Goal: Task Accomplishment & Management: Manage account settings

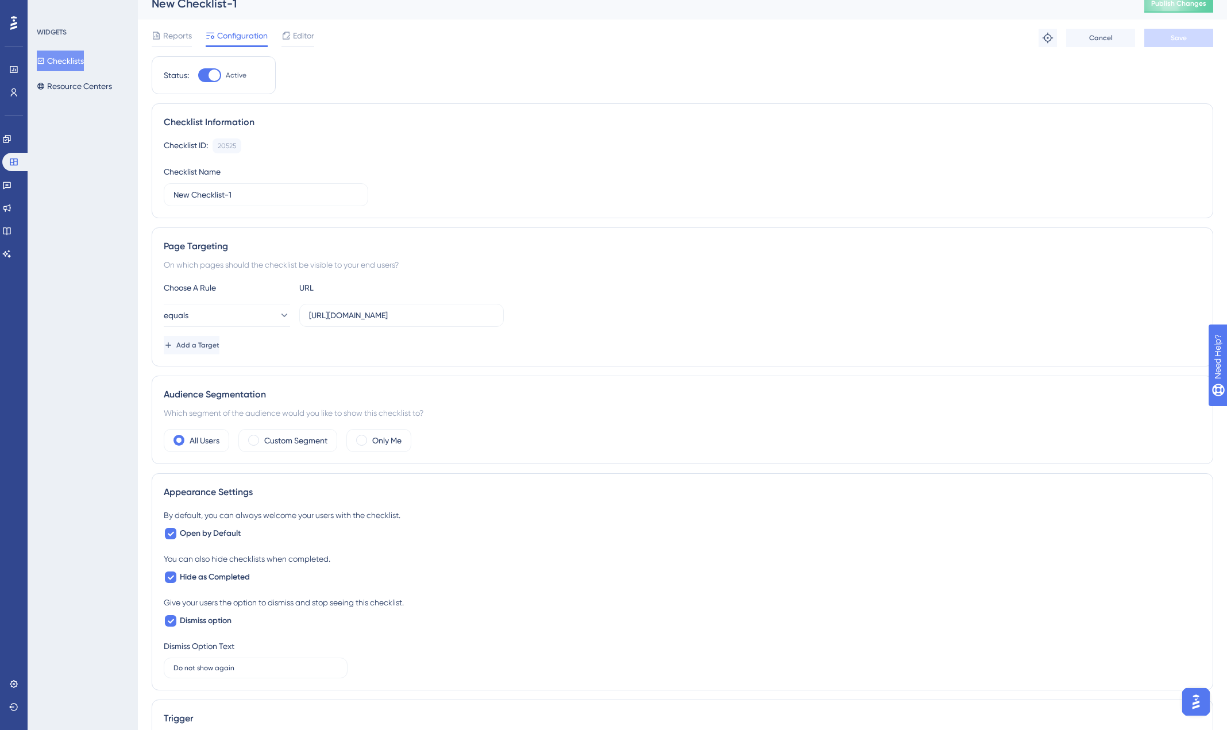
scroll to position [16, 0]
click at [292, 33] on div "Editor" at bounding box center [297, 33] width 33 height 14
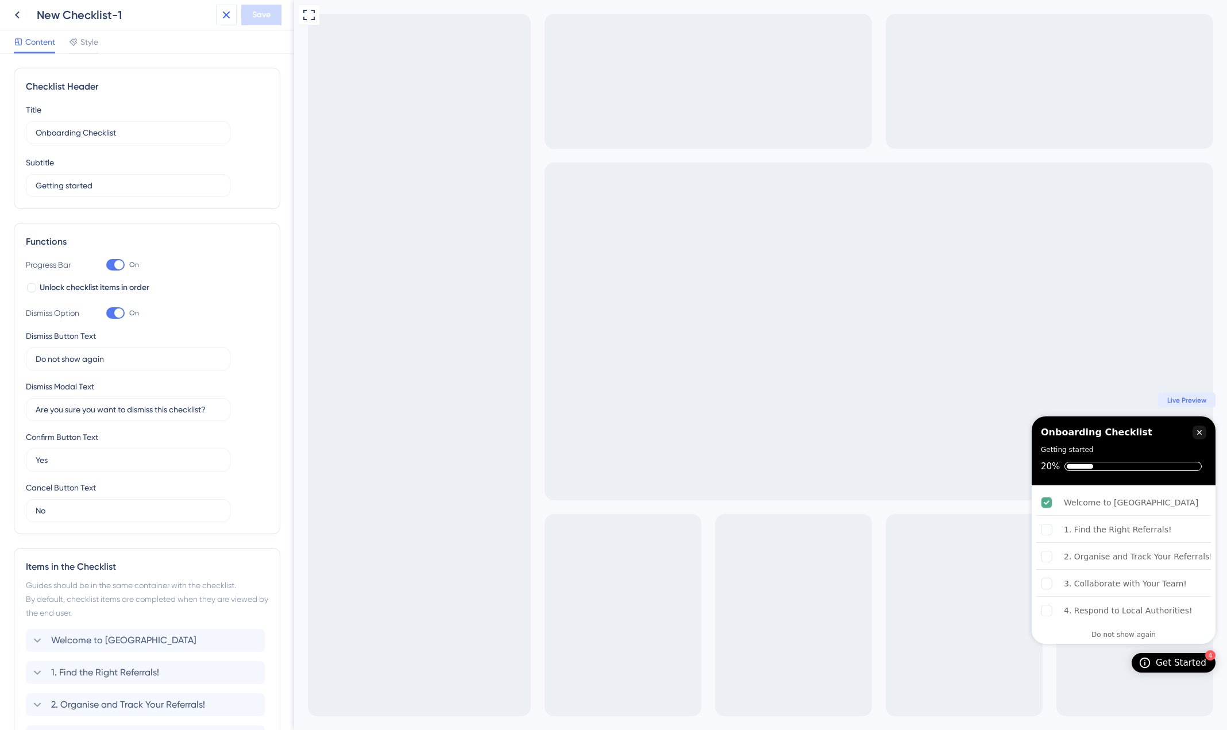
click at [226, 10] on icon at bounding box center [226, 15] width 14 height 14
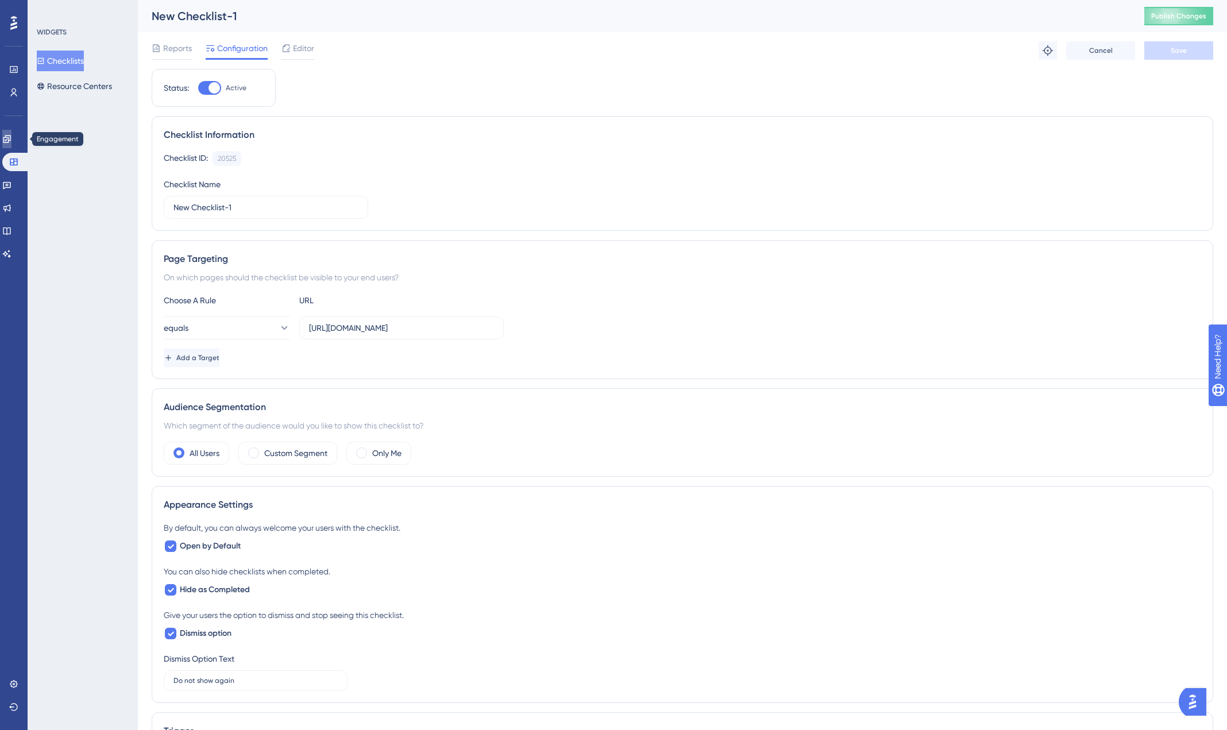
click at [10, 142] on icon at bounding box center [6, 138] width 7 height 7
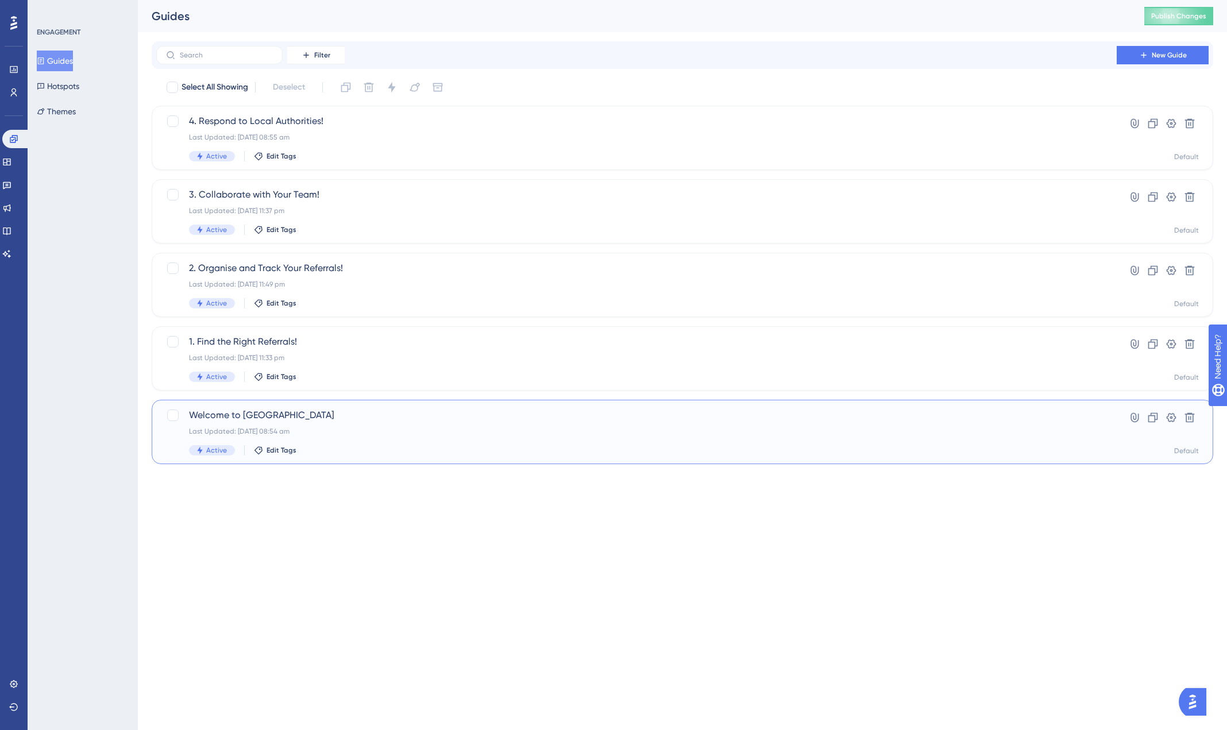
click at [250, 415] on span "Welcome to [GEOGRAPHIC_DATA]" at bounding box center [636, 415] width 895 height 14
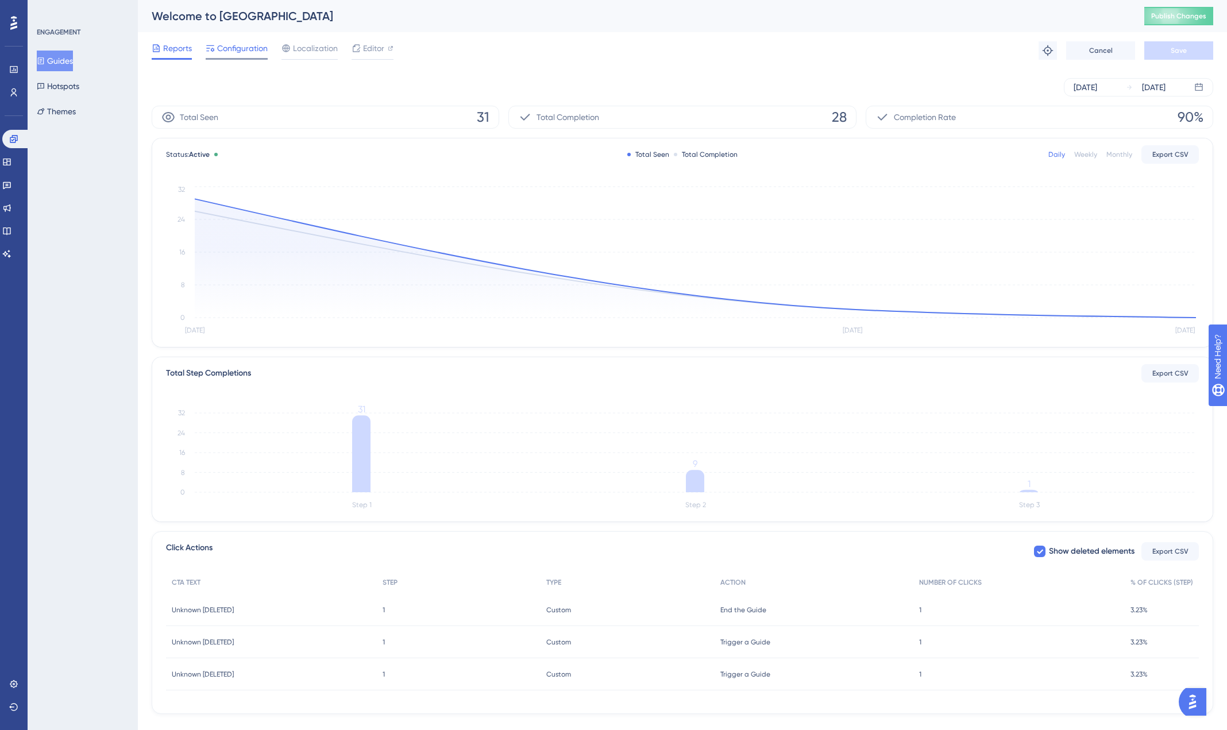
click at [242, 53] on span "Configuration" at bounding box center [242, 48] width 51 height 14
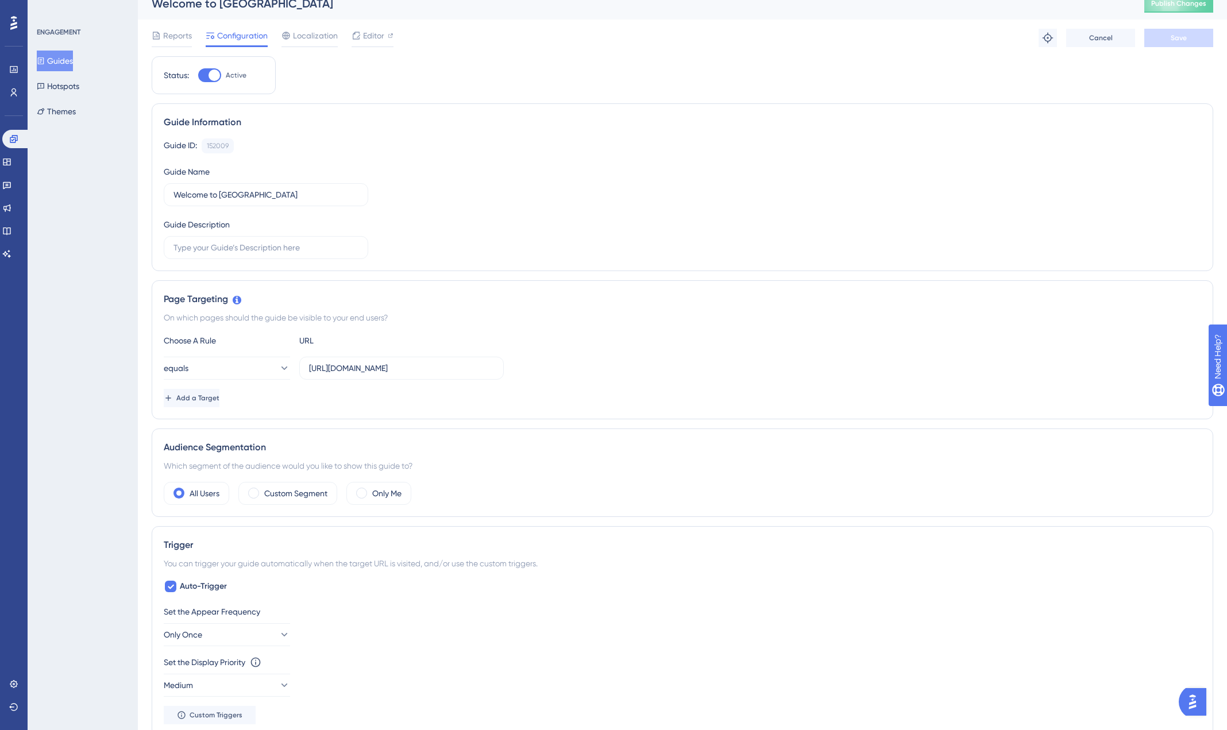
scroll to position [13, 0]
click at [278, 363] on icon at bounding box center [283, 367] width 11 height 11
click at [222, 494] on div "starts with starts with" at bounding box center [226, 494] width 111 height 23
click at [278, 365] on icon at bounding box center [283, 367] width 11 height 11
click at [223, 403] on div "equals equals" at bounding box center [226, 402] width 111 height 23
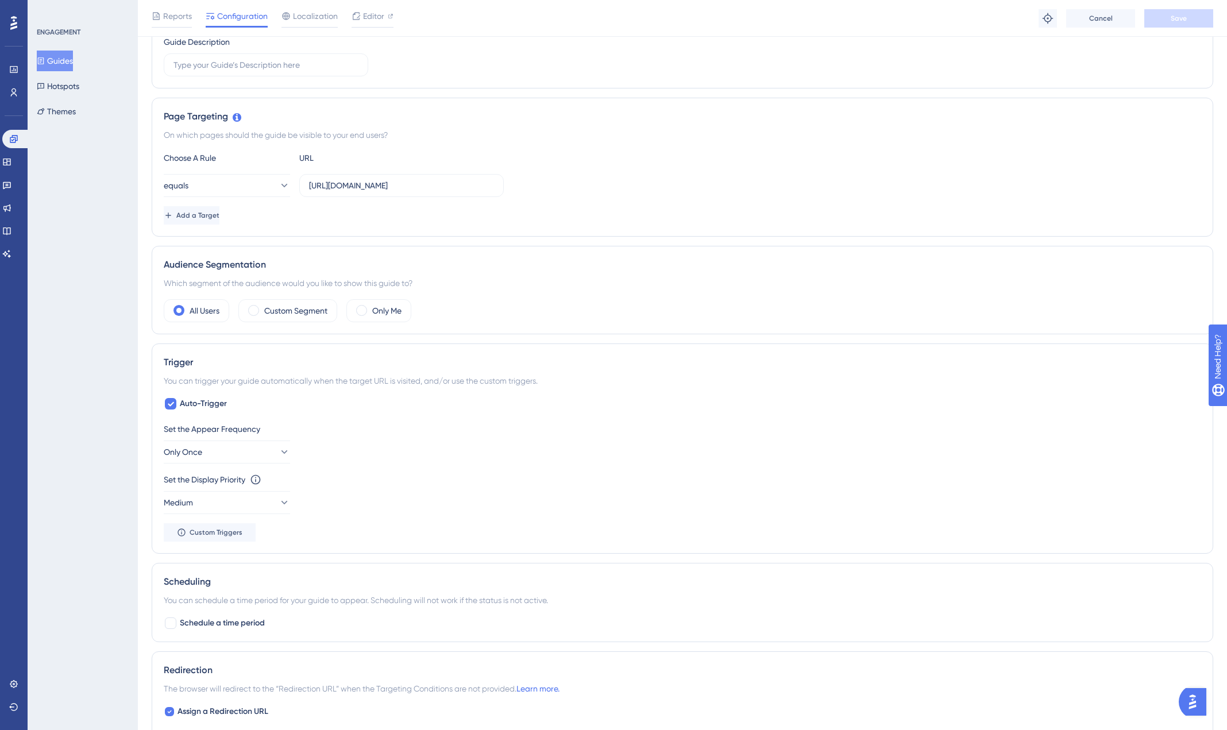
scroll to position [201, 0]
click at [203, 452] on span "Only Once" at bounding box center [183, 451] width 38 height 14
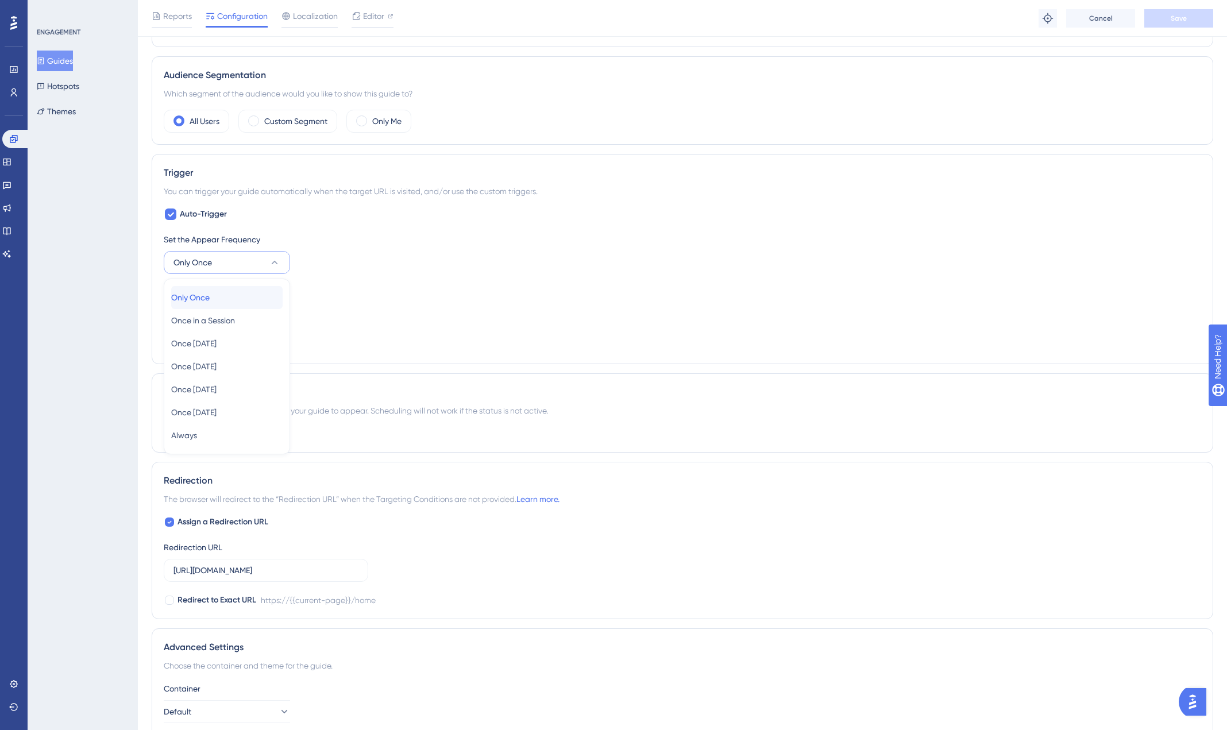
click at [210, 300] on span "Only Once" at bounding box center [190, 298] width 38 height 14
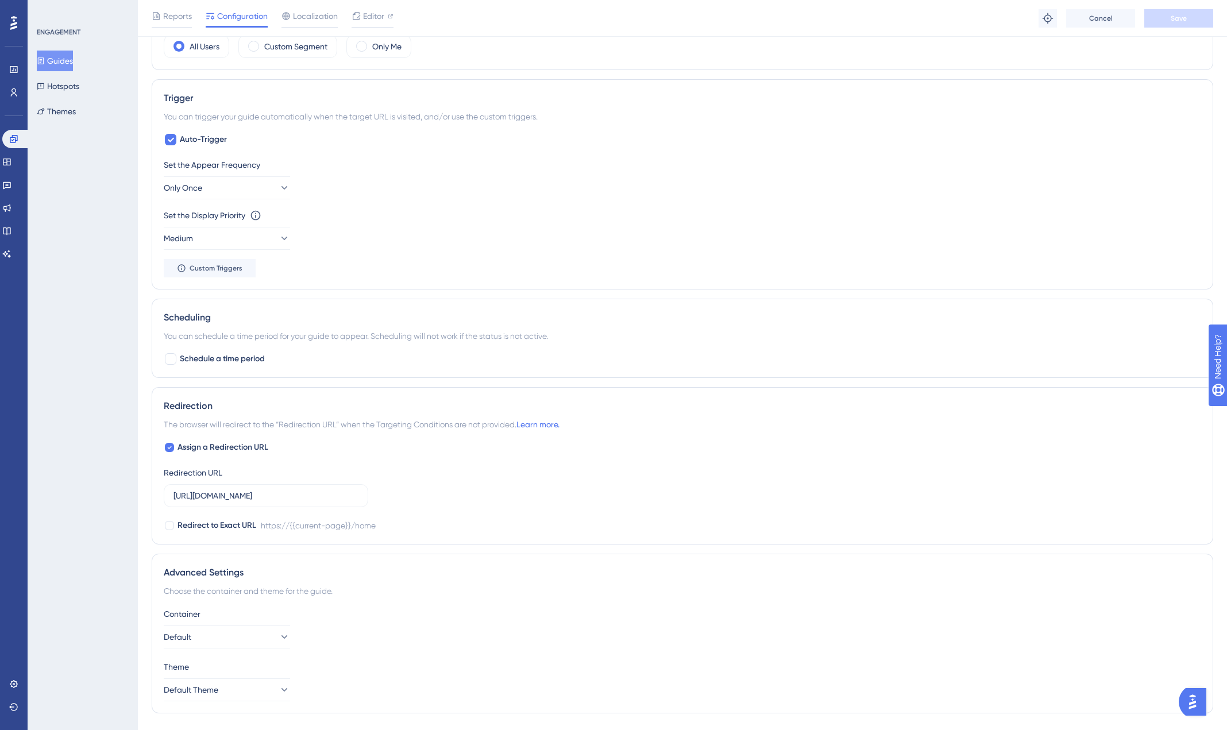
scroll to position [462, 0]
click at [239, 245] on button "Medium" at bounding box center [227, 240] width 126 height 23
click at [392, 252] on div "Set the Appear Frequency Only Once Set the Display Priority This option will se…" at bounding box center [682, 219] width 1037 height 119
click at [224, 270] on span "Custom Triggers" at bounding box center [216, 269] width 53 height 9
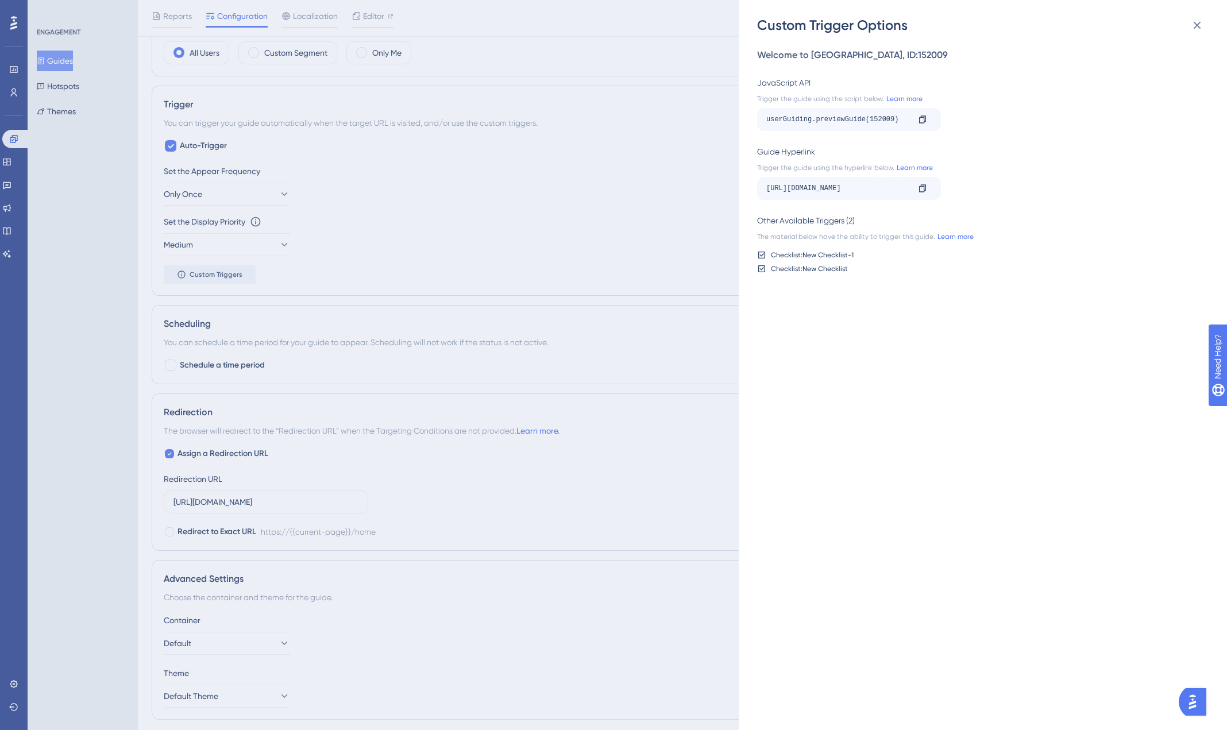
scroll to position [457, 0]
click at [945, 261] on div "Checklist: New Checklist-1 Checklist: New Checklist" at bounding box center [979, 261] width 445 height 23
click at [1195, 24] on icon at bounding box center [1197, 25] width 14 height 14
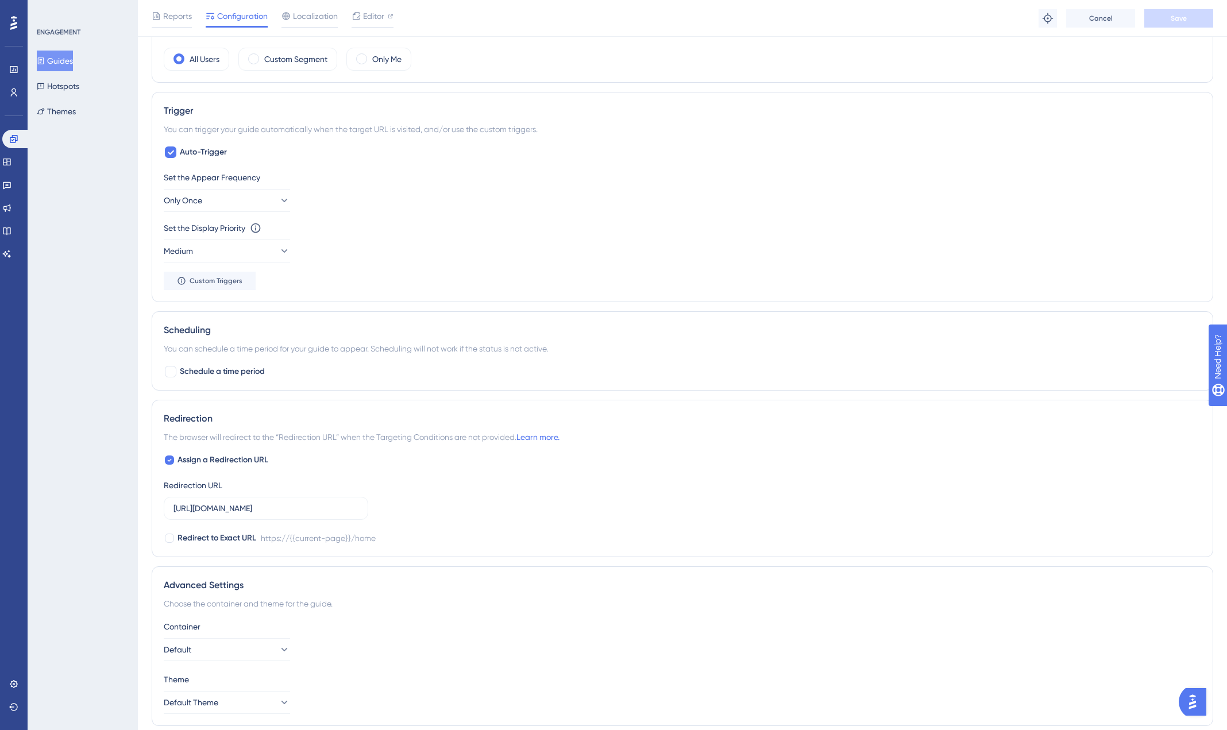
scroll to position [443, 0]
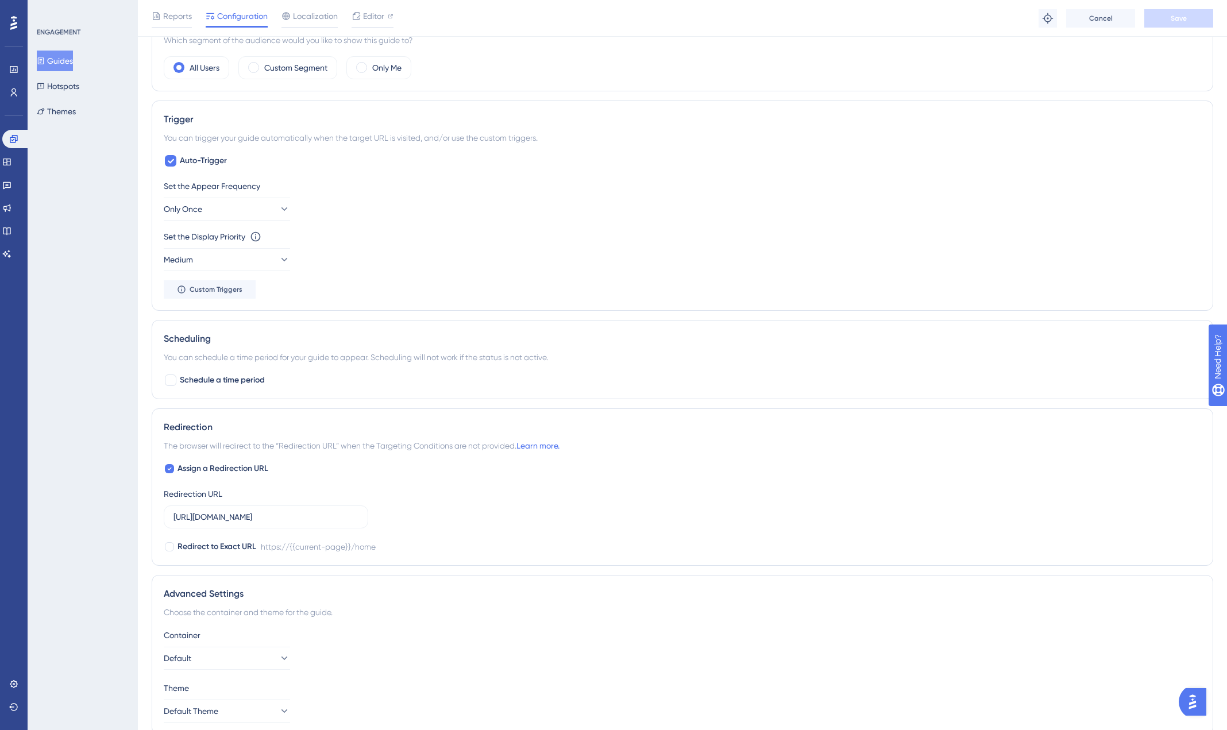
click at [1198, 701] on img "Open AI Assistant Launcher" at bounding box center [1192, 701] width 21 height 21
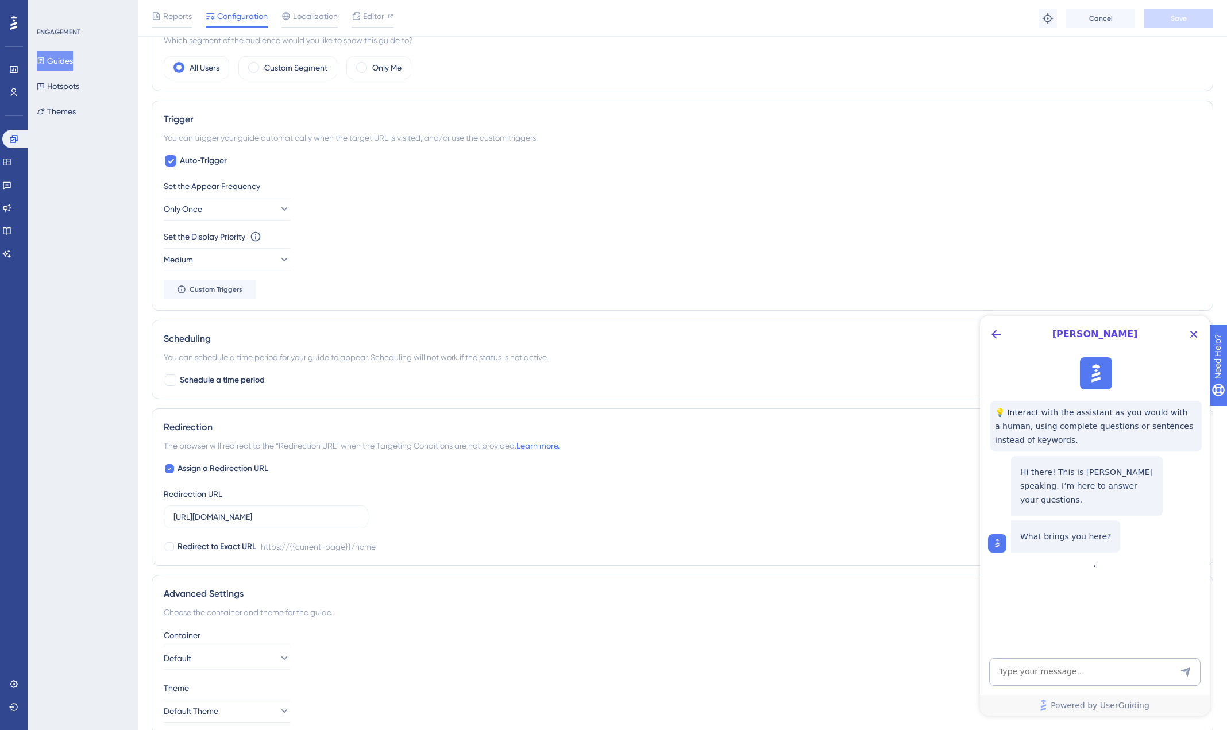
scroll to position [452, 0]
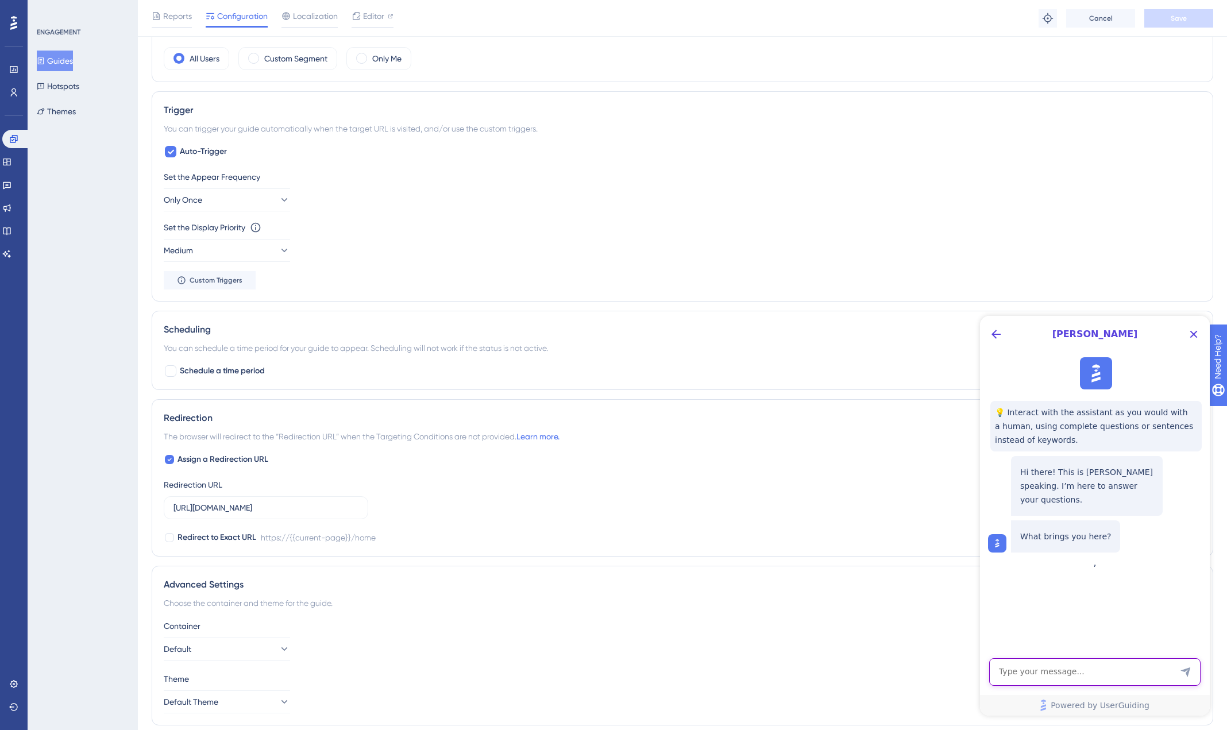
click at [1031, 673] on textarea "AI Assistant Text Input" at bounding box center [1094, 672] width 211 height 28
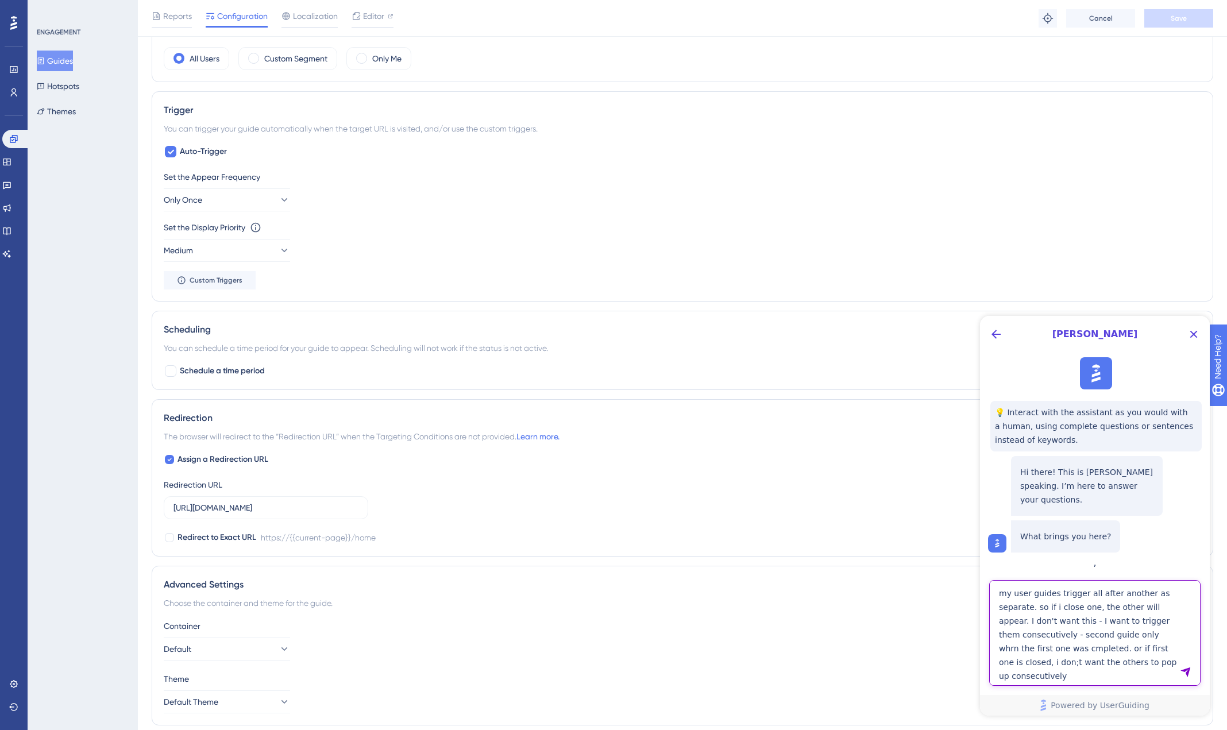
type textarea "my user guides trigger all after another as separate. so if i close one, the ot…"
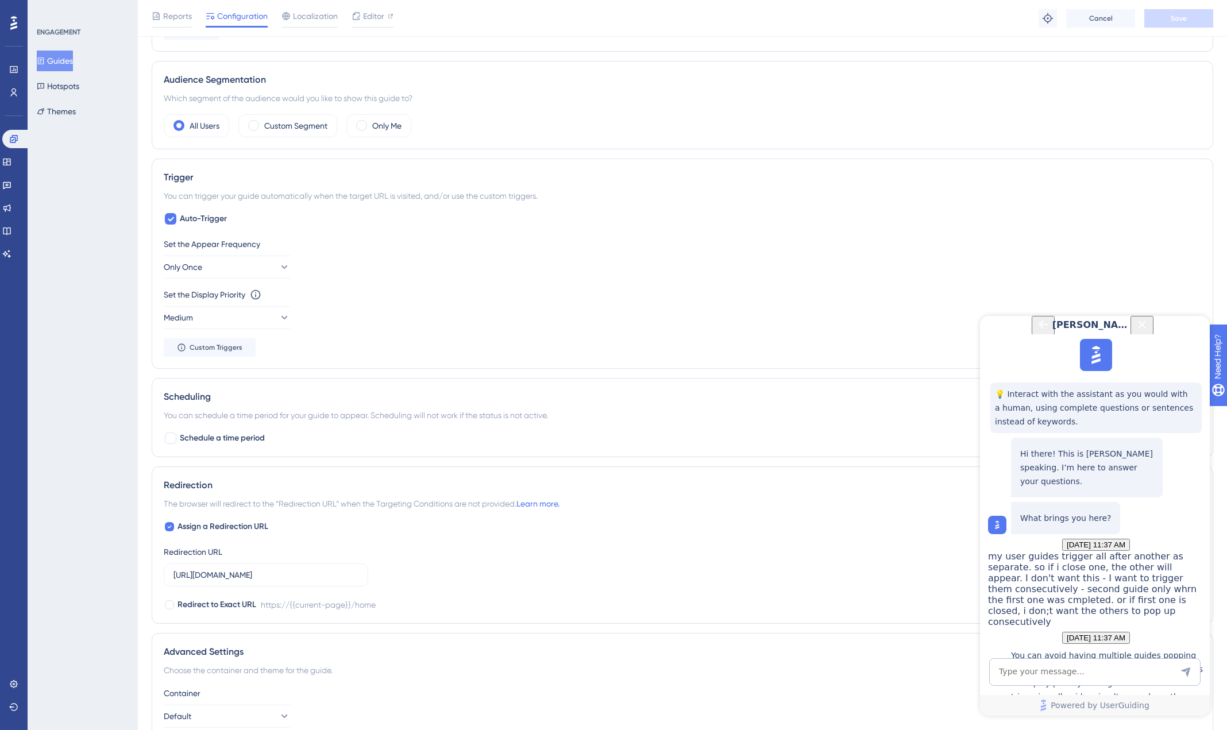
scroll to position [344, 0]
click at [267, 310] on button "Medium" at bounding box center [227, 317] width 126 height 23
click at [348, 322] on div "Set the Display Priority This option will set the display priority between auto…" at bounding box center [682, 308] width 1037 height 41
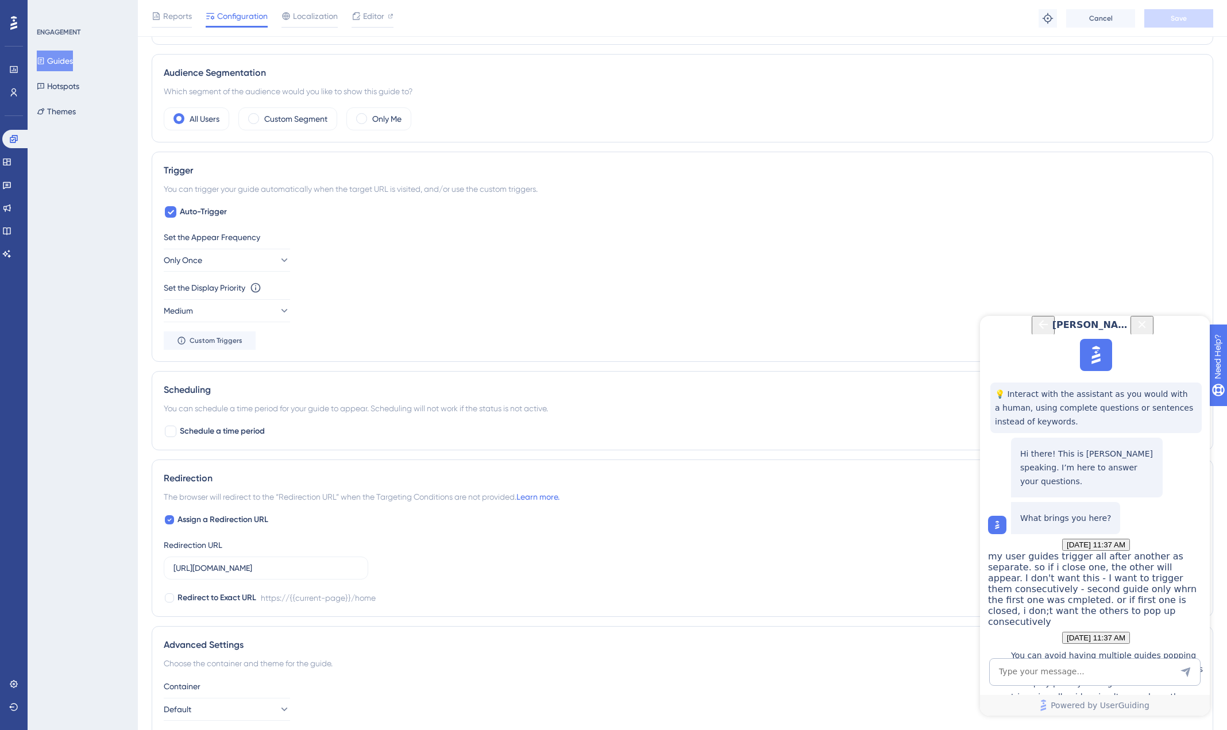
scroll to position [413, 0]
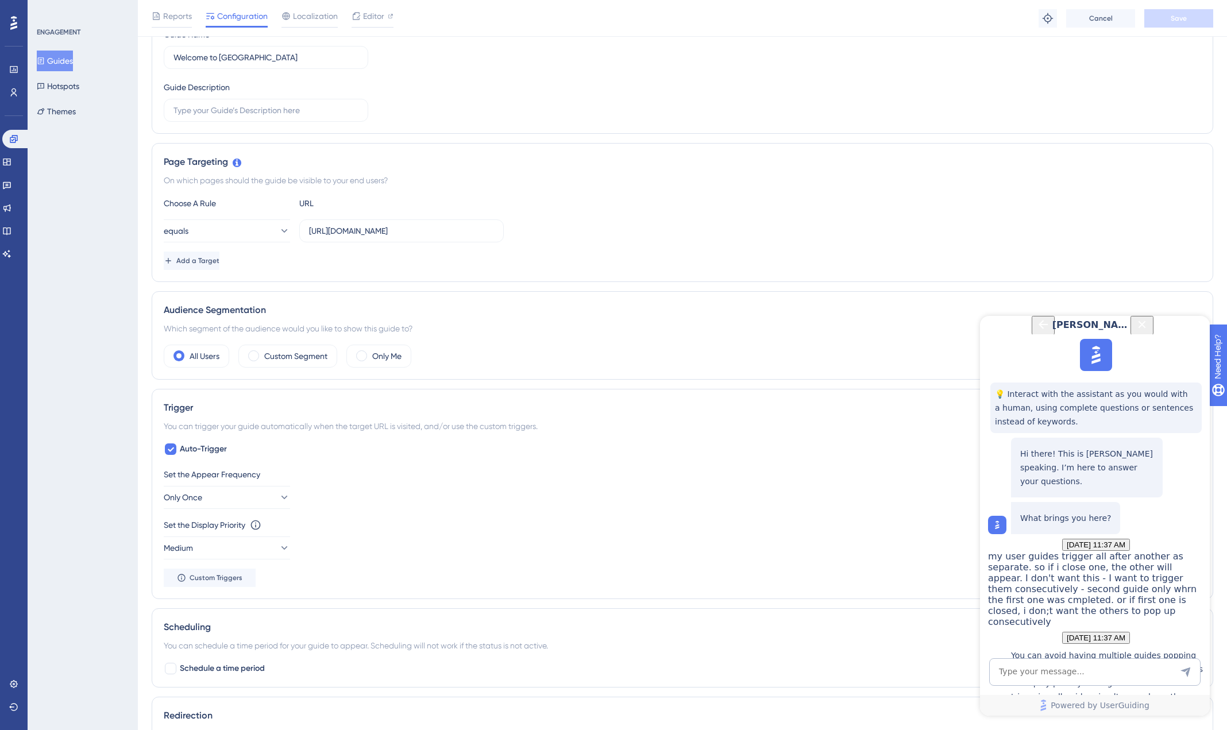
scroll to position [230, 0]
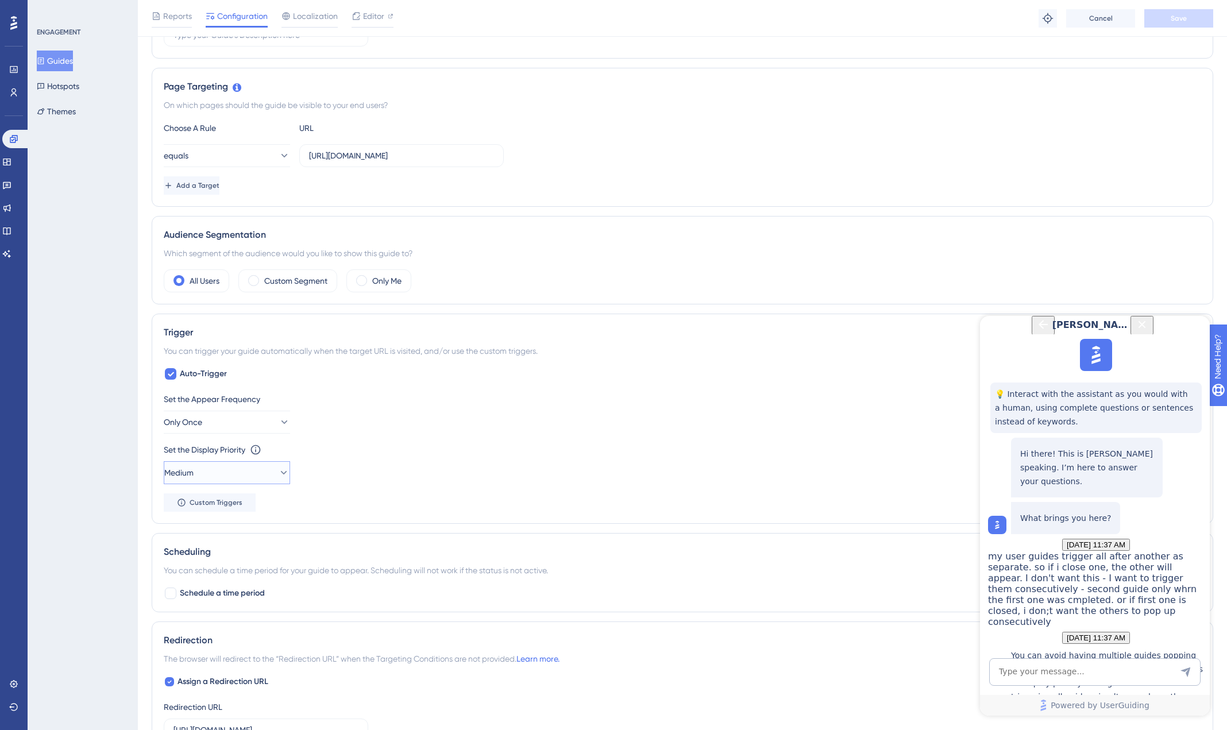
click at [232, 467] on button "Medium" at bounding box center [227, 472] width 126 height 23
click at [199, 577] on span "Highest" at bounding box center [185, 577] width 28 height 14
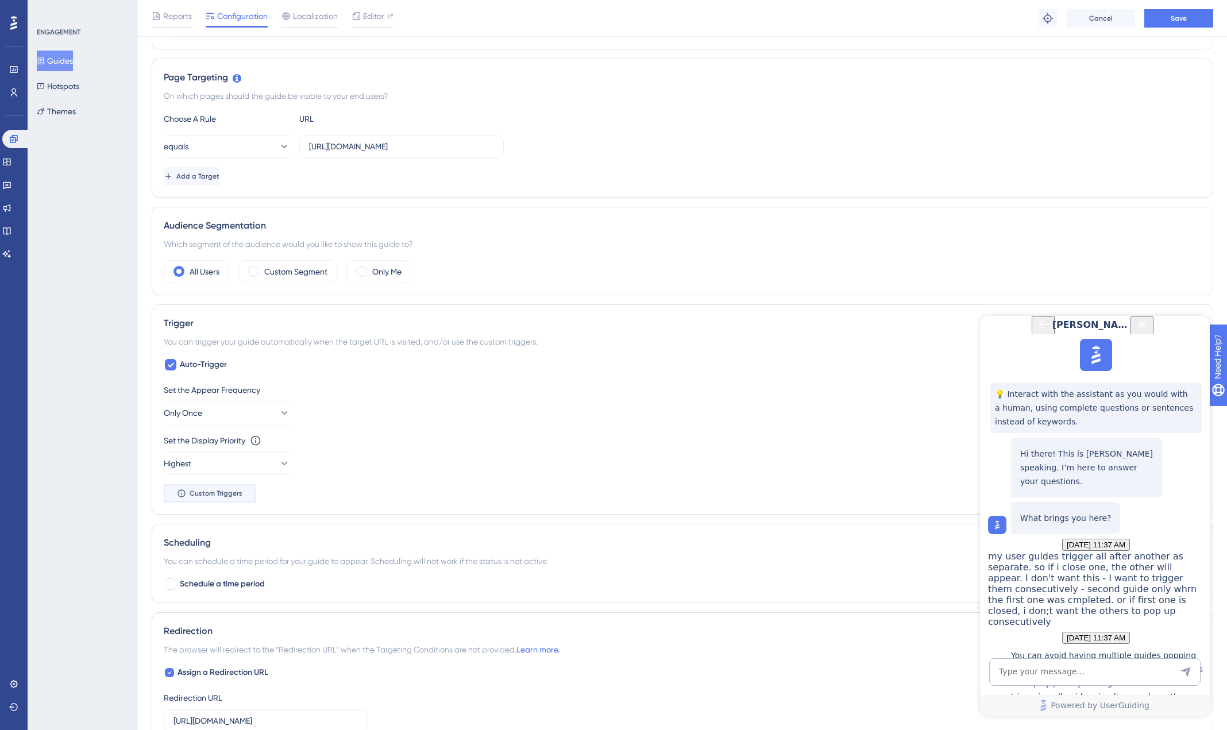
click at [247, 494] on button "Custom Triggers" at bounding box center [210, 493] width 92 height 18
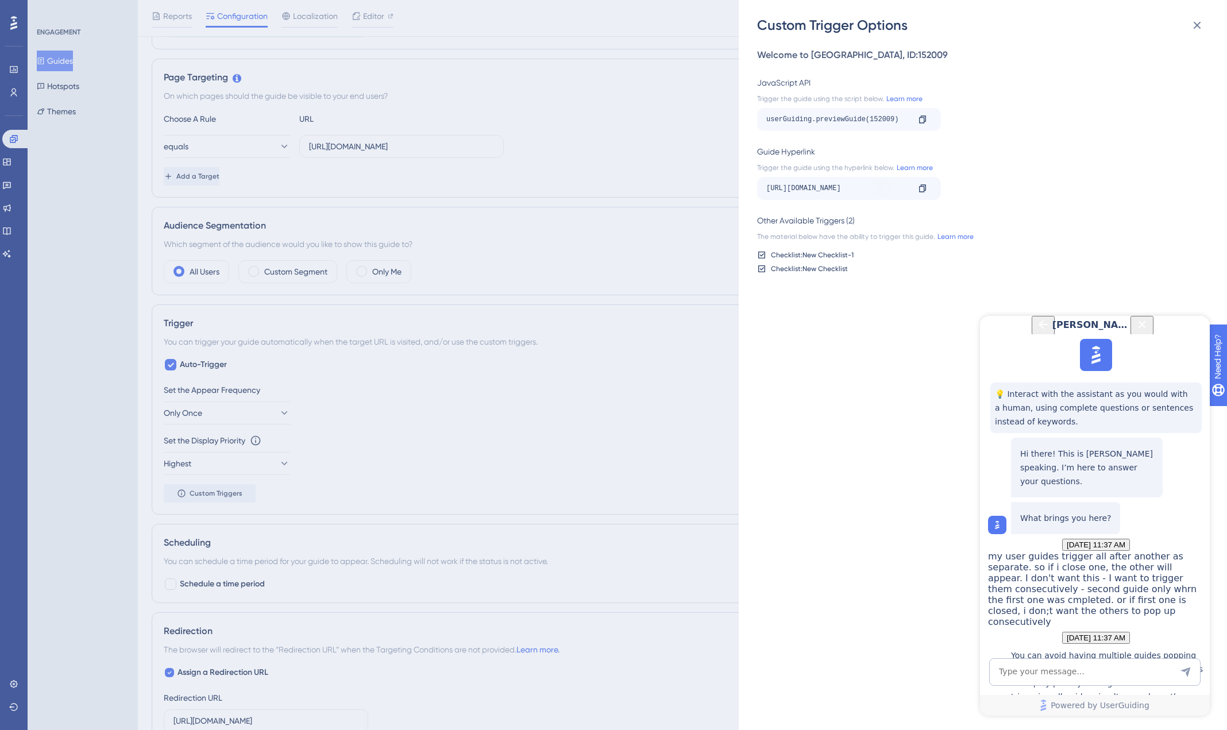
click at [225, 424] on div "Custom Trigger Options Welcome to Elyndra Bridge , ID: 152009 JavaScript API Tr…" at bounding box center [613, 365] width 1227 height 730
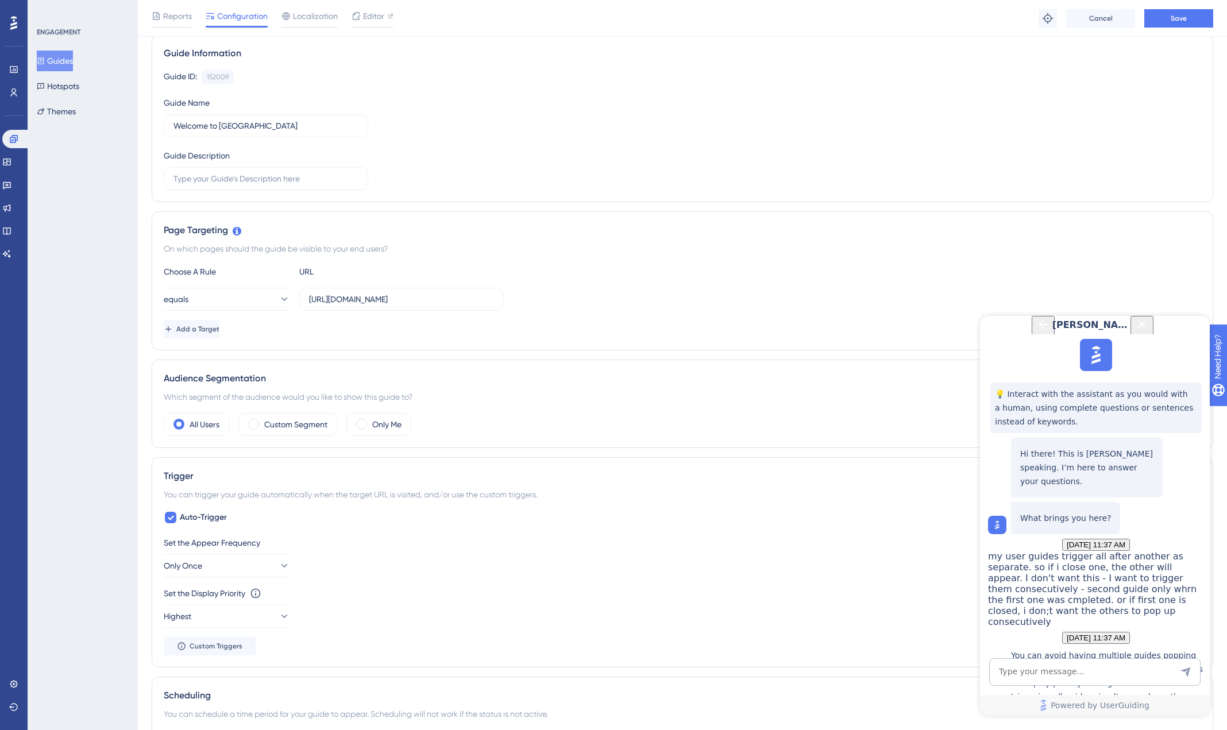
scroll to position [97, 0]
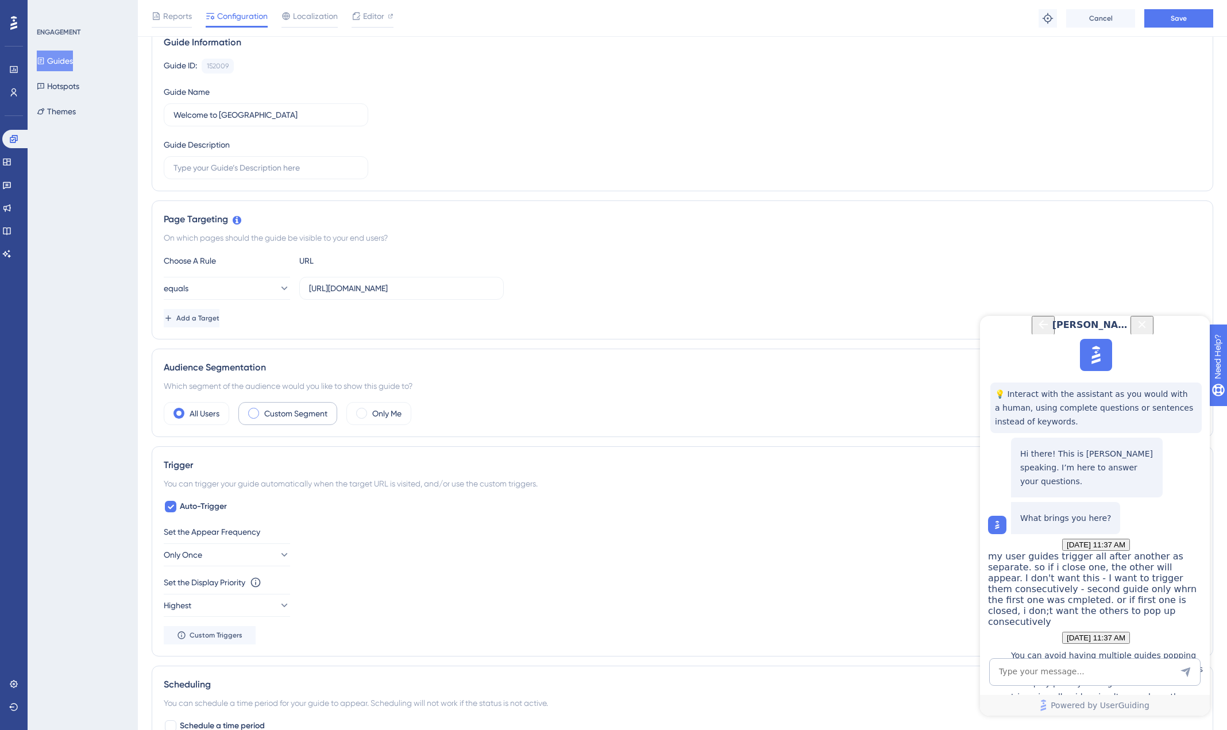
click at [280, 411] on label "Custom Segment" at bounding box center [295, 414] width 63 height 14
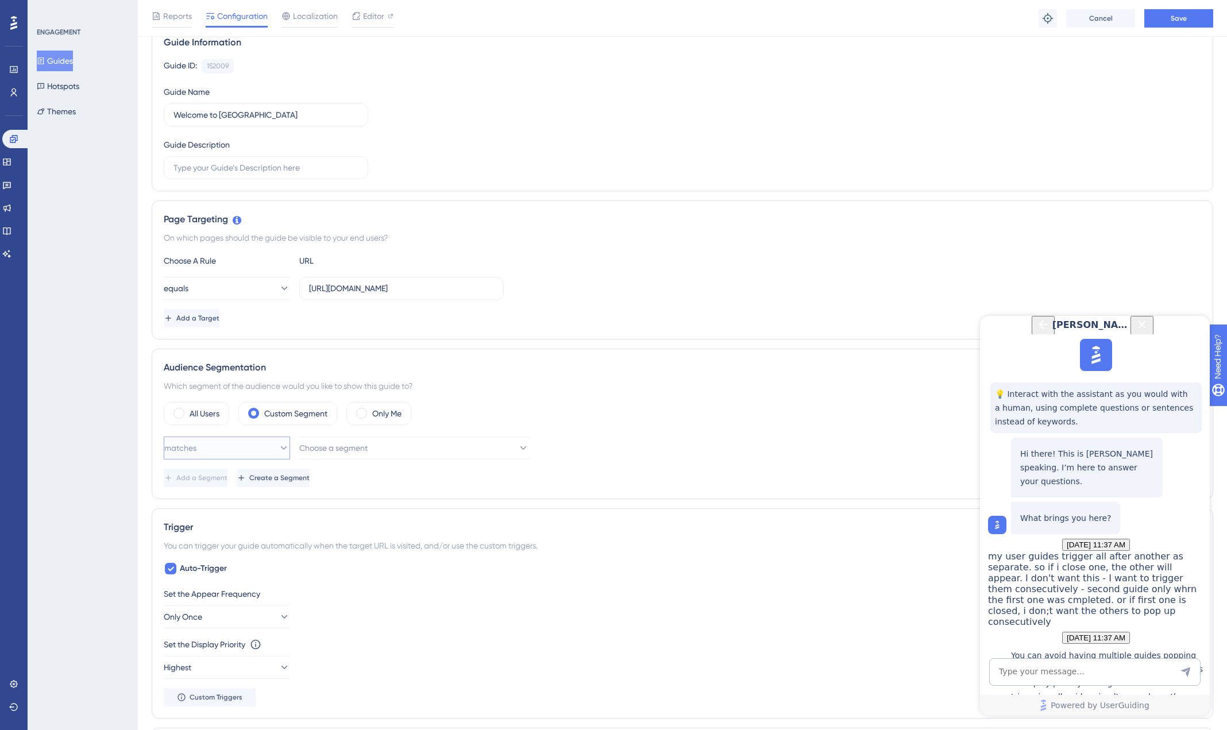
click at [274, 456] on button "matches" at bounding box center [227, 447] width 126 height 23
click at [248, 474] on div "matches matches" at bounding box center [226, 482] width 111 height 23
click at [310, 477] on span "Create a Segment" at bounding box center [279, 477] width 60 height 9
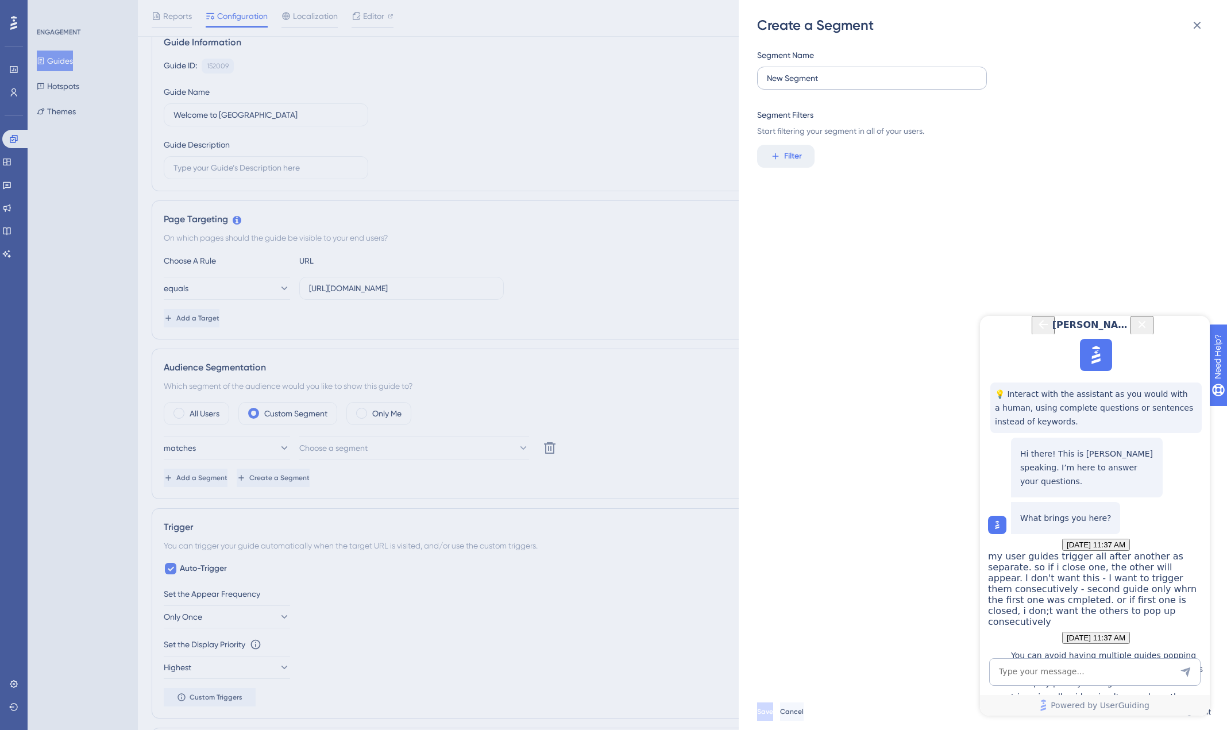
click at [817, 67] on label "New Segment" at bounding box center [872, 78] width 230 height 23
click at [817, 72] on input "New Segment" at bounding box center [872, 78] width 210 height 13
click at [818, 76] on input "New Segment" at bounding box center [872, 78] width 210 height 13
click at [819, 158] on div "Filter" at bounding box center [979, 156] width 445 height 23
click at [784, 157] on span "Filter" at bounding box center [793, 156] width 18 height 14
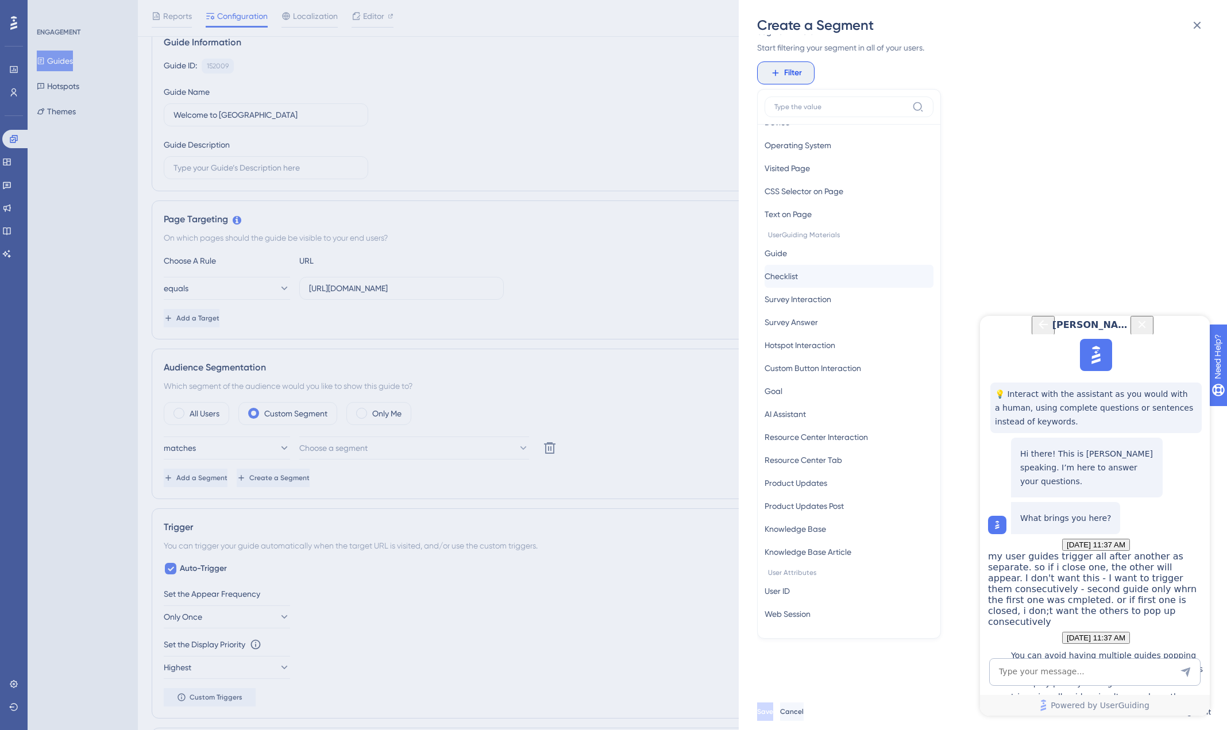
scroll to position [84, 0]
click at [798, 281] on span "Checklist" at bounding box center [780, 275] width 33 height 14
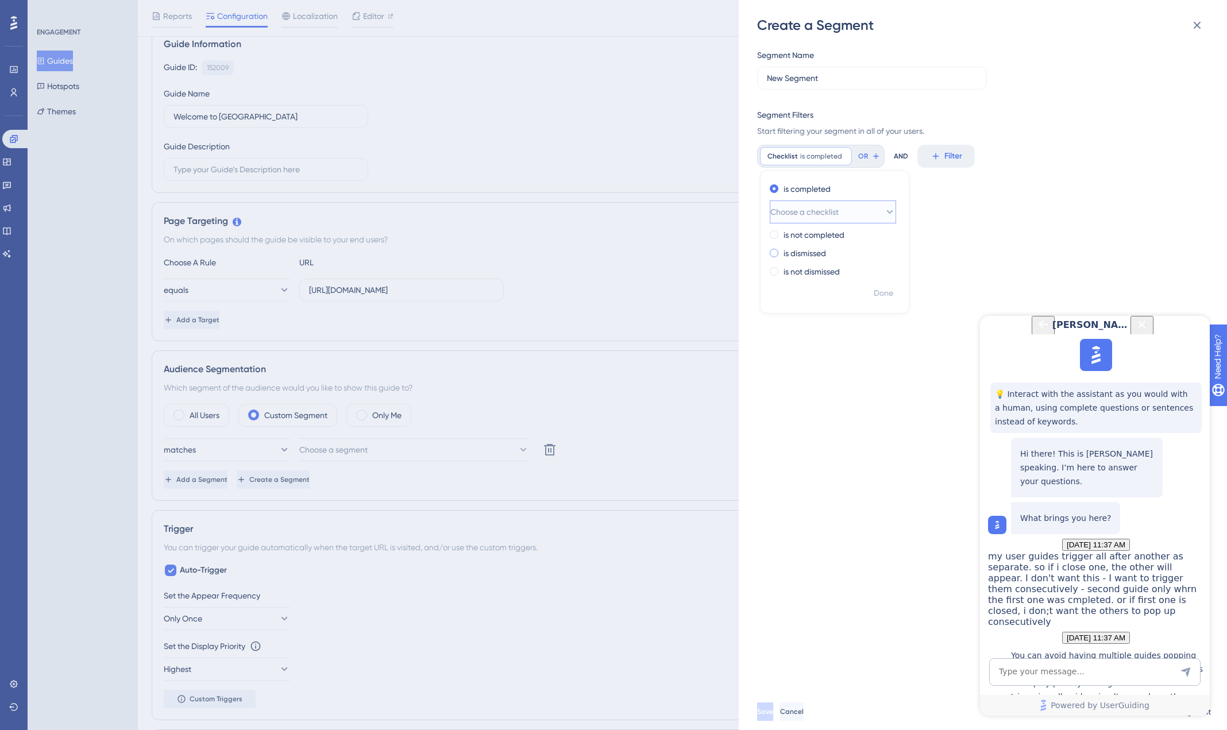
scroll to position [91, 0]
click at [837, 210] on span "Choose a checklist" at bounding box center [804, 212] width 68 height 14
click at [946, 156] on span "Filter" at bounding box center [953, 156] width 18 height 14
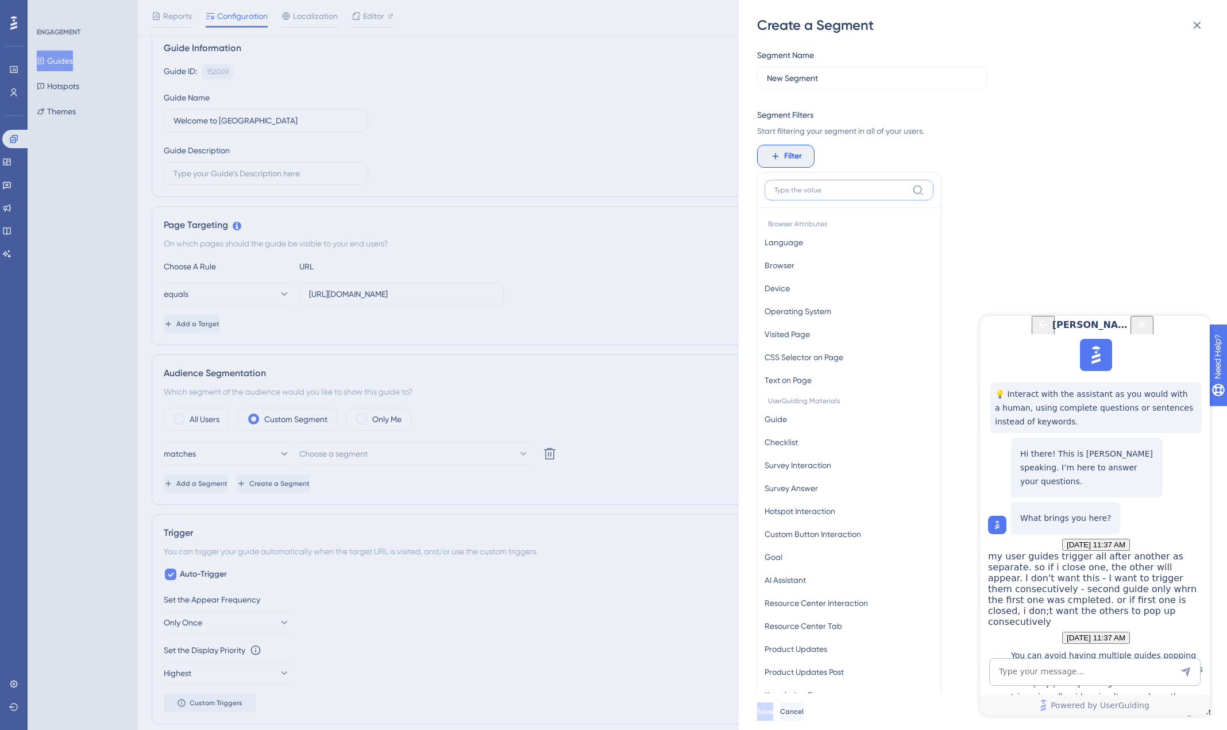
scroll to position [83, 0]
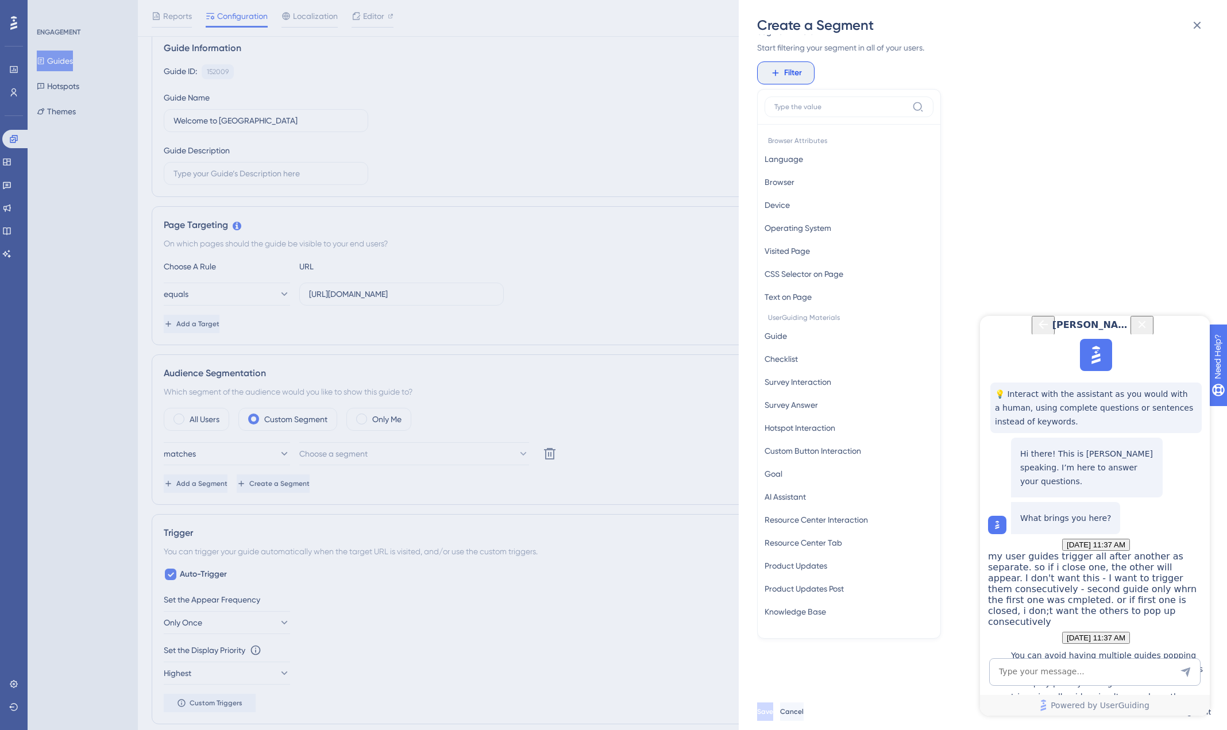
click at [1007, 104] on div "Segment Name New Segment Segment Filters Start filtering your segment in all of…" at bounding box center [988, 363] width 463 height 659
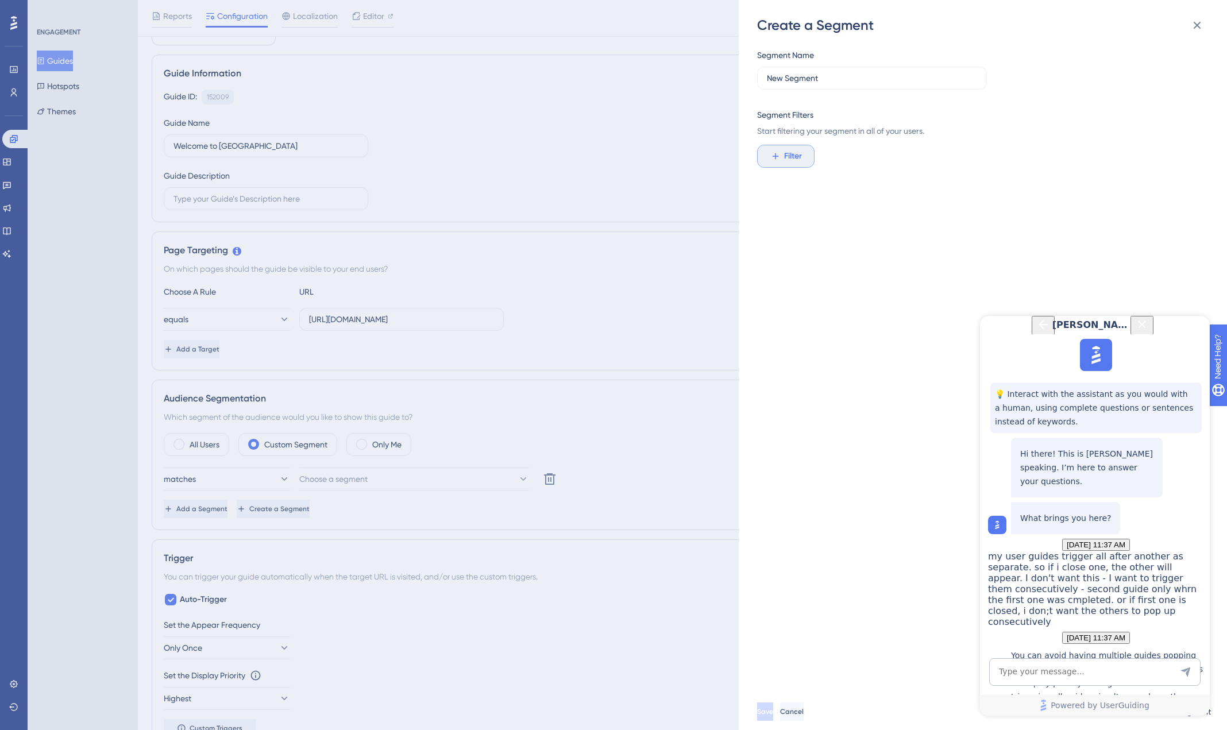
scroll to position [60, 0]
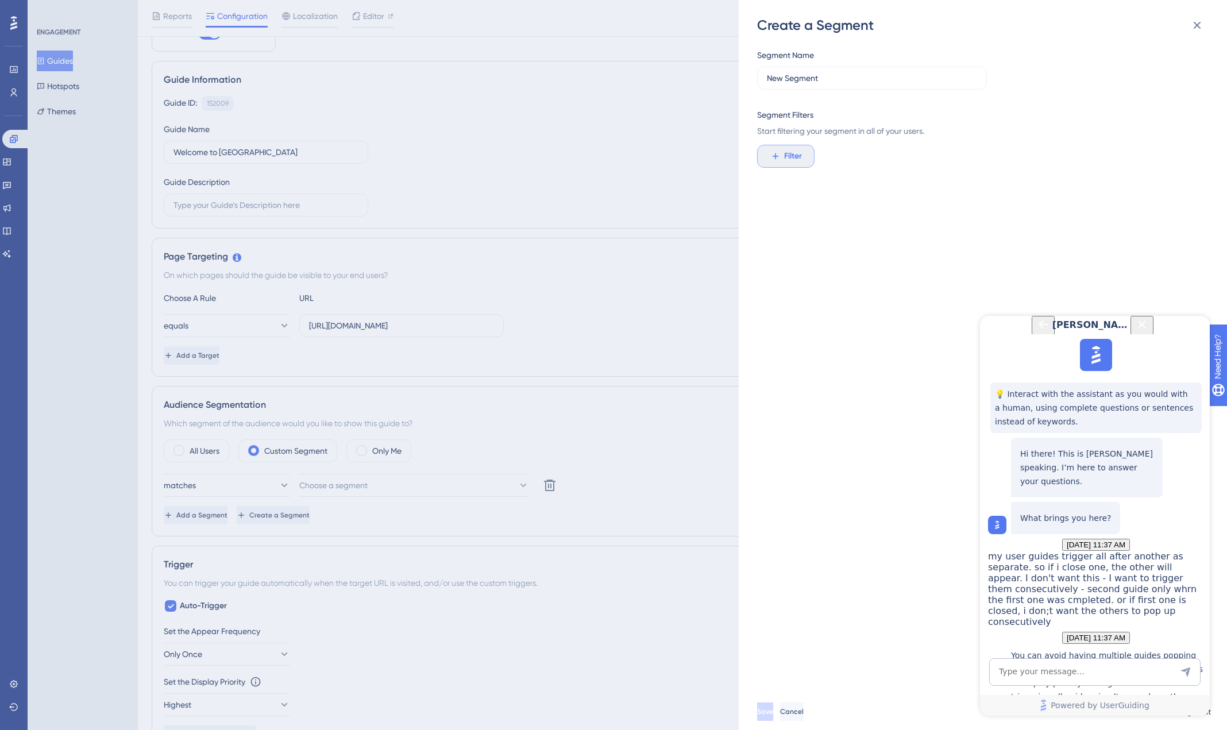
click at [781, 154] on button "Filter" at bounding box center [785, 156] width 57 height 23
type input "guide"
click at [775, 239] on span "Guide" at bounding box center [775, 242] width 22 height 14
click at [845, 214] on button "Choose a guide" at bounding box center [833, 211] width 126 height 23
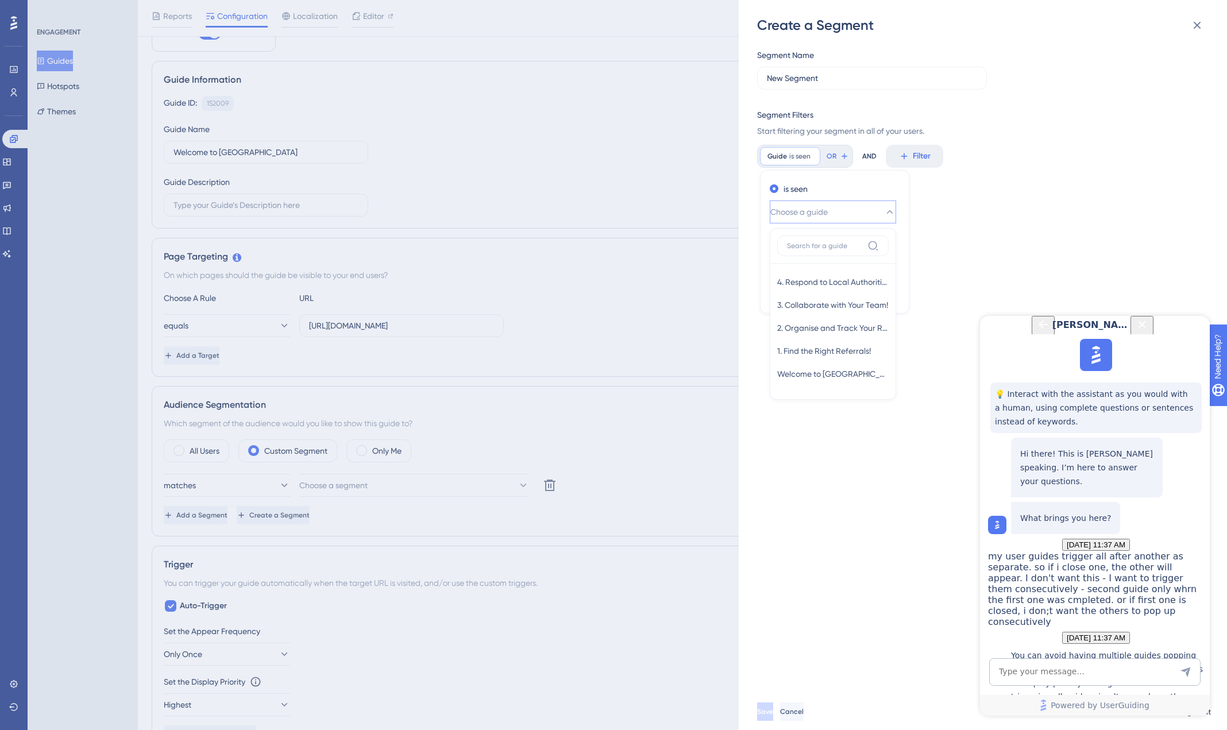
click at [1000, 205] on div "Segment Name New Segment Segment Filters Start filtering your segment in all of…" at bounding box center [988, 363] width 463 height 659
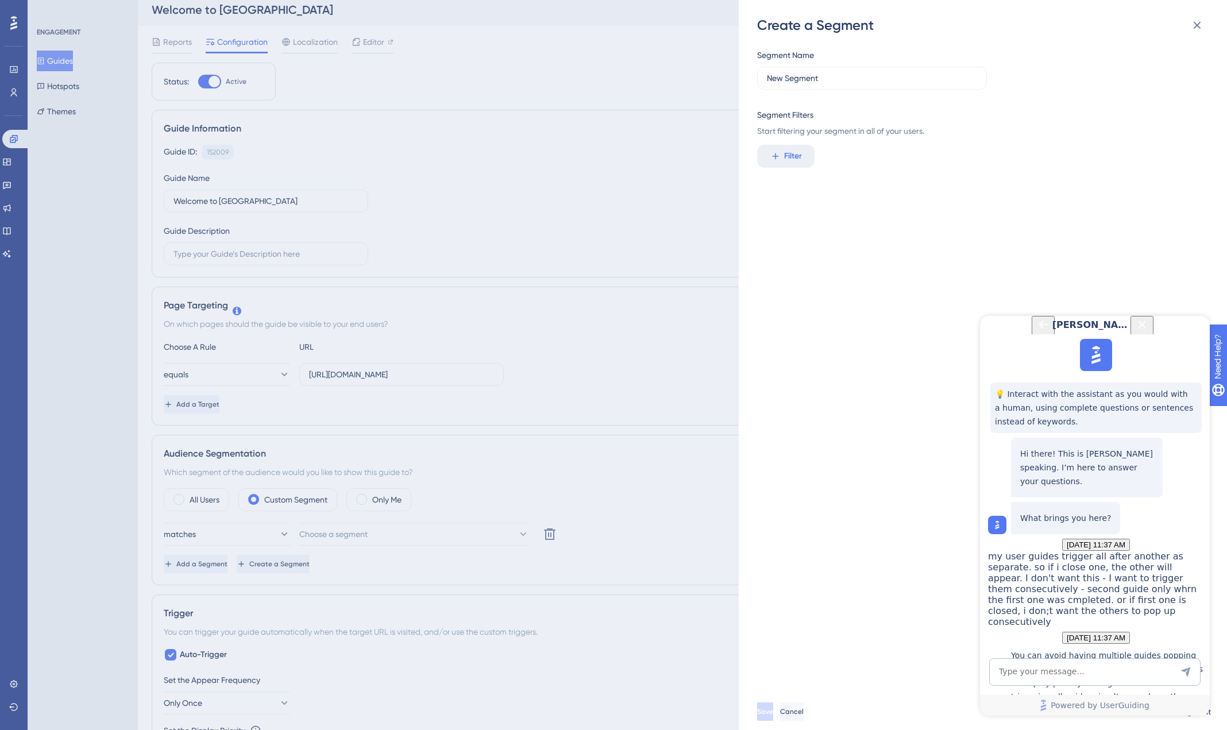
scroll to position [2, 0]
click at [196, 504] on div "Create a Segment Segment Name New Segment Segment Filters Start filtering your …" at bounding box center [613, 365] width 1227 height 730
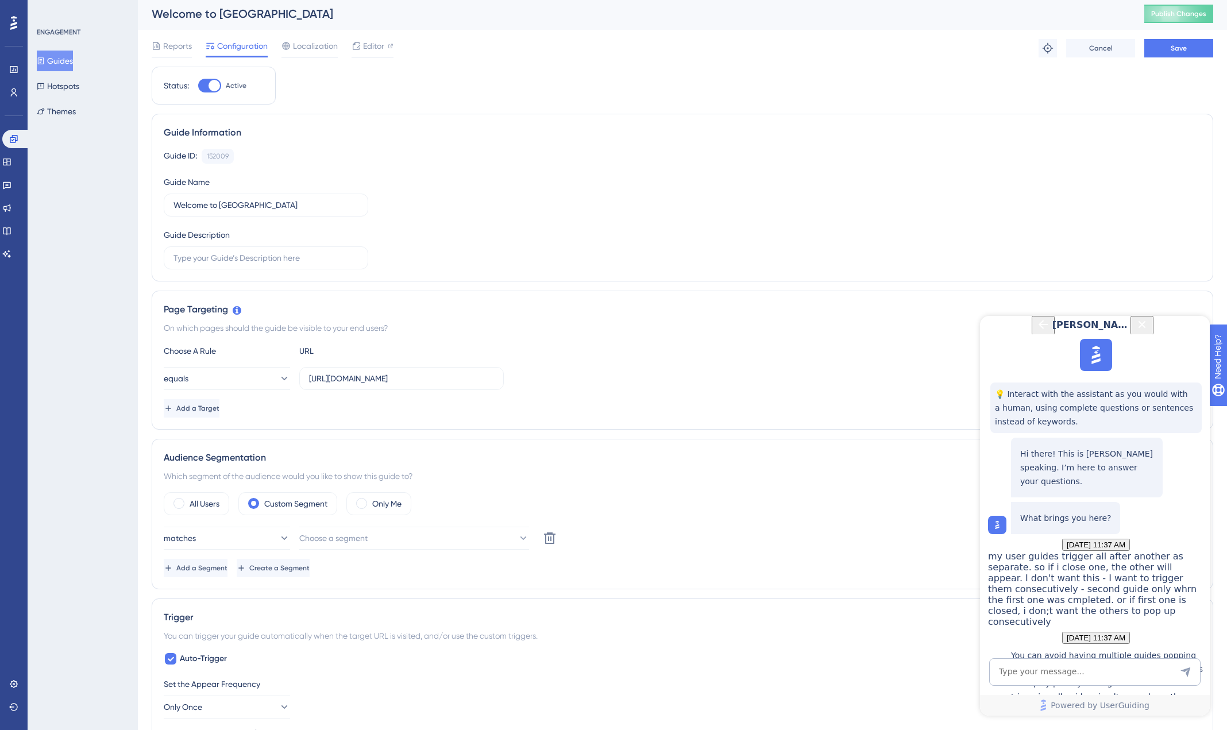
click at [295, 516] on div "All Users Custom Segment Only Me matches Choose a segment Delete Add a Segment …" at bounding box center [682, 534] width 1037 height 85
click at [186, 511] on div "All Users" at bounding box center [196, 503] width 65 height 23
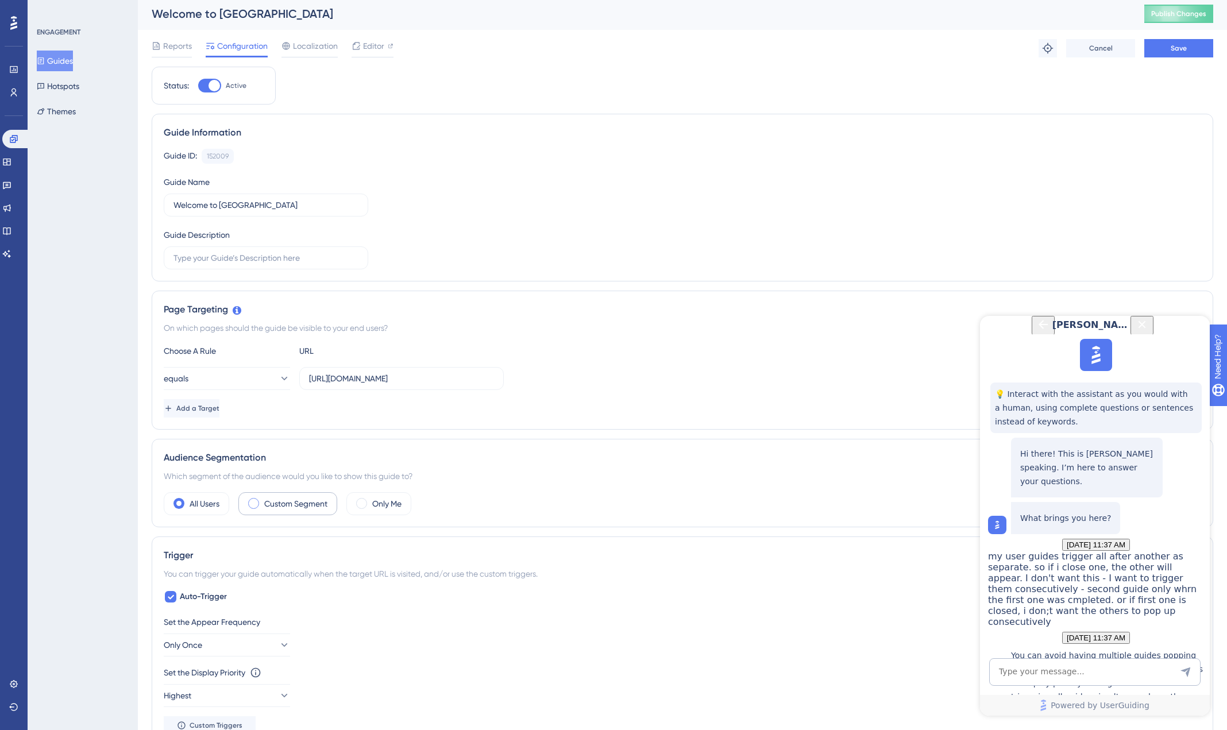
click at [268, 505] on label "Custom Segment" at bounding box center [295, 504] width 63 height 14
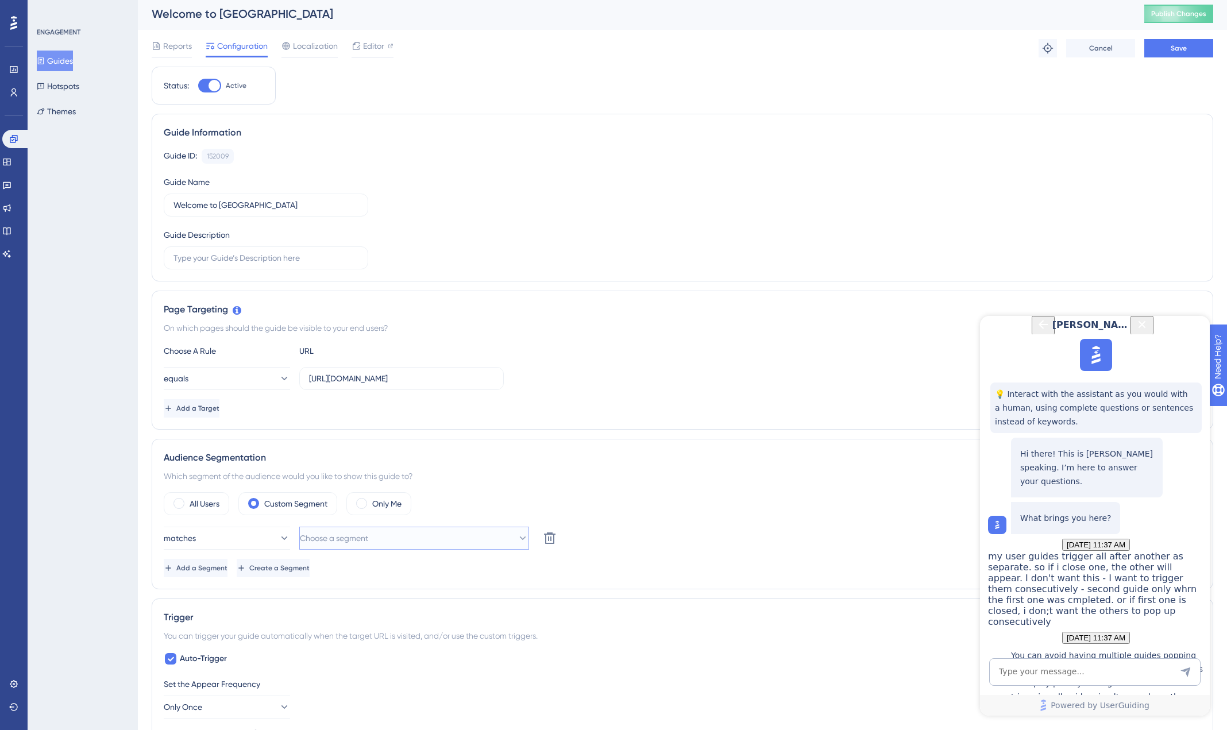
click at [347, 542] on span "Choose a segment" at bounding box center [334, 538] width 68 height 14
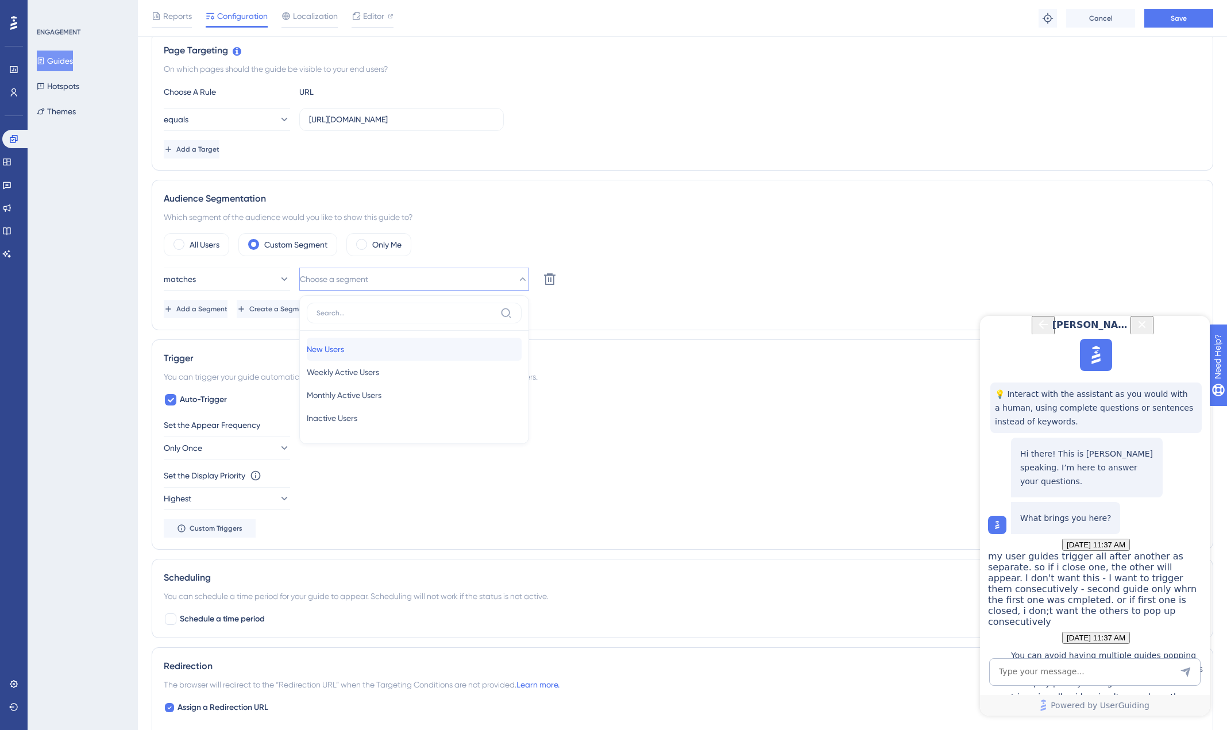
click at [344, 345] on span "New Users" at bounding box center [325, 349] width 37 height 14
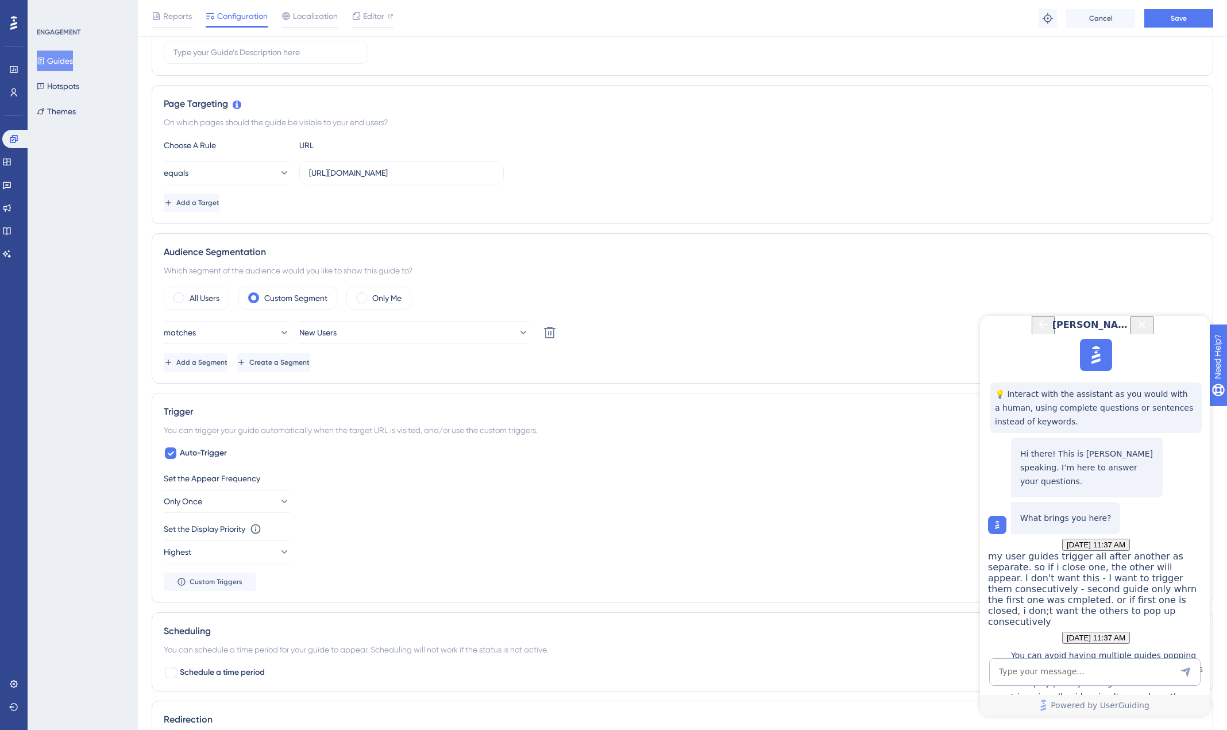
scroll to position [169, 0]
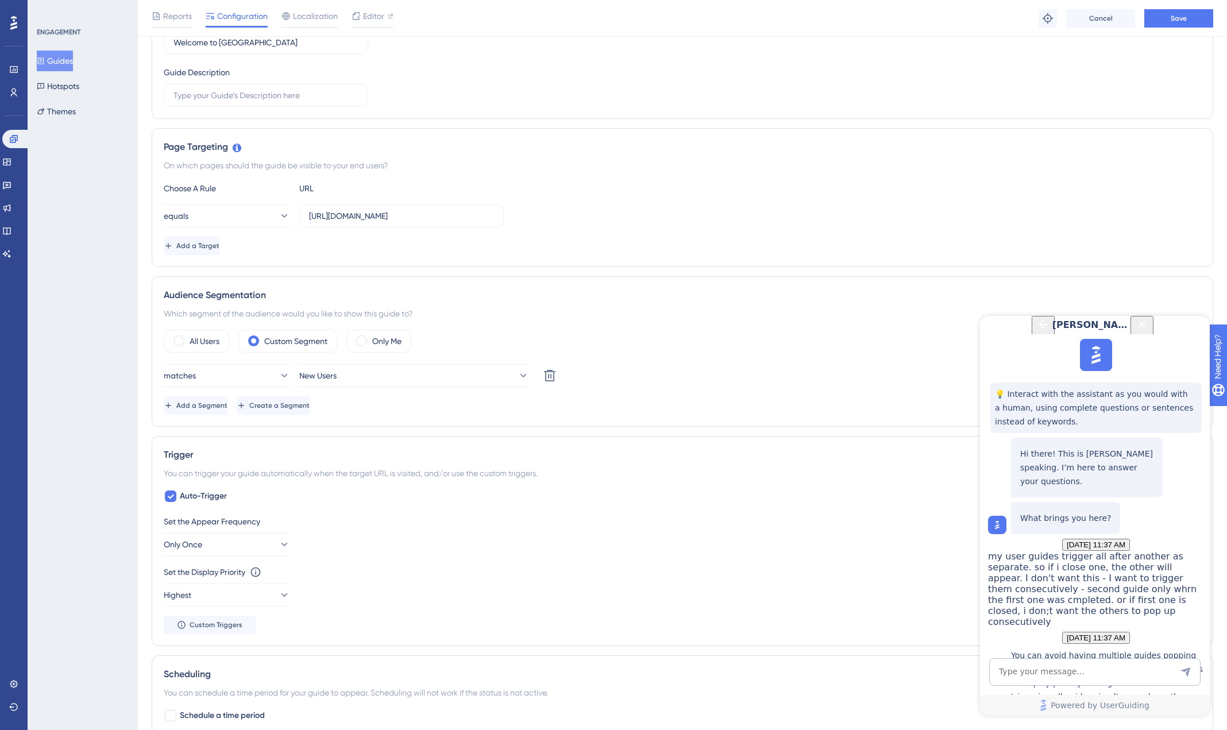
click at [1149, 331] on icon "Close Button" at bounding box center [1142, 325] width 14 height 14
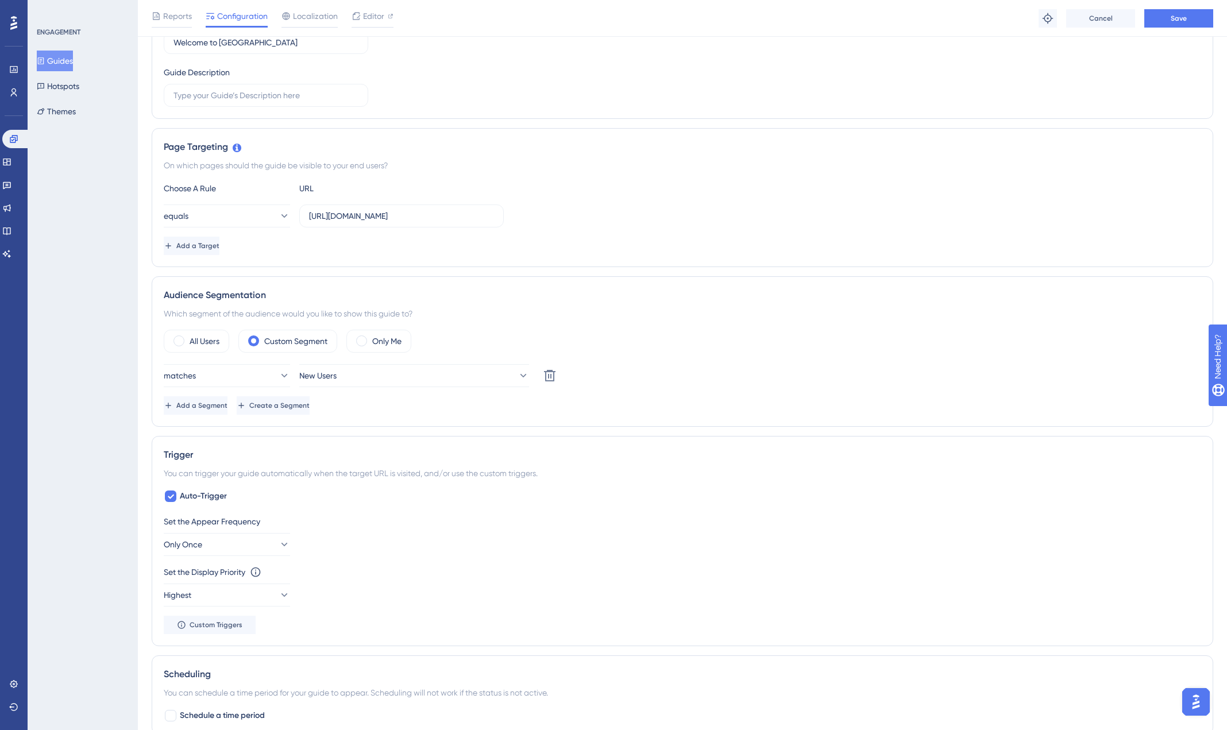
scroll to position [0, 0]
click at [260, 372] on button "matches" at bounding box center [227, 375] width 126 height 23
click at [275, 372] on icon at bounding box center [274, 375] width 11 height 11
click at [306, 346] on label "Custom Segment" at bounding box center [295, 341] width 63 height 14
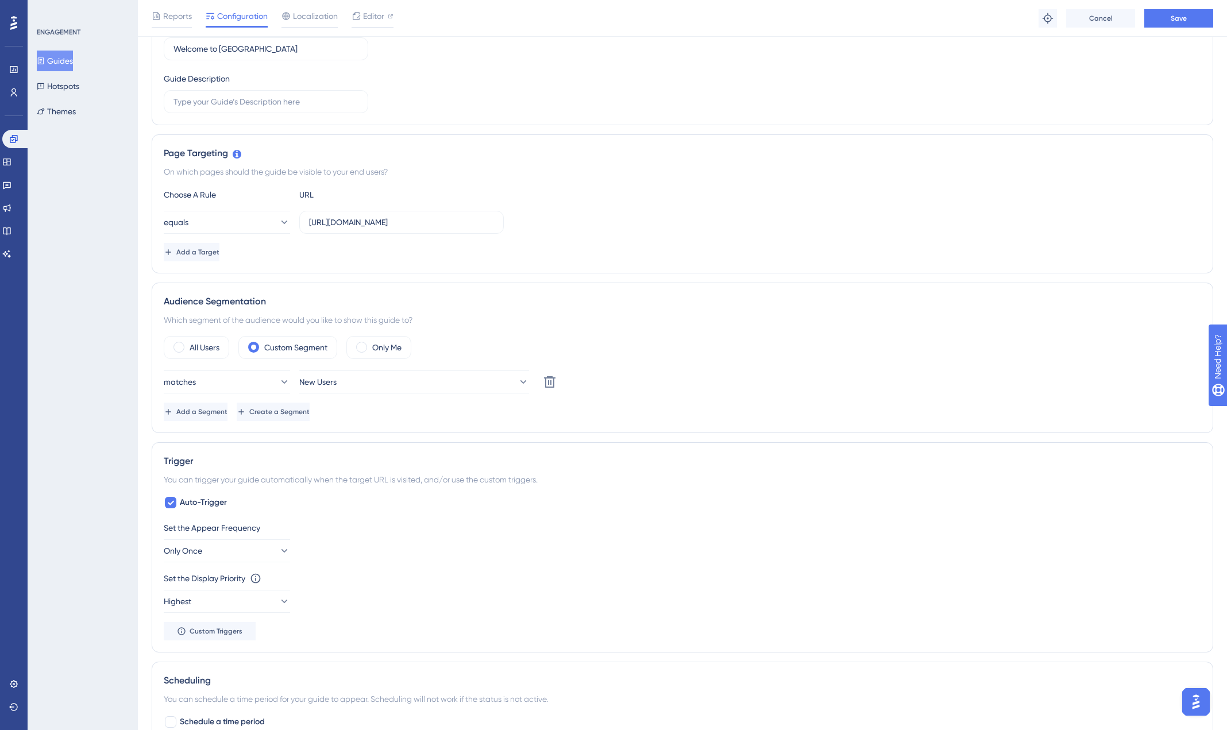
scroll to position [121, 0]
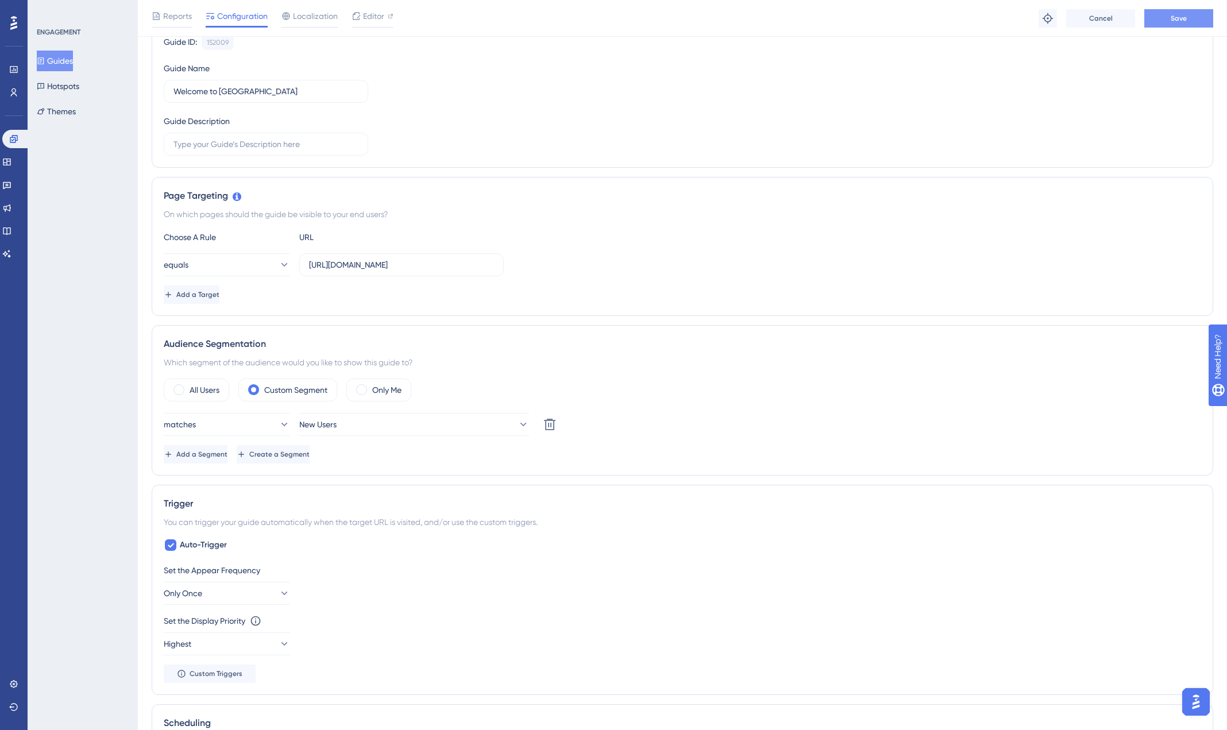
click at [1177, 26] on button "Save" at bounding box center [1178, 18] width 69 height 18
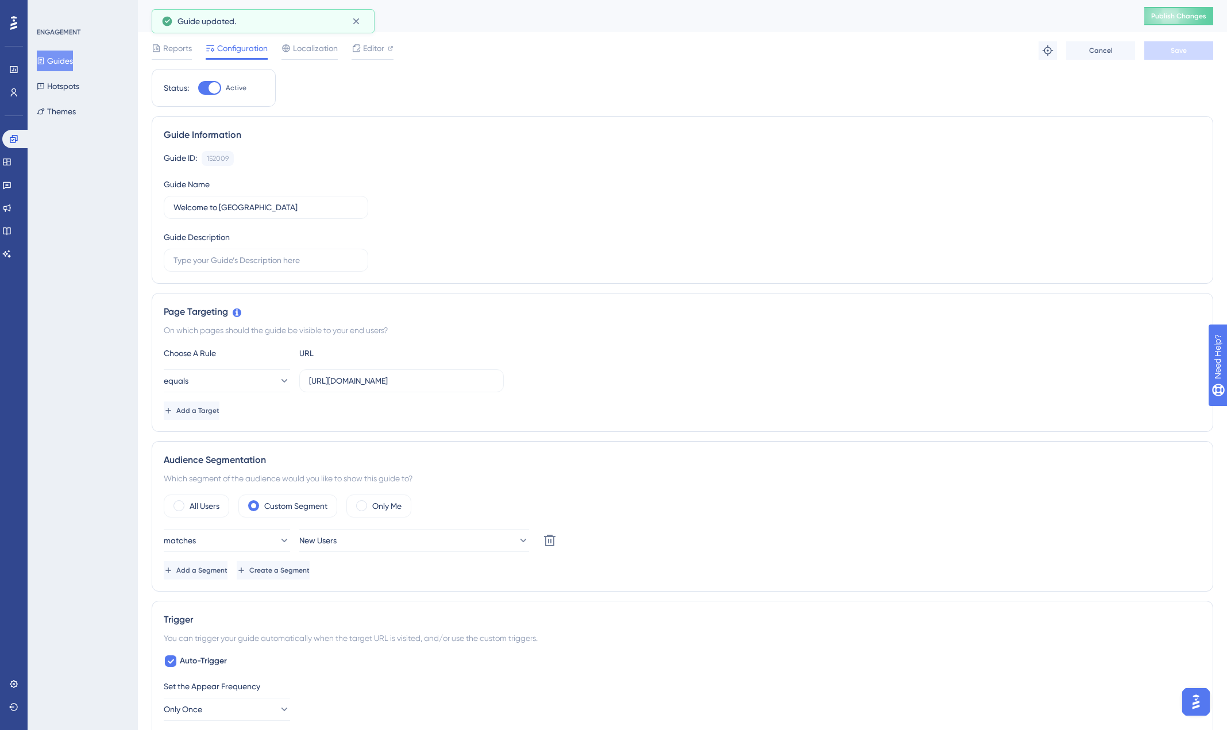
scroll to position [5, 0]
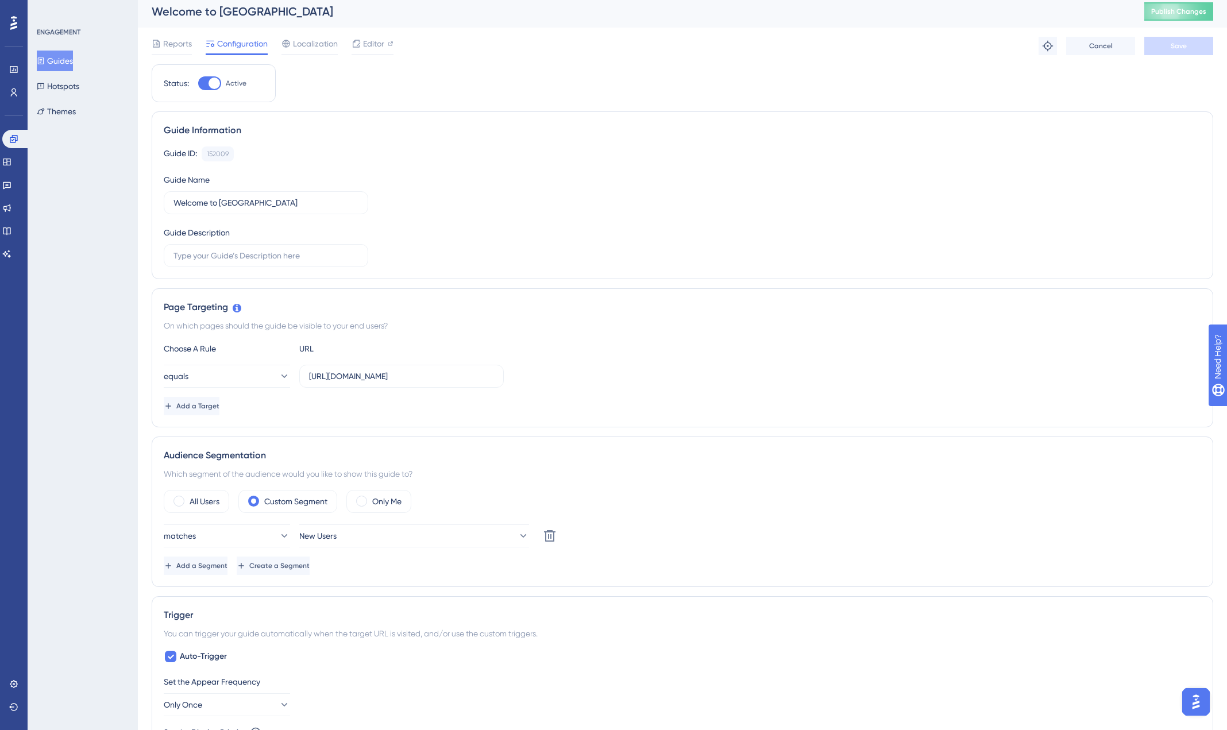
click at [57, 66] on button "Guides" at bounding box center [55, 61] width 36 height 21
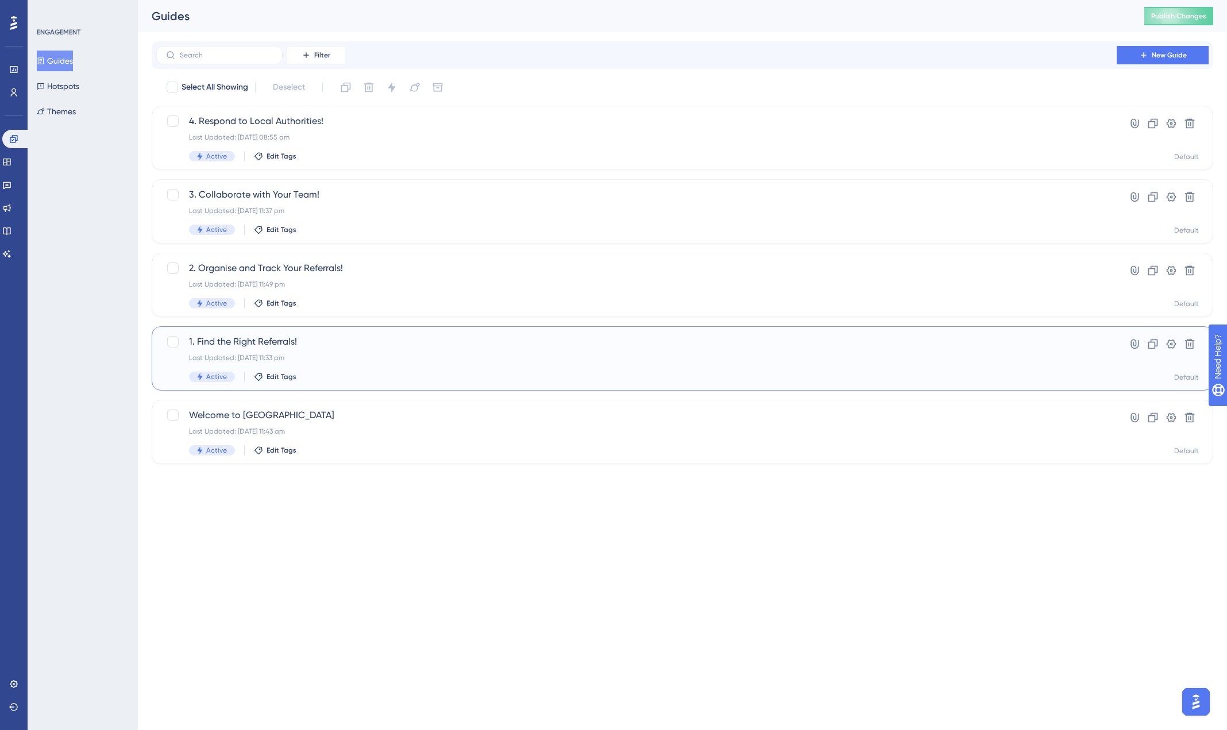
click at [239, 345] on span "1. Find the Right Referrals!" at bounding box center [636, 342] width 895 height 14
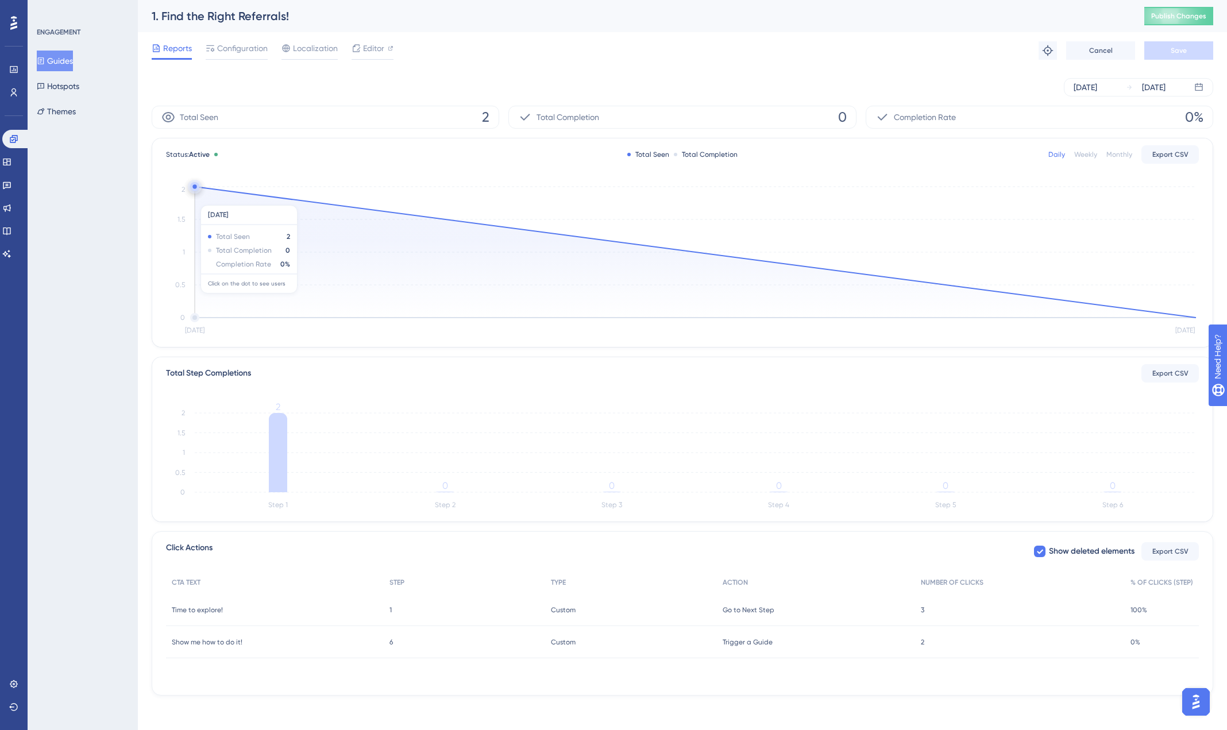
click at [344, 299] on icon at bounding box center [695, 252] width 1001 height 131
click at [234, 47] on span "Configuration" at bounding box center [242, 48] width 51 height 14
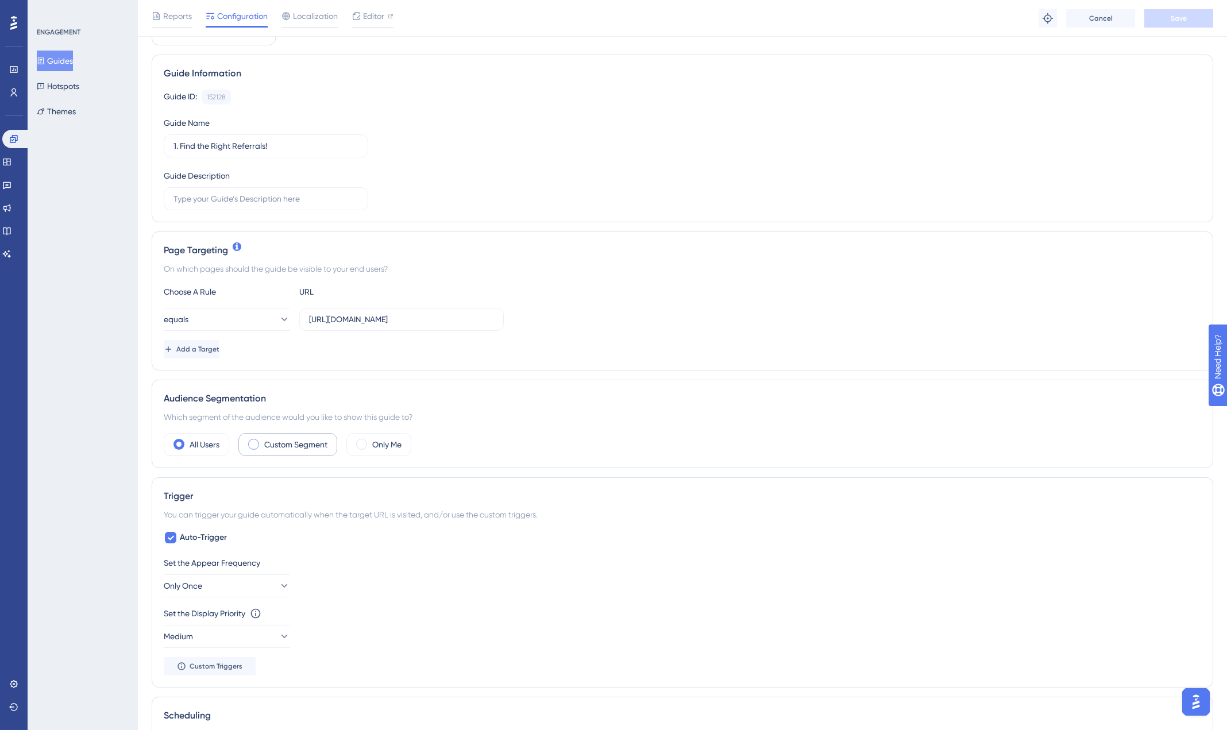
scroll to position [76, 0]
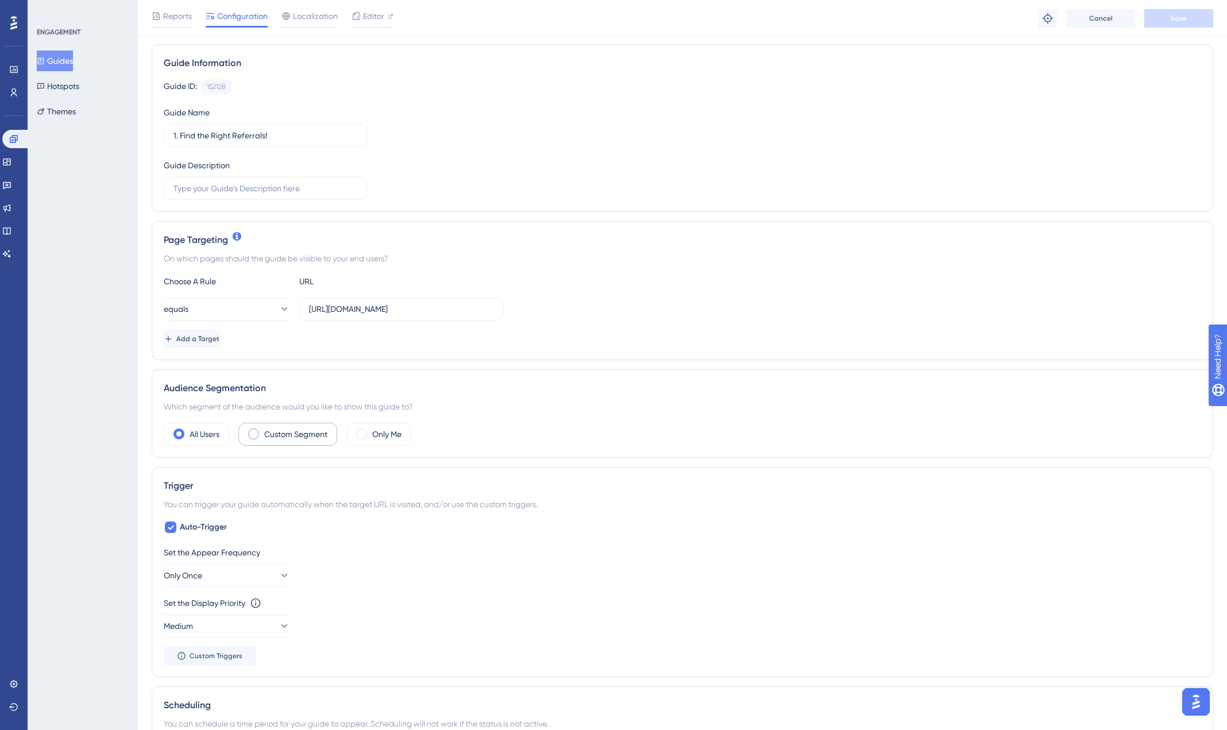
click at [295, 437] on label "Custom Segment" at bounding box center [295, 434] width 63 height 14
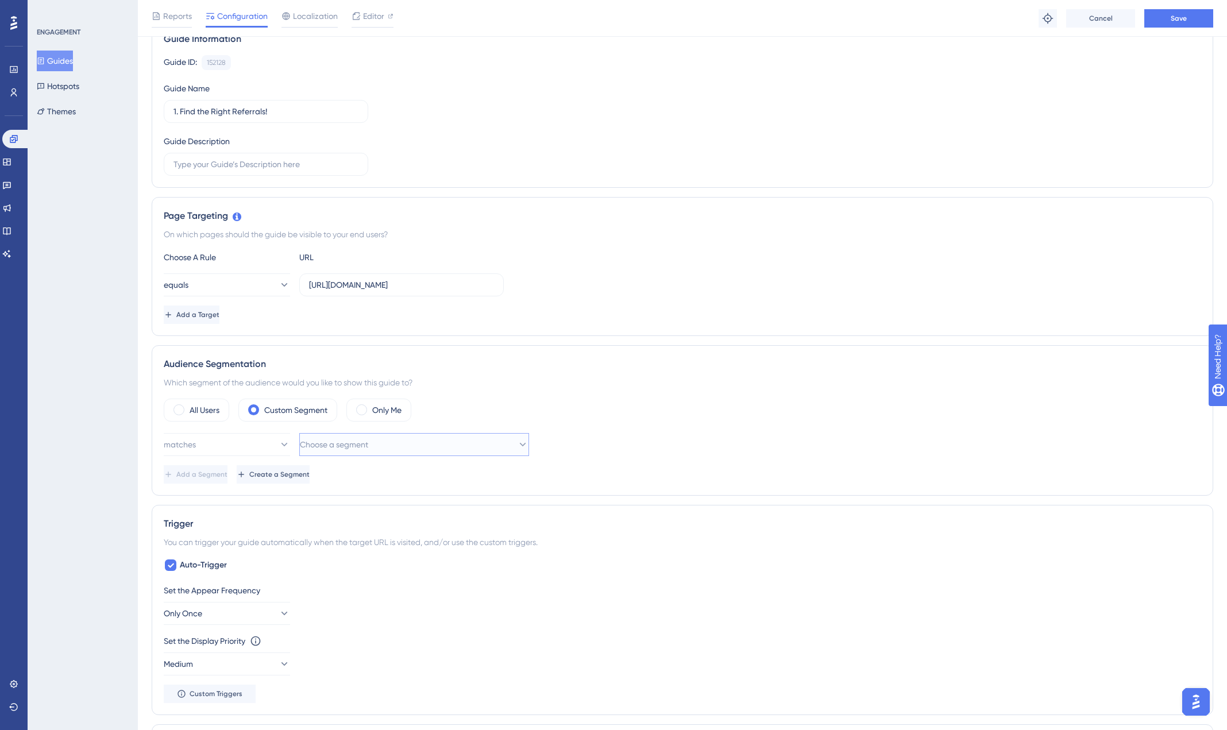
click at [302, 453] on button "Choose a segment" at bounding box center [414, 444] width 230 height 23
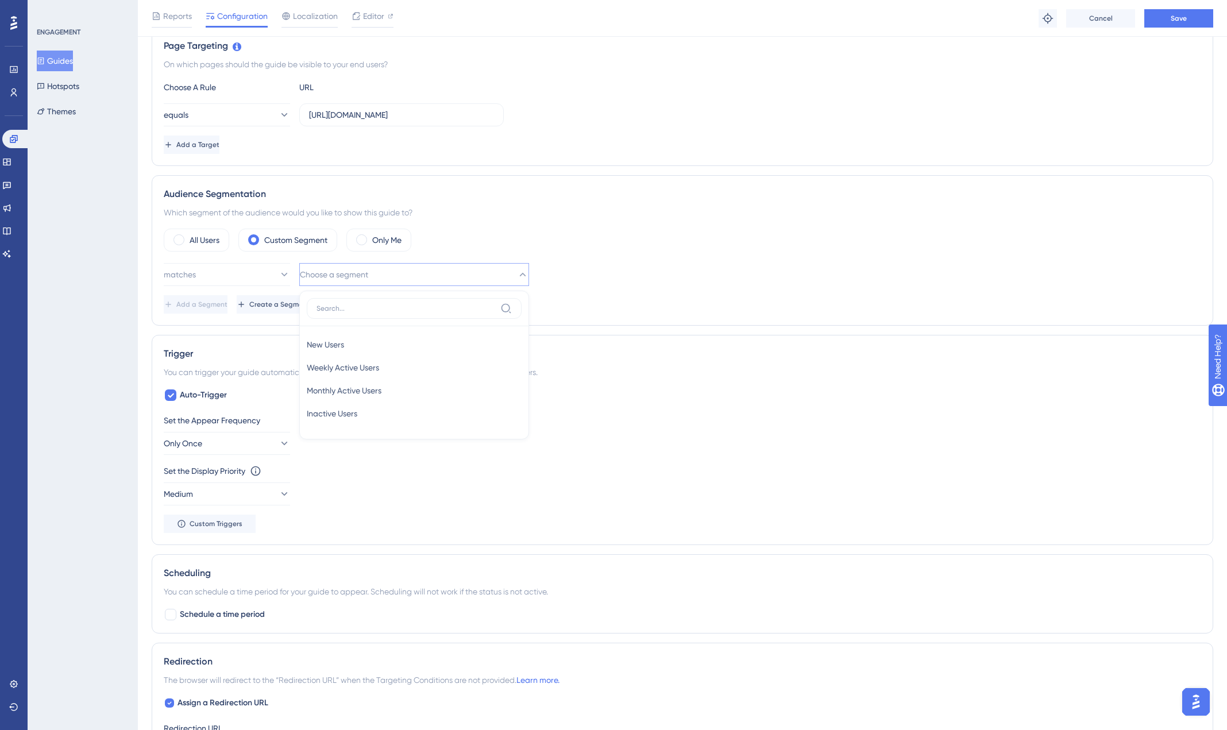
click at [604, 465] on div "Set the Display Priority This option will set the display priority between auto…" at bounding box center [682, 471] width 1037 height 14
click at [310, 307] on span "Create a Segment" at bounding box center [279, 304] width 60 height 9
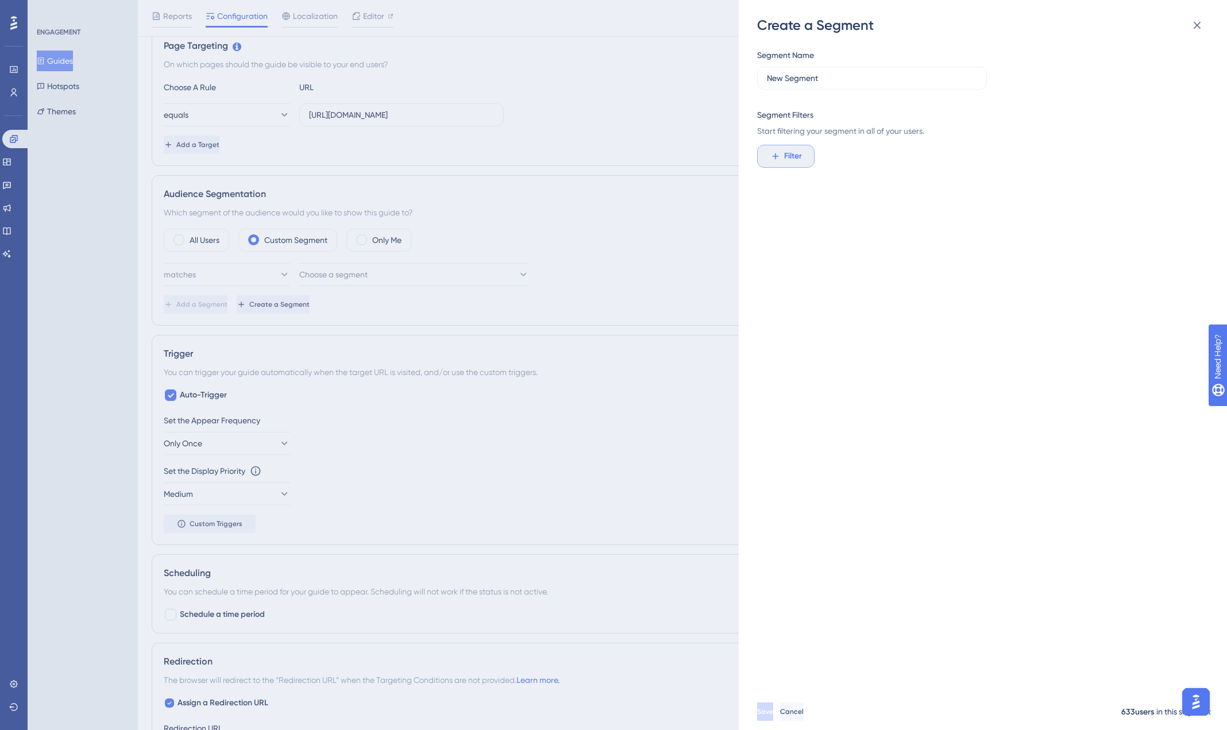
click at [793, 154] on span "Filter" at bounding box center [793, 156] width 18 height 14
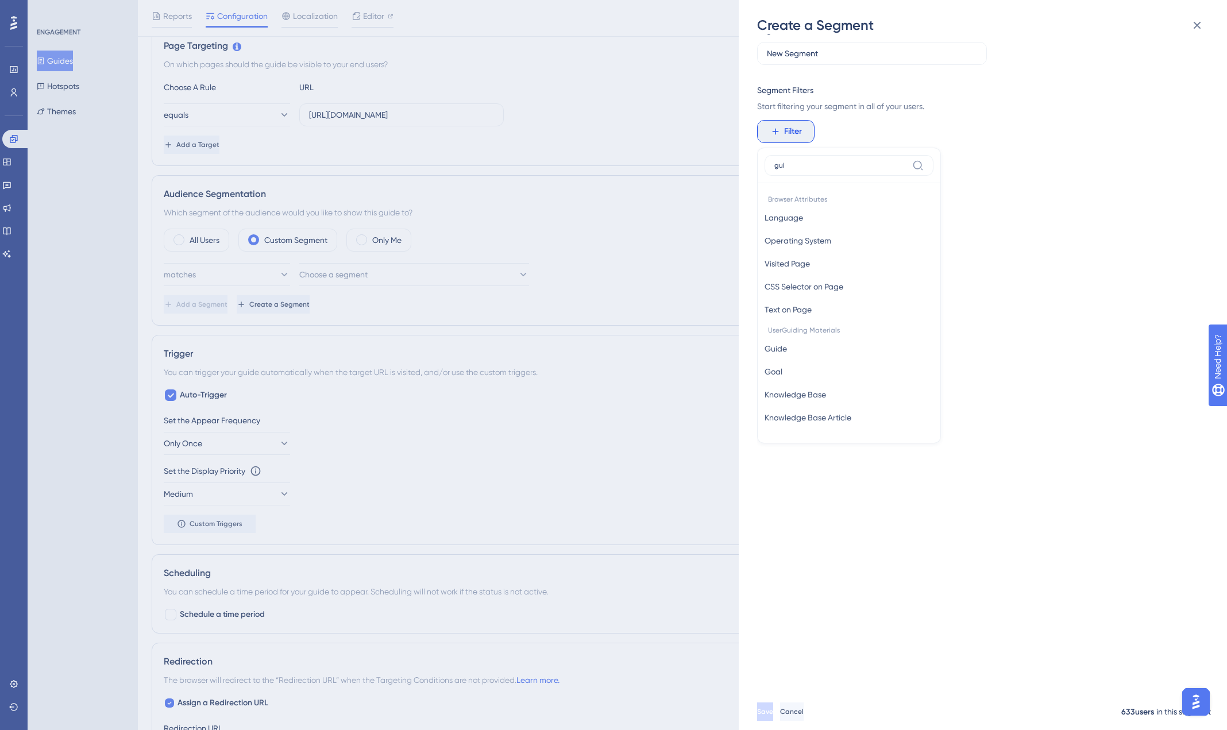
scroll to position [0, 0]
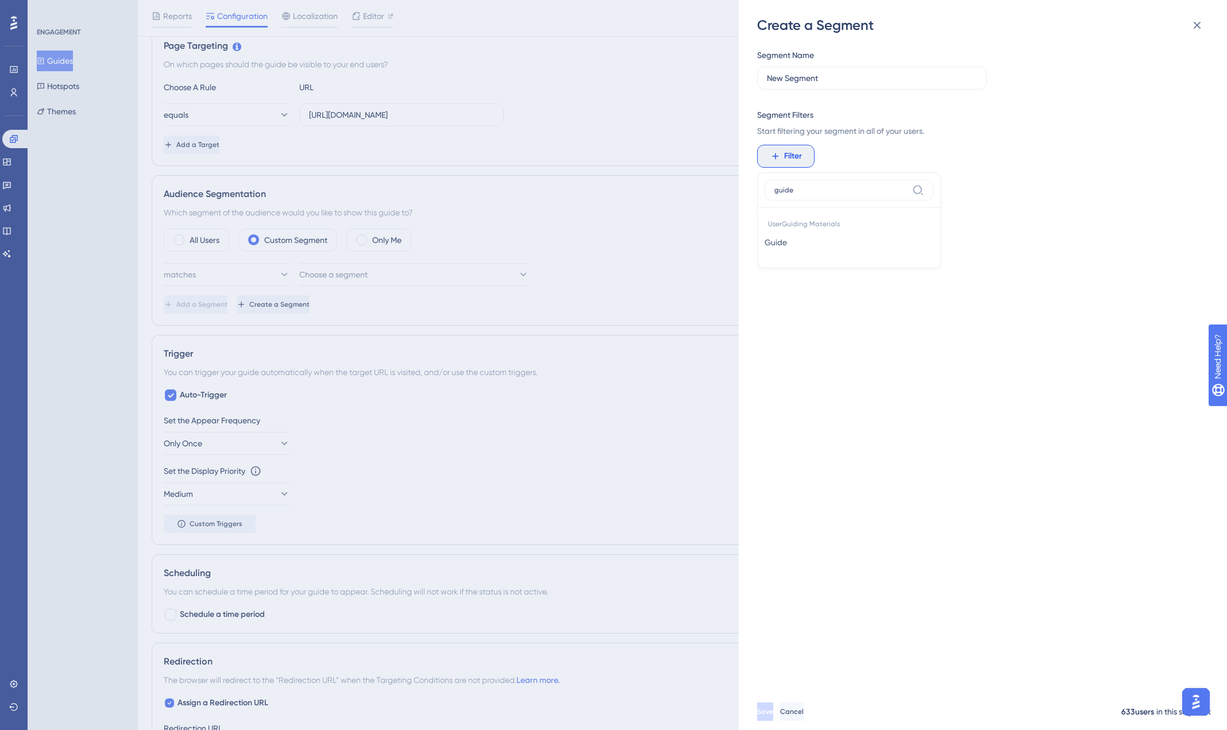
click at [822, 191] on input "guide" at bounding box center [840, 189] width 133 height 9
type input "guide"
click at [787, 242] on span "Guide" at bounding box center [775, 242] width 22 height 14
click at [817, 223] on div "is seen Choose a guide not seen is completed is not completed" at bounding box center [834, 231] width 148 height 103
click at [813, 212] on span "Choose a guide" at bounding box center [798, 212] width 57 height 14
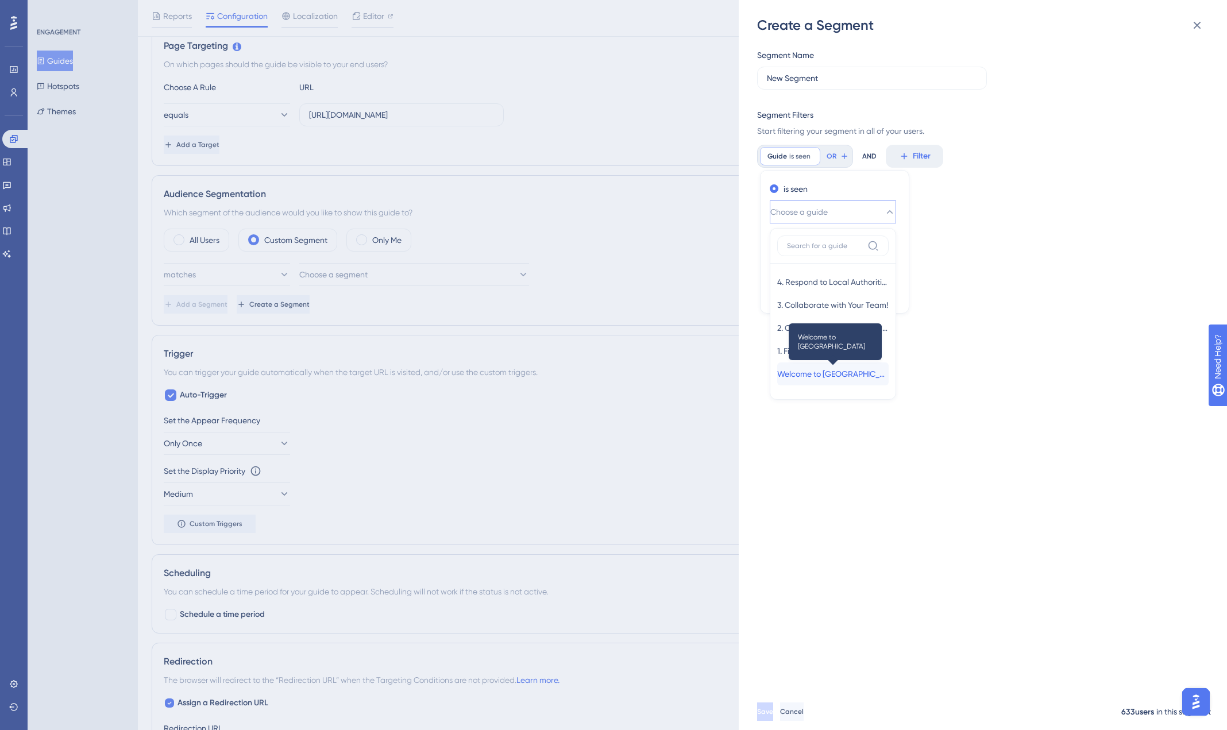
click at [844, 372] on span "Welcome to [GEOGRAPHIC_DATA]" at bounding box center [832, 374] width 111 height 14
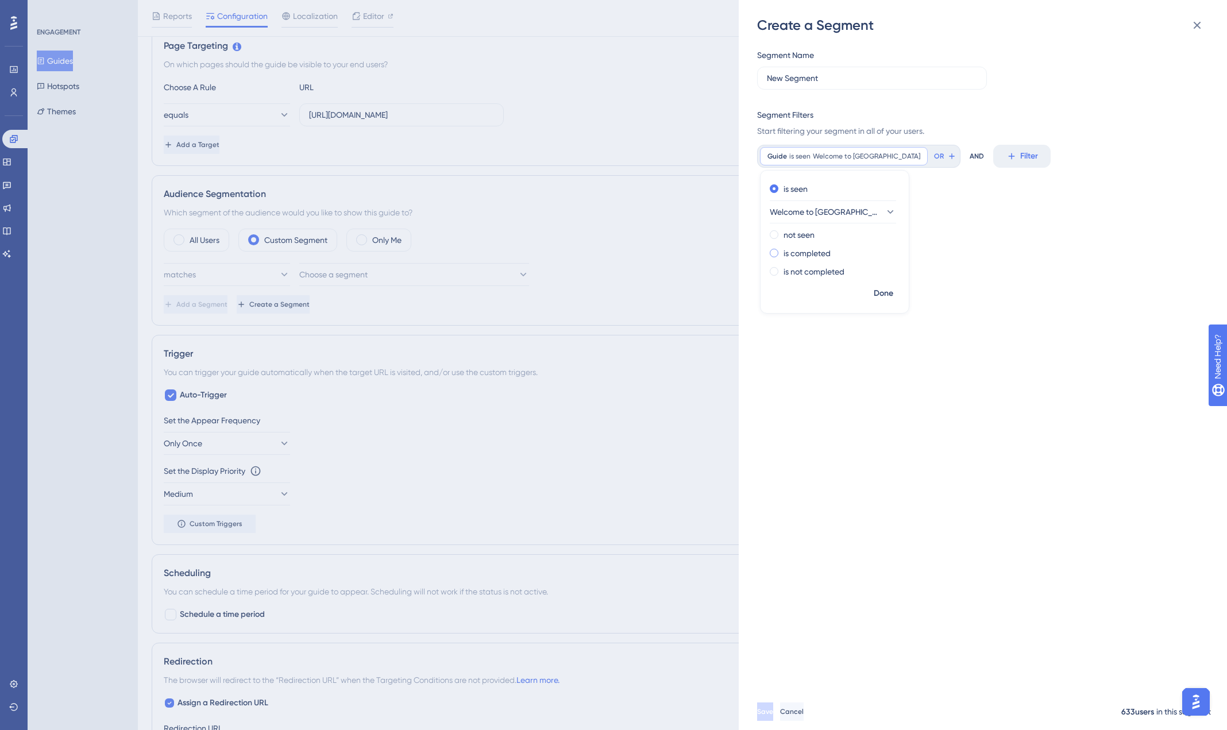
click at [813, 252] on label "is completed" at bounding box center [806, 253] width 47 height 14
click at [885, 294] on span "Done" at bounding box center [884, 294] width 20 height 14
click at [1014, 154] on button "Filter" at bounding box center [1037, 156] width 57 height 23
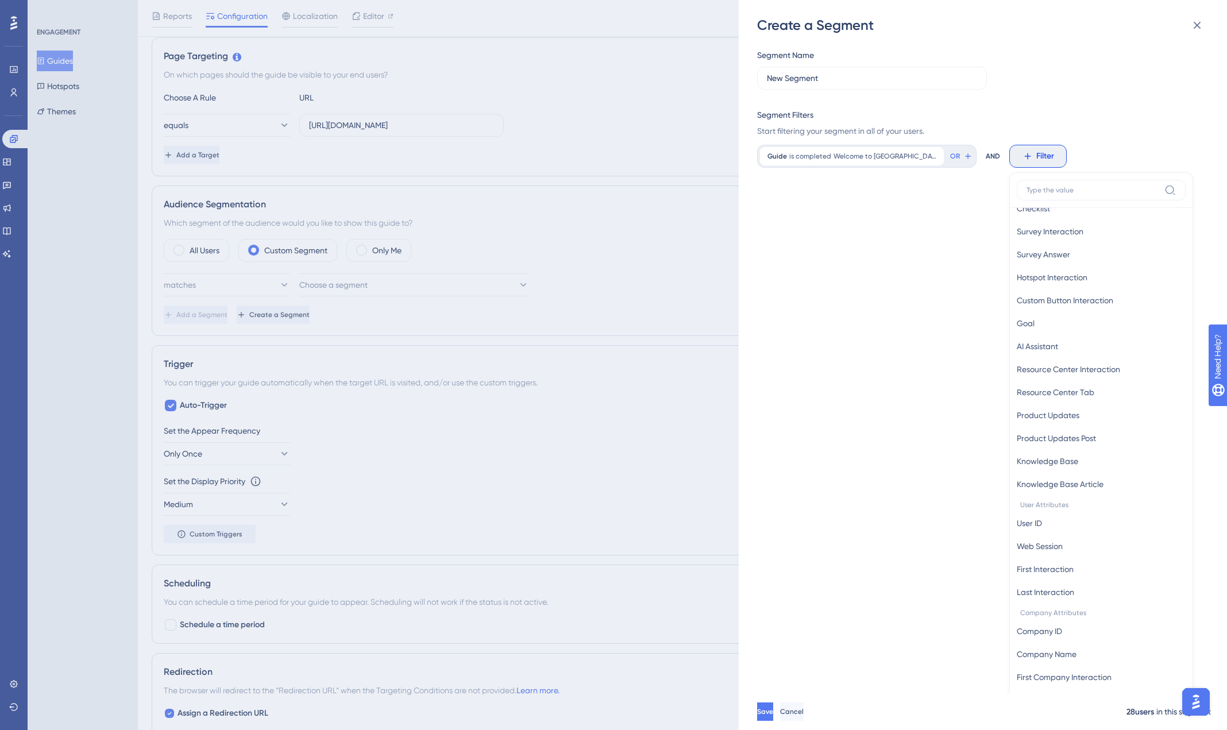
scroll to position [259, 0]
click at [774, 714] on span "Save" at bounding box center [766, 711] width 16 height 9
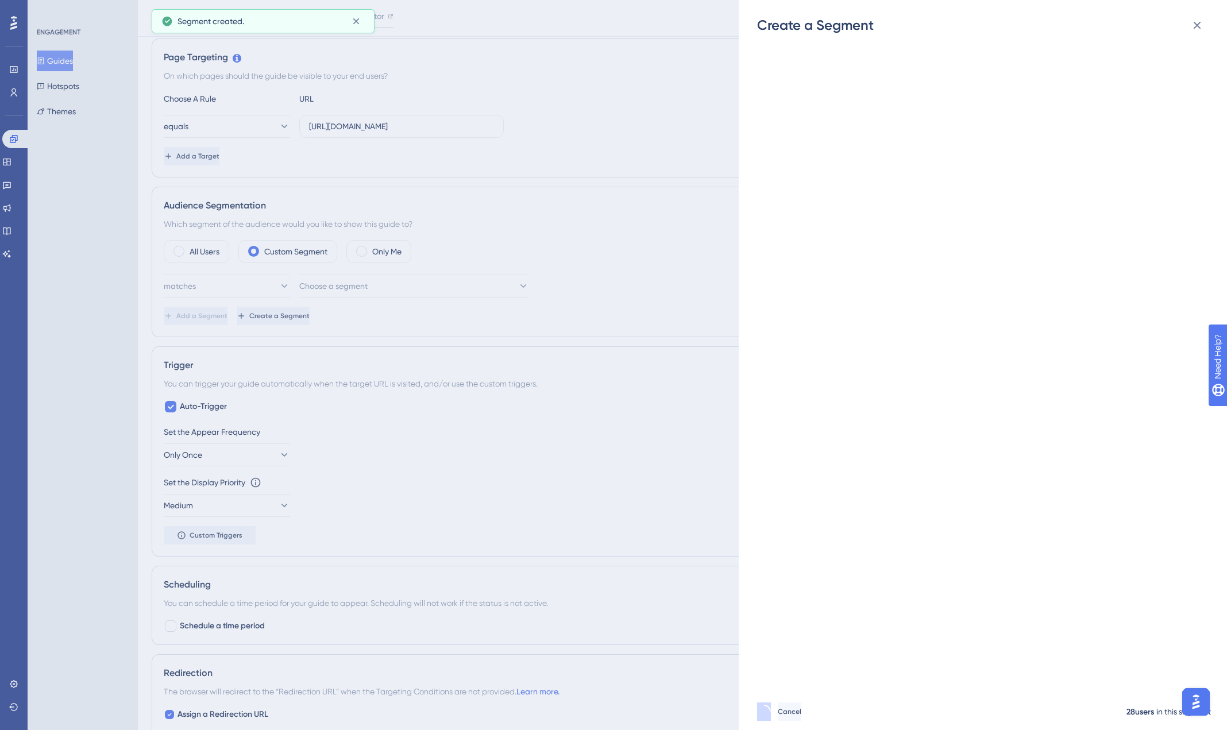
click at [1023, 166] on div "Page Targeting On which pages should the guide be visible to your end users? Ch…" at bounding box center [682, 107] width 1061 height 139
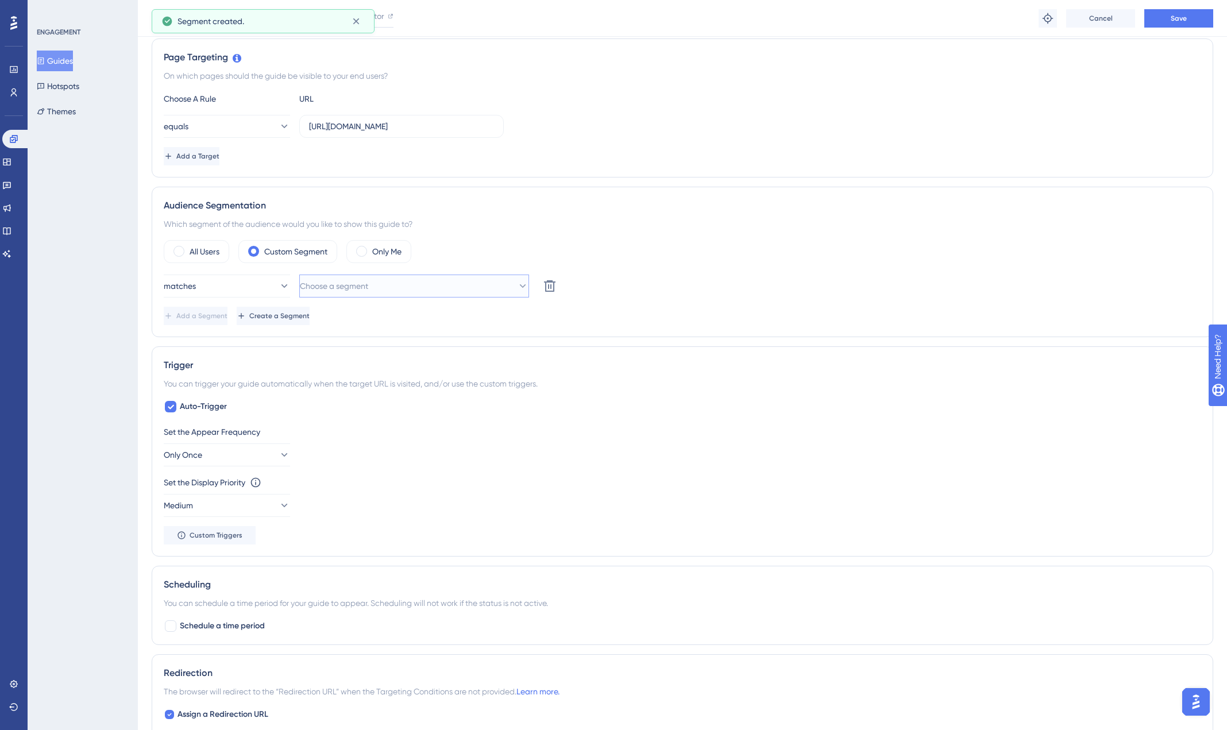
click at [345, 292] on span "Choose a segment" at bounding box center [334, 286] width 68 height 14
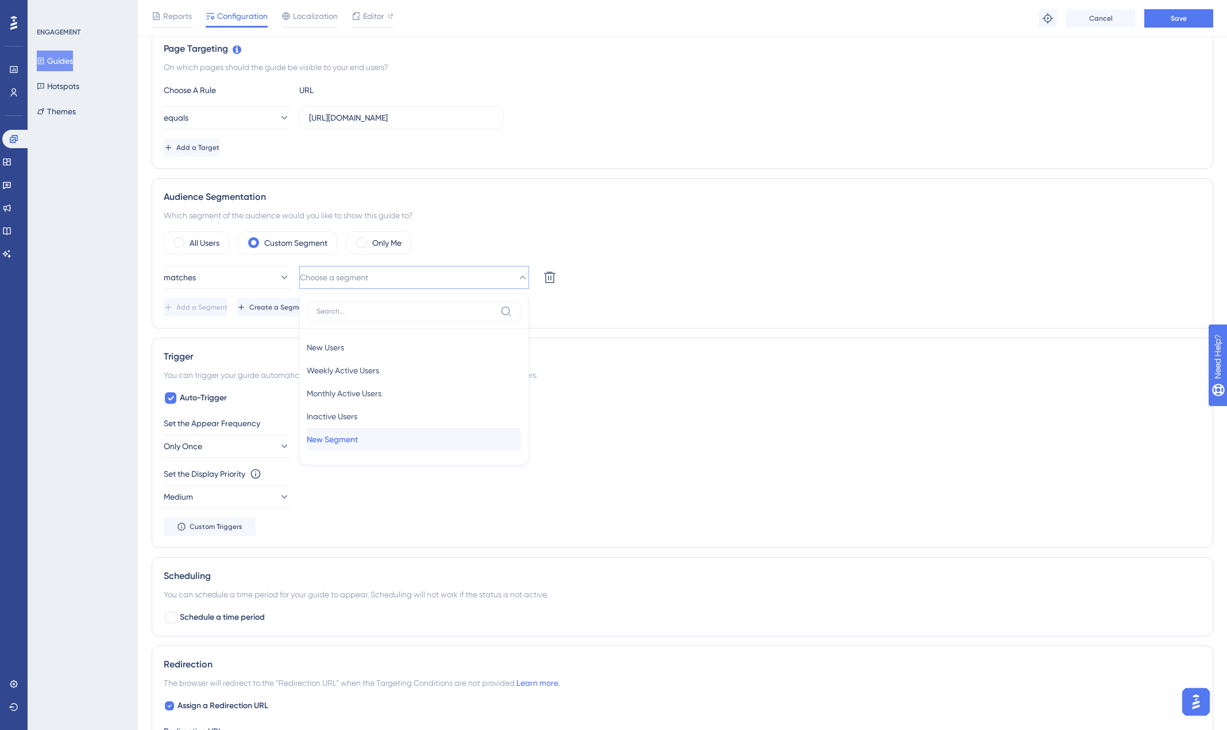
click at [368, 438] on div "New Segment New Segment" at bounding box center [414, 439] width 215 height 23
click at [327, 277] on span "New Segment" at bounding box center [325, 277] width 51 height 14
click at [346, 438] on span "New Segment" at bounding box center [332, 439] width 51 height 14
click at [229, 306] on span "Add a Segment" at bounding box center [202, 307] width 51 height 9
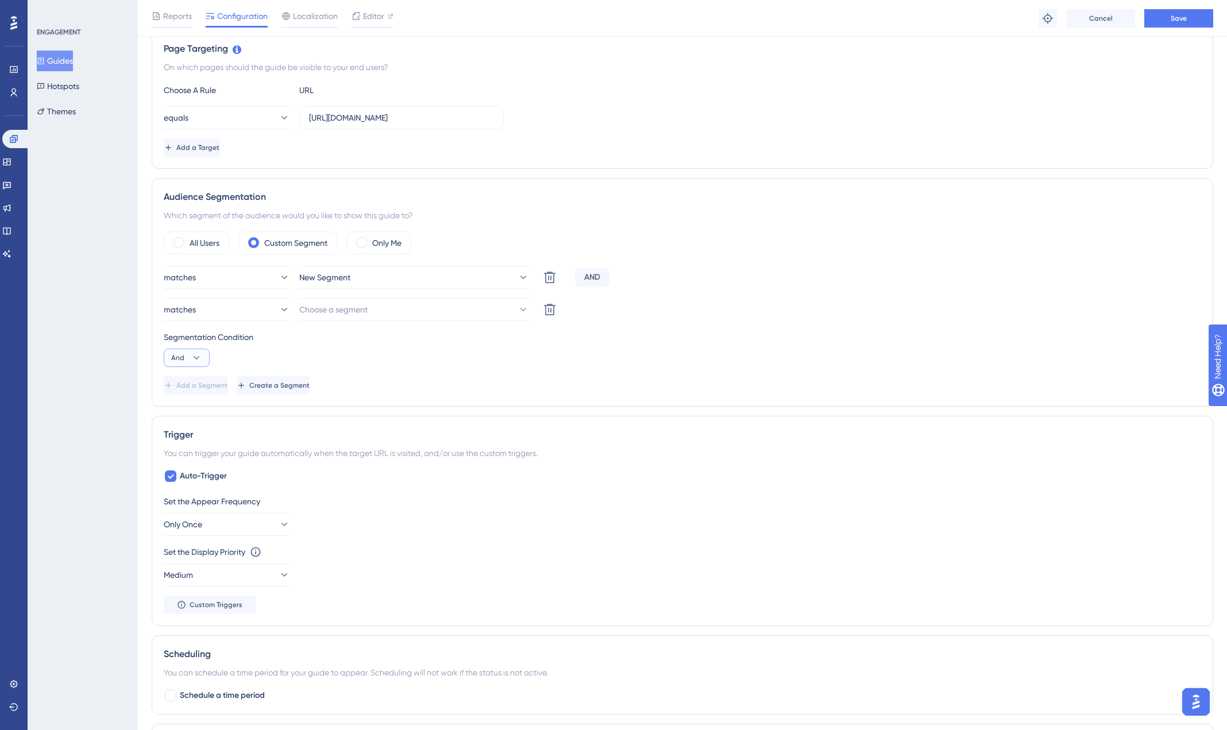
click at [201, 354] on icon at bounding box center [196, 357] width 11 height 11
click at [322, 345] on div "Segmentation Condition And And And Or Or" at bounding box center [682, 348] width 1037 height 37
click at [504, 308] on button "Choose a segment" at bounding box center [414, 309] width 230 height 23
click at [641, 376] on div "Add a Segment Create a Segment" at bounding box center [682, 385] width 1037 height 18
click at [443, 283] on button "New Segment" at bounding box center [414, 277] width 230 height 23
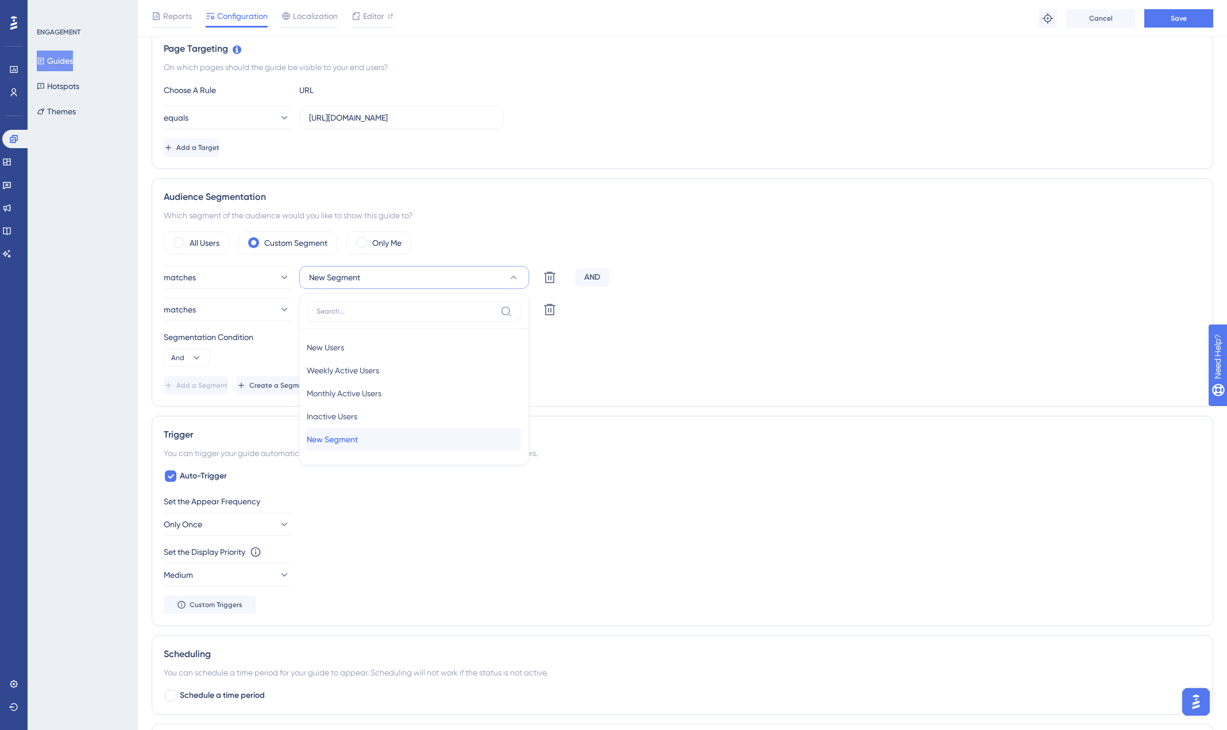
click at [350, 435] on span "New Segment" at bounding box center [332, 439] width 51 height 14
click at [311, 385] on span "Create a Segment" at bounding box center [280, 385] width 60 height 9
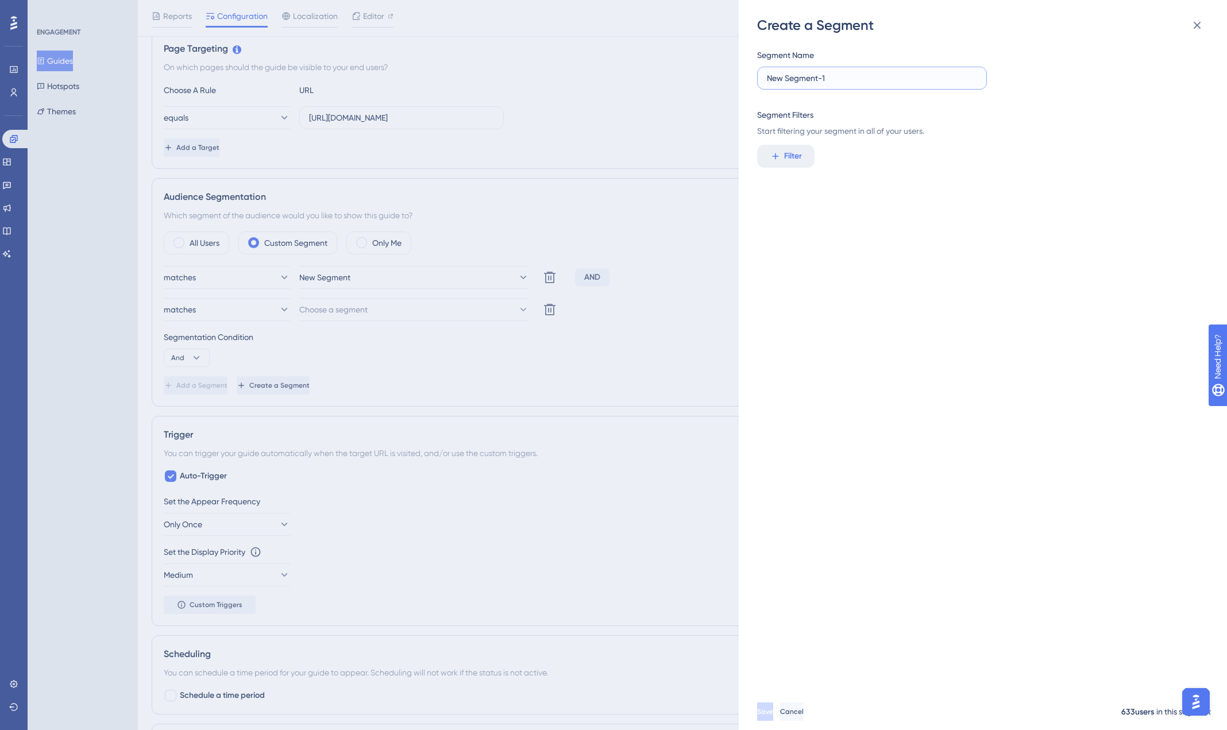
click at [853, 80] on input "New Segment-1" at bounding box center [872, 78] width 210 height 13
click at [1191, 27] on icon at bounding box center [1197, 25] width 14 height 14
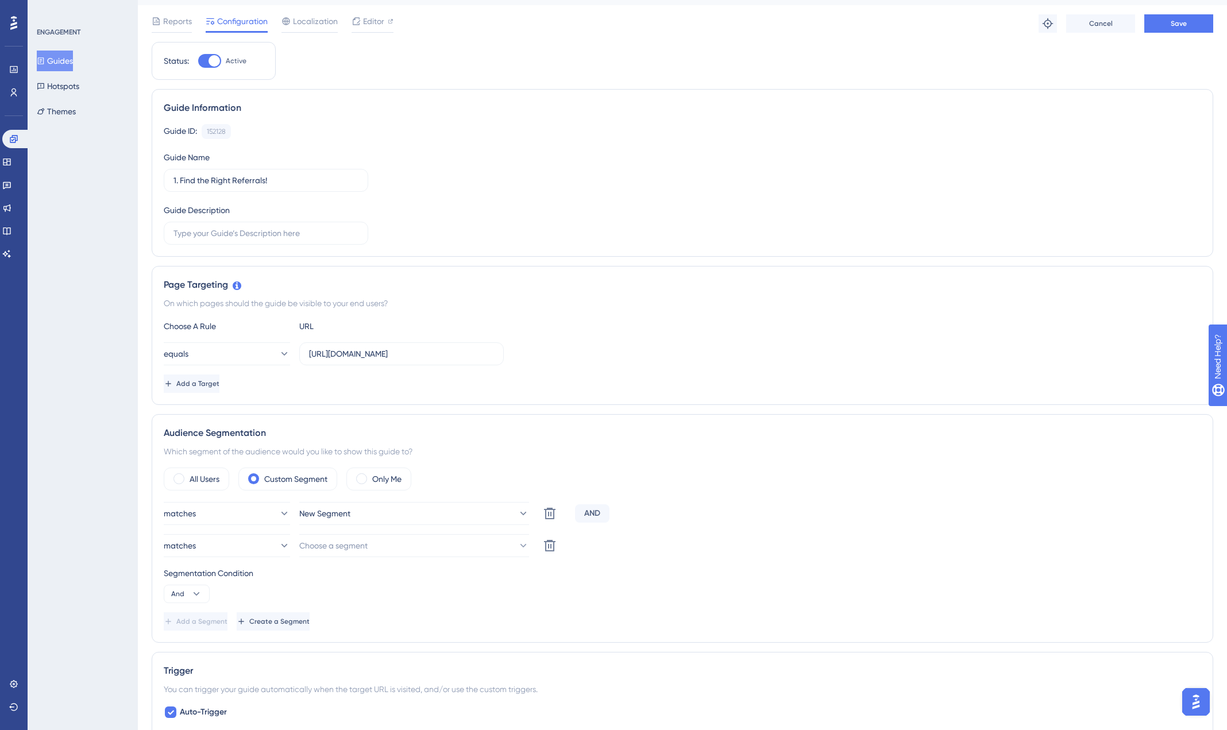
scroll to position [36, 0]
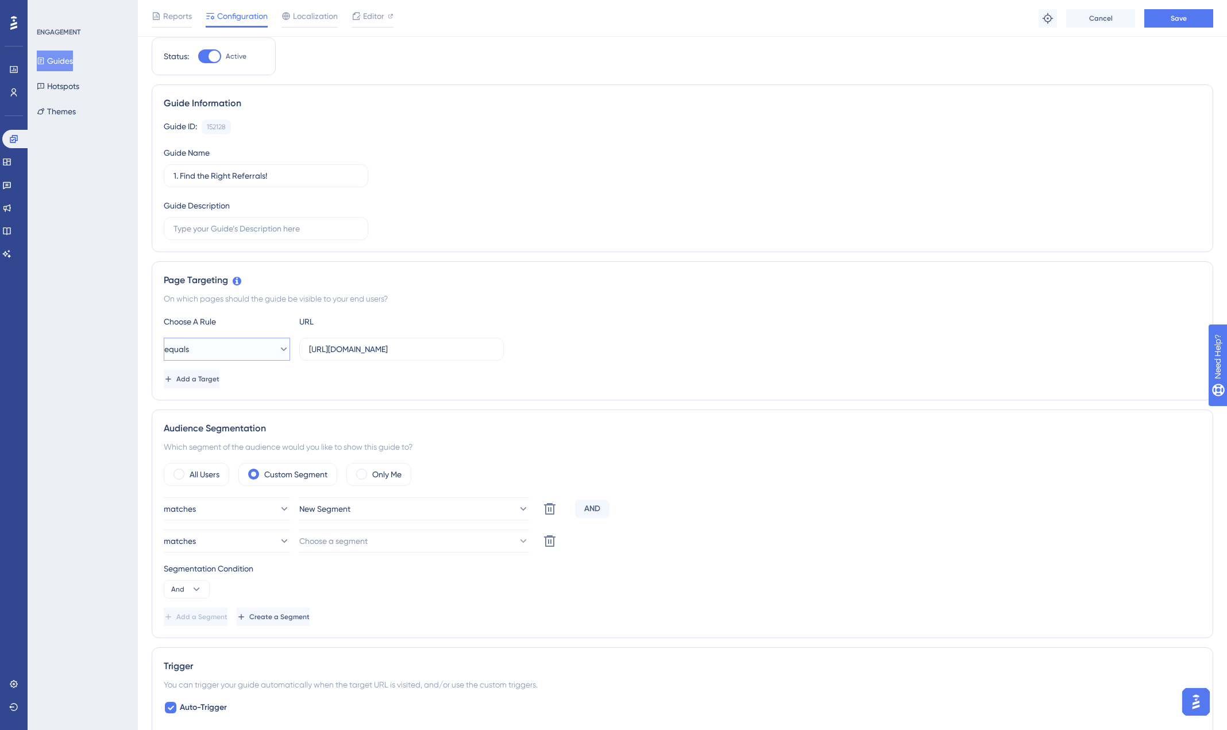
click at [278, 345] on icon at bounding box center [283, 348] width 11 height 11
click at [392, 373] on div "Add a Target" at bounding box center [682, 379] width 1037 height 18
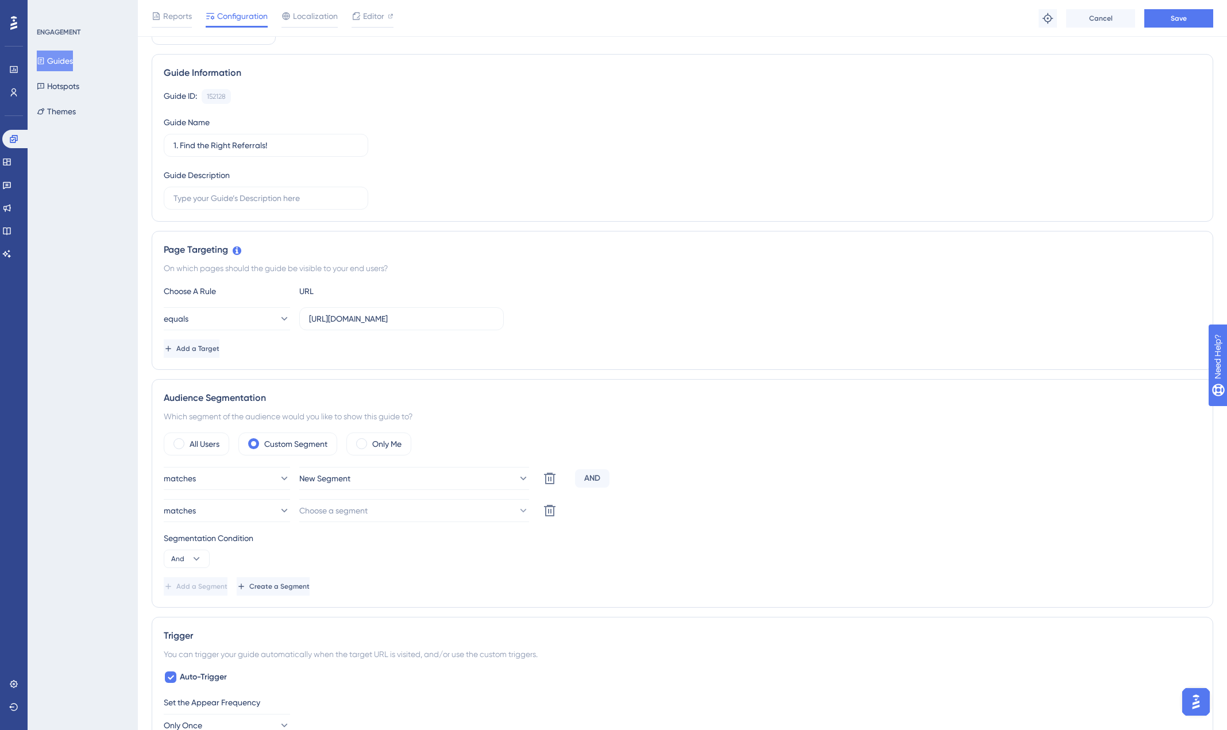
scroll to position [72, 0]
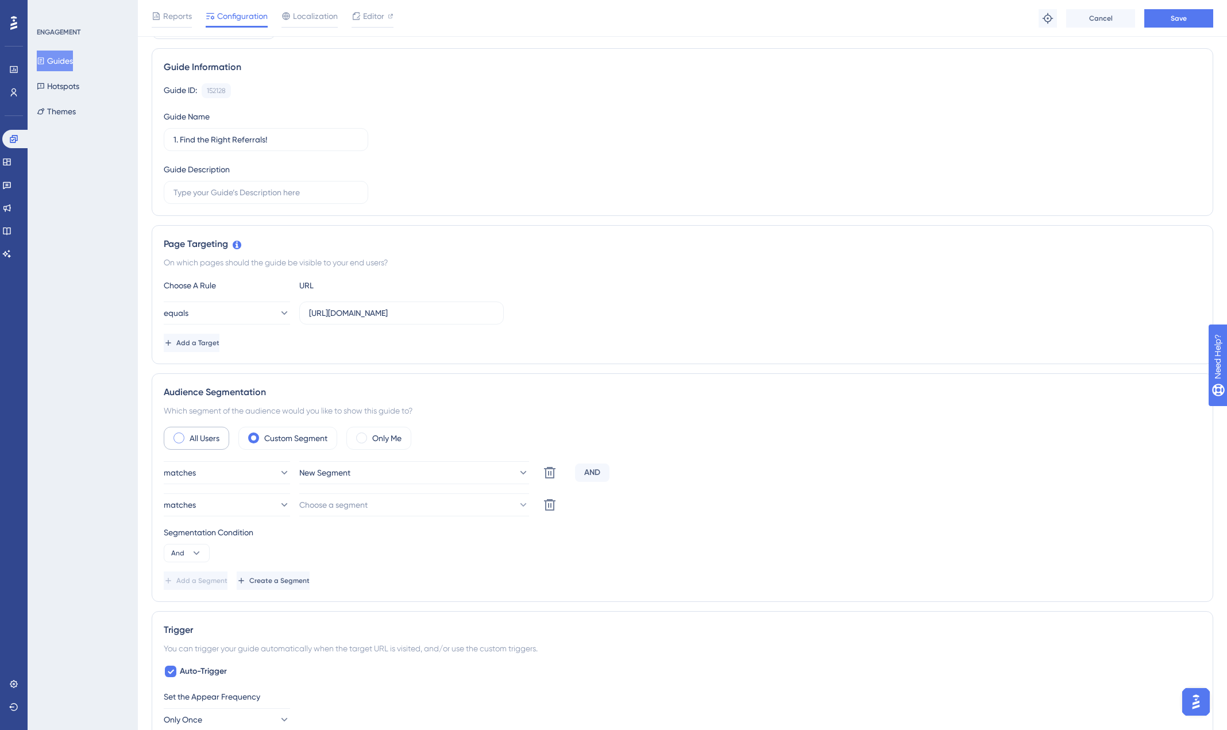
click at [202, 436] on label "All Users" at bounding box center [205, 438] width 30 height 14
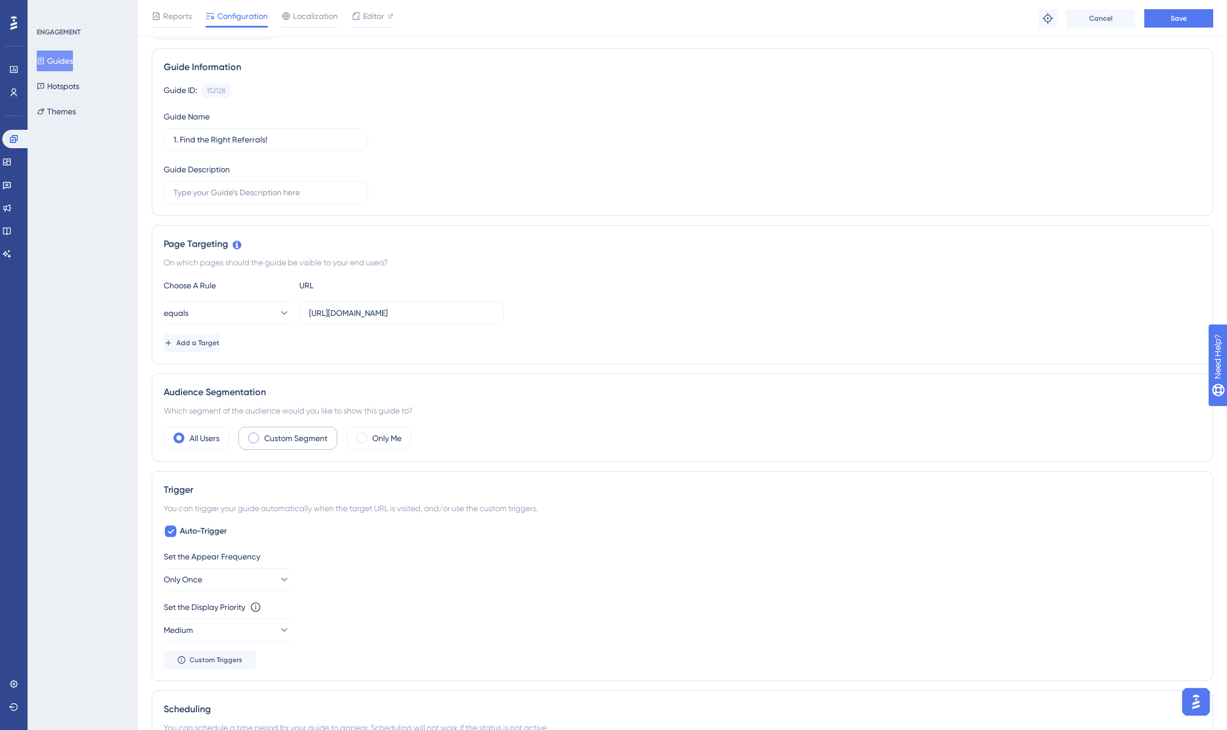
click at [304, 433] on label "Custom Segment" at bounding box center [295, 438] width 63 height 14
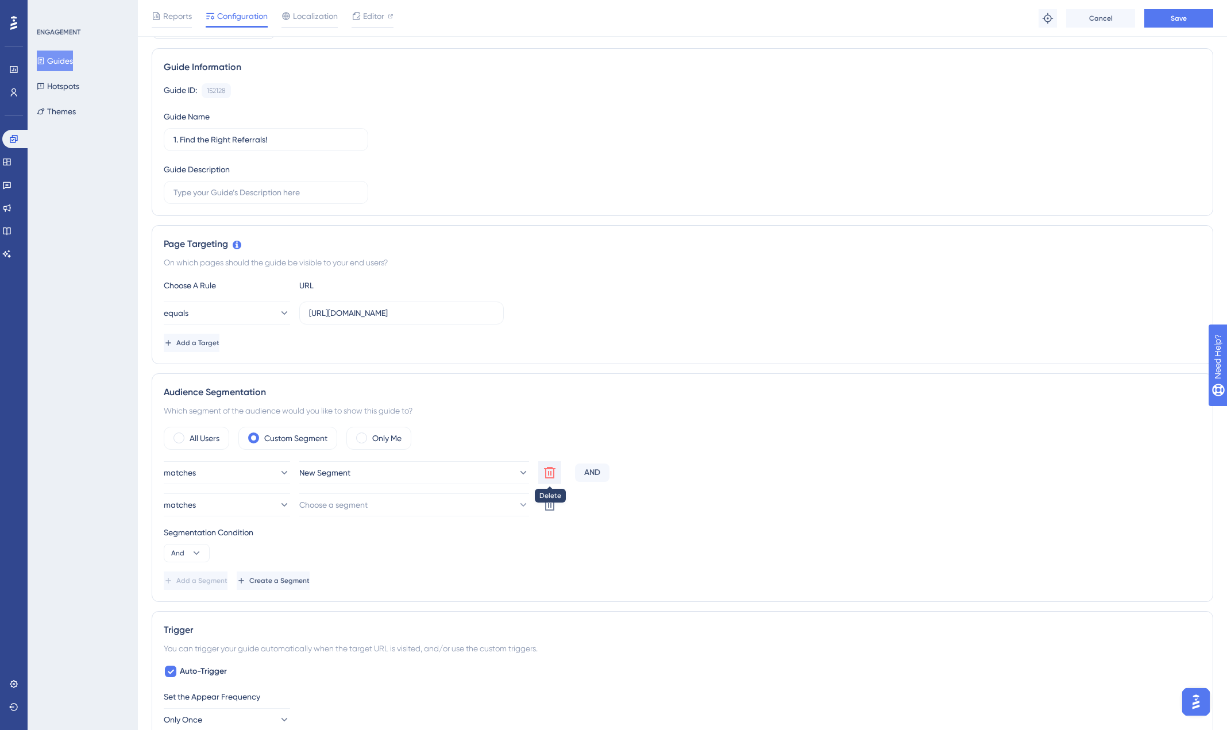
click at [547, 474] on icon at bounding box center [550, 473] width 14 height 14
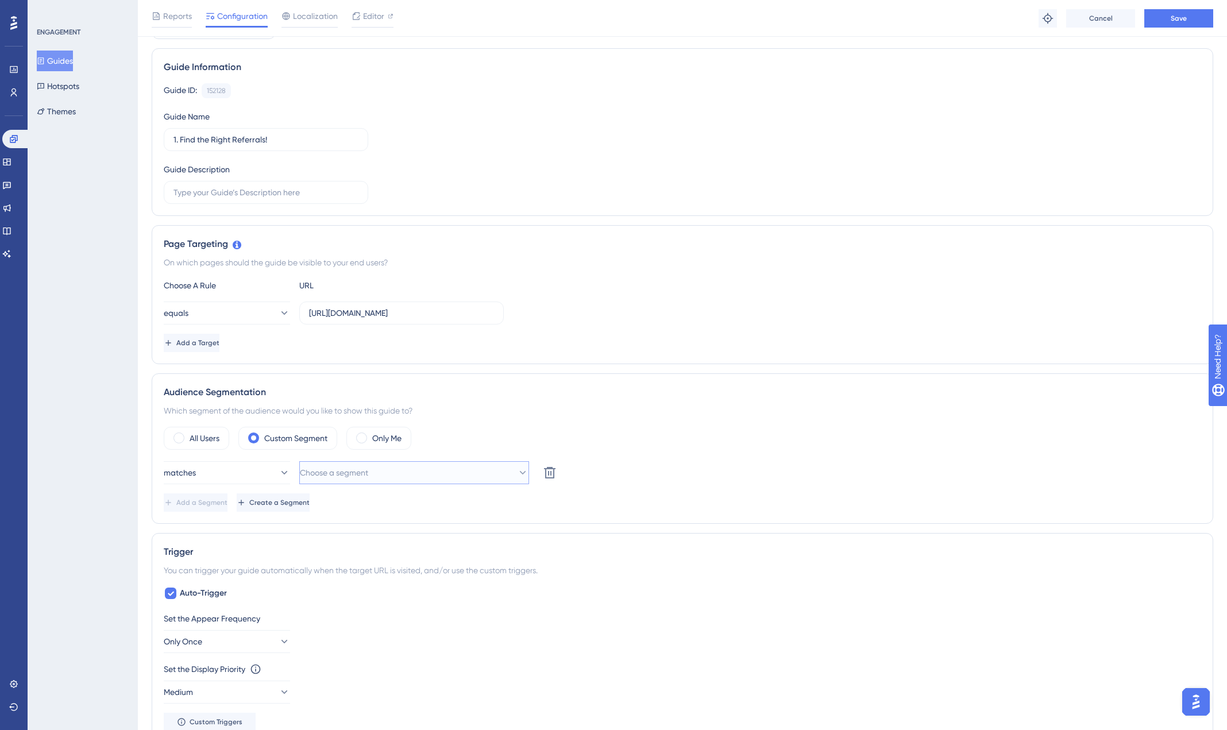
click at [368, 473] on span "Choose a segment" at bounding box center [334, 473] width 68 height 14
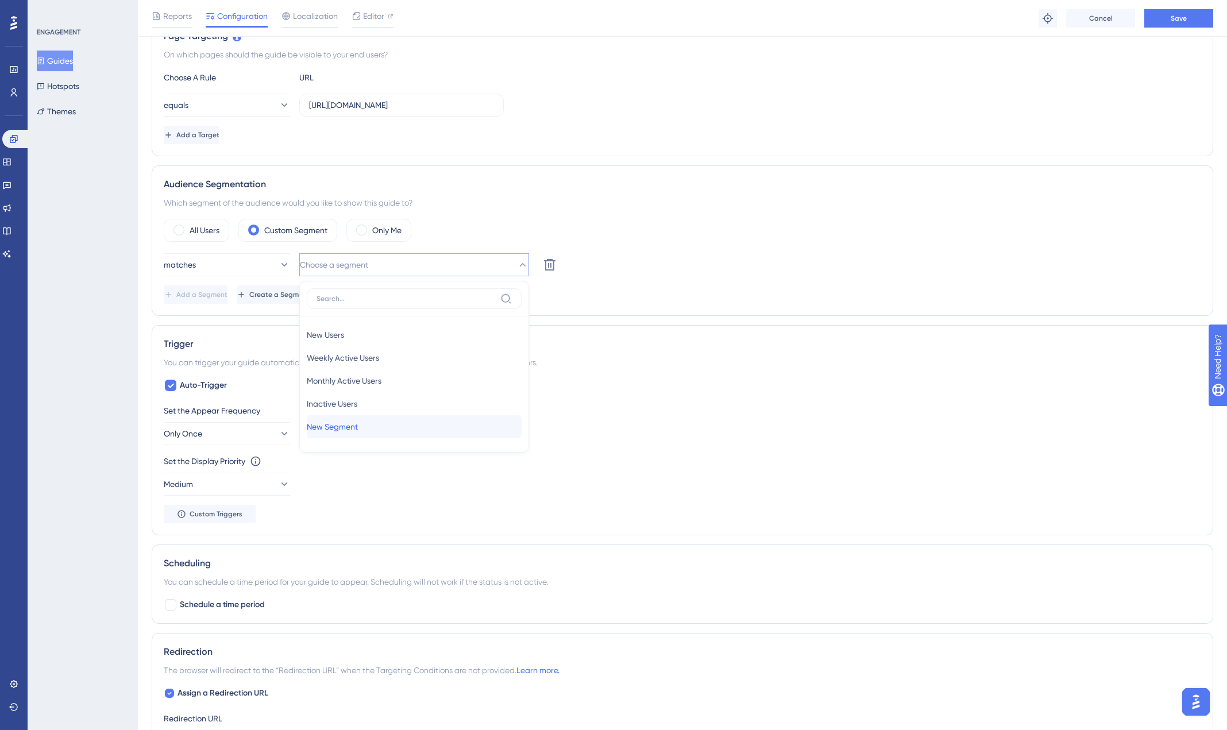
drag, startPoint x: 444, startPoint y: 423, endPoint x: 401, endPoint y: 429, distance: 43.5
click at [401, 429] on div "New Segment New Segment" at bounding box center [414, 426] width 215 height 23
click at [546, 261] on icon at bounding box center [550, 265] width 14 height 14
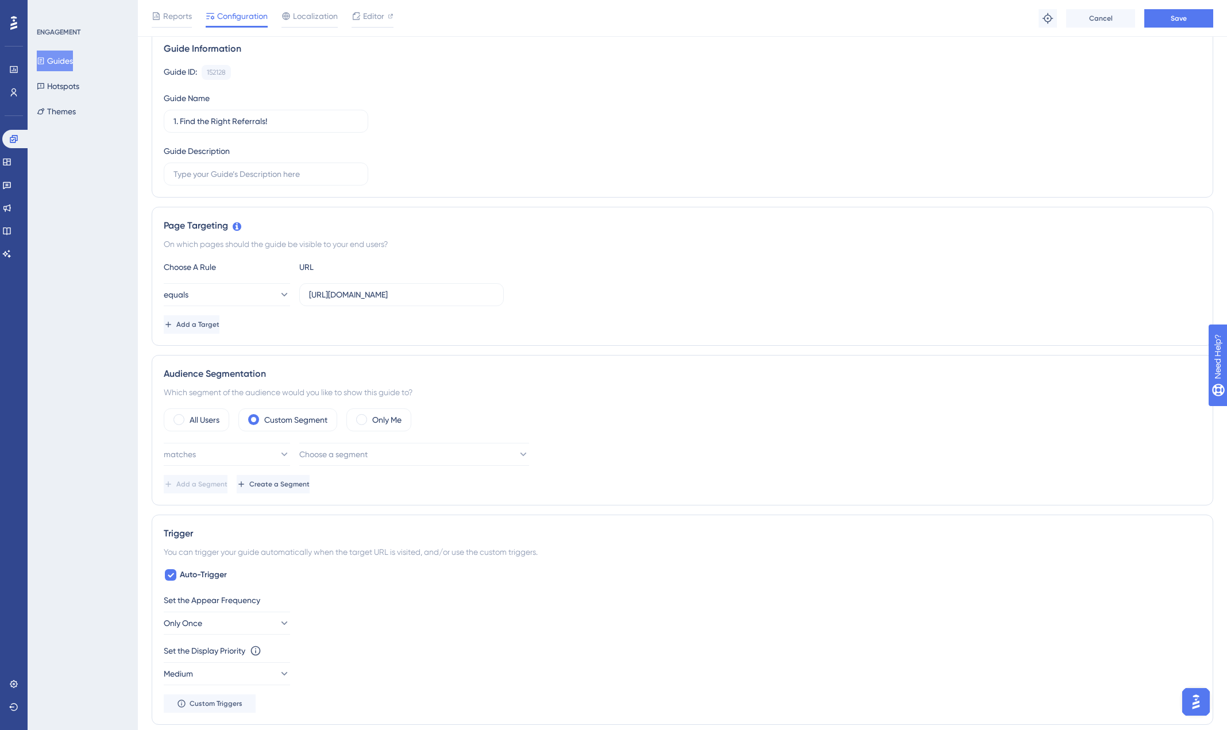
scroll to position [0, 0]
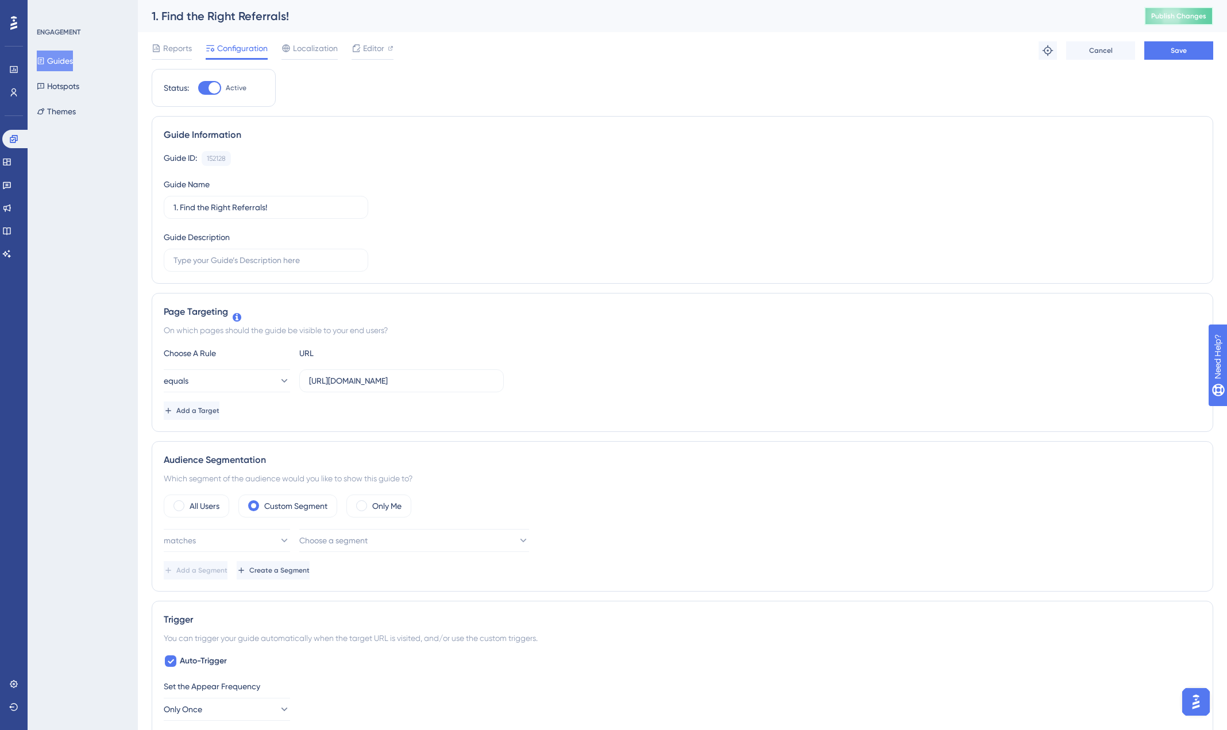
click at [1162, 17] on span "Publish Changes" at bounding box center [1178, 15] width 55 height 9
click at [68, 69] on button "Guides" at bounding box center [55, 61] width 36 height 21
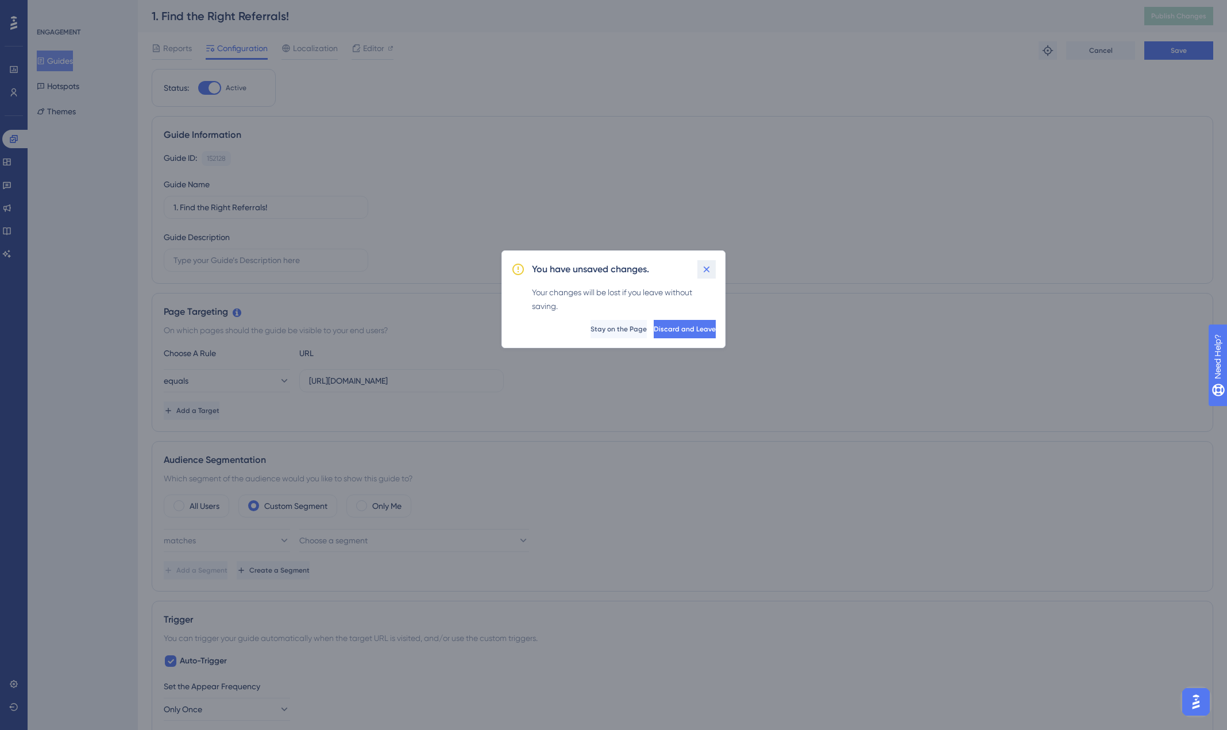
click at [707, 269] on icon at bounding box center [706, 269] width 11 height 11
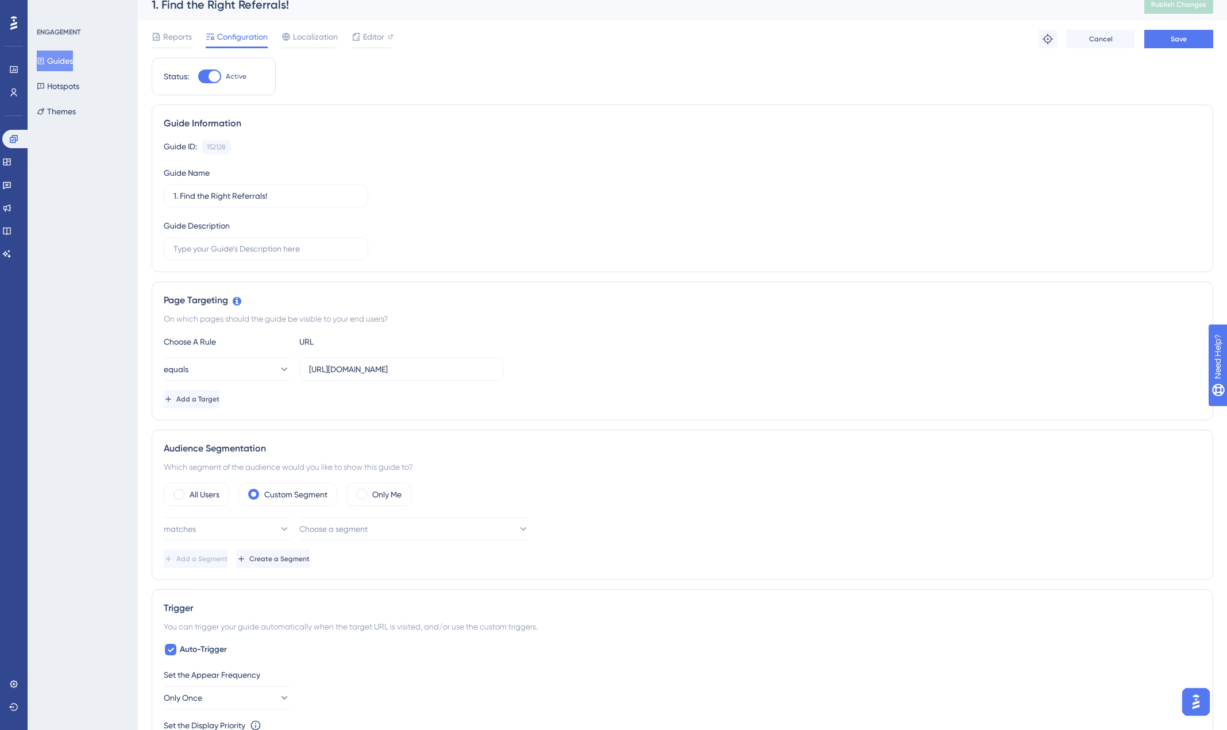
scroll to position [13, 0]
click at [190, 496] on label "All Users" at bounding box center [205, 493] width 30 height 14
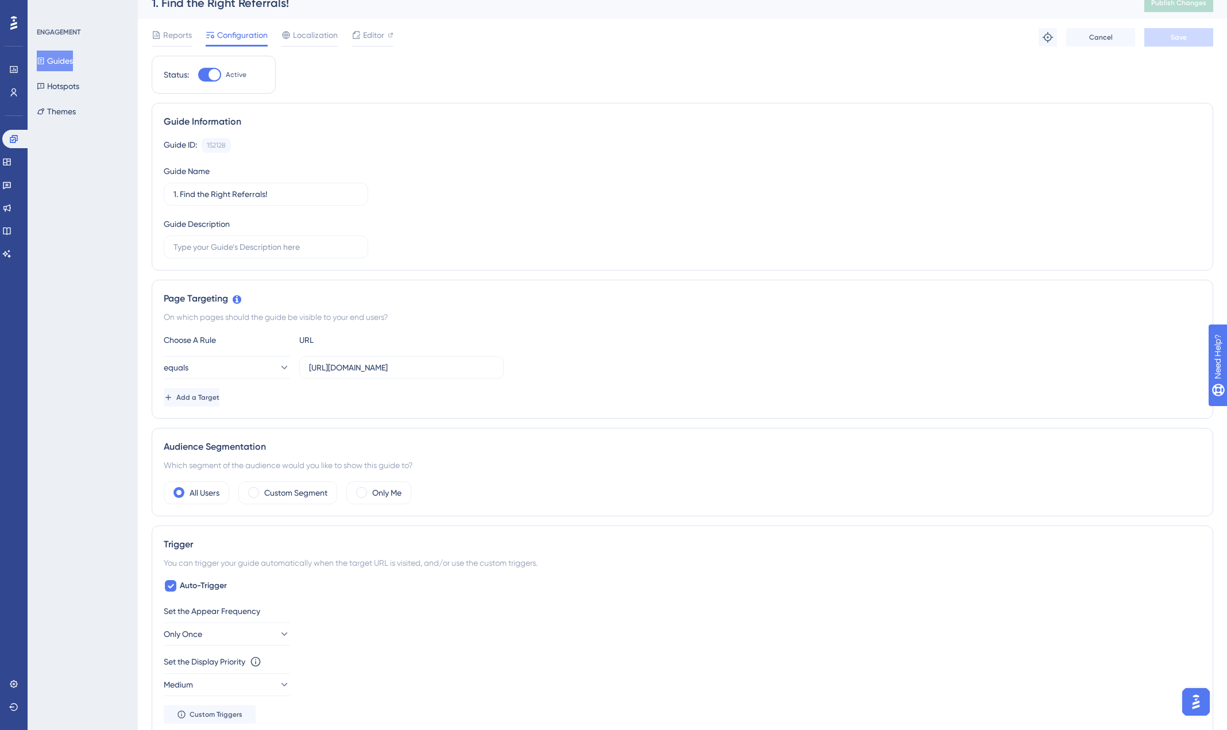
scroll to position [0, 0]
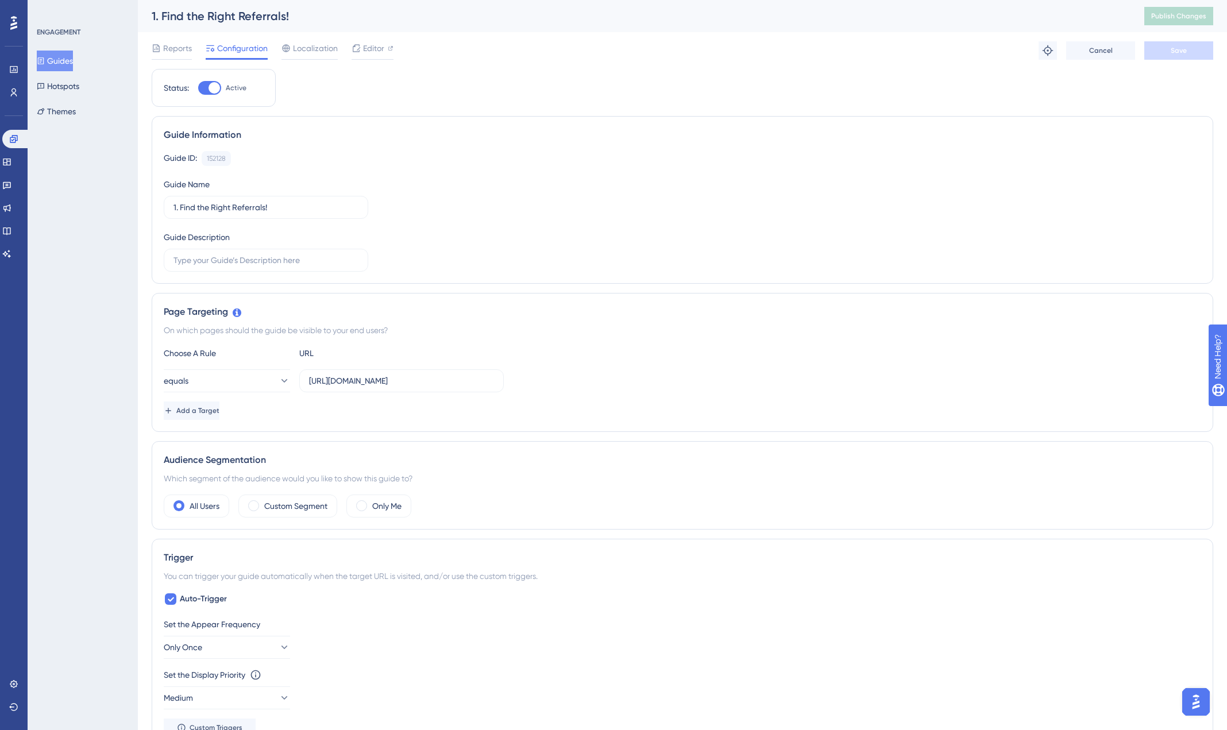
click at [1147, 103] on div "Status: Active Guide Information Guide ID: 152128 Copy Guide Name 1. Find the R…" at bounding box center [682, 625] width 1061 height 1113
click at [73, 64] on button "Guides" at bounding box center [55, 61] width 36 height 21
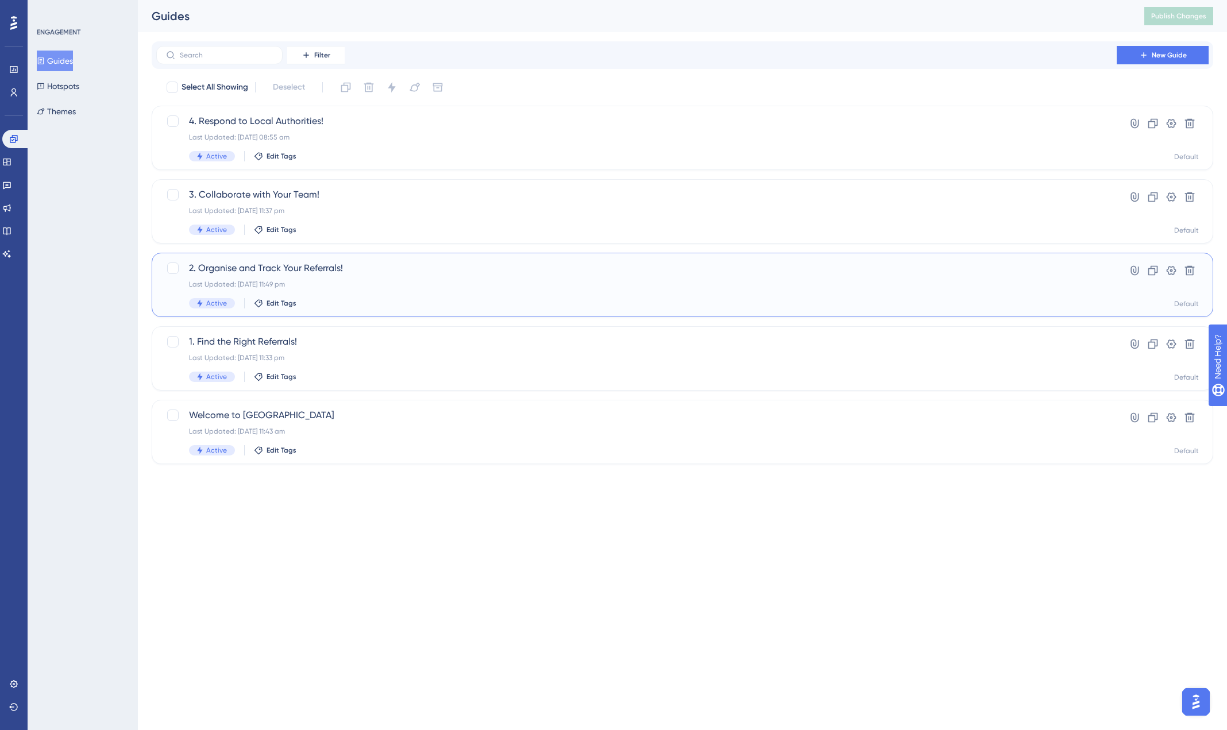
click at [268, 270] on span "2. Organise and Track Your Referrals!" at bounding box center [636, 268] width 895 height 14
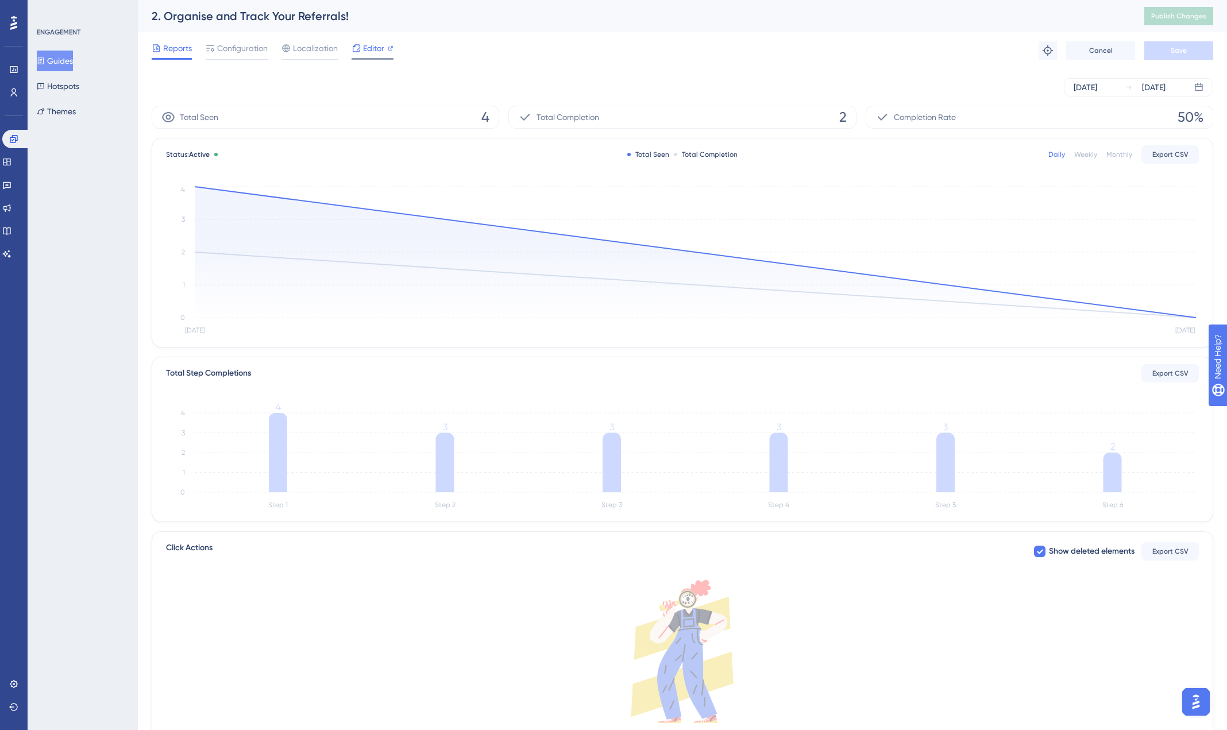
click at [373, 52] on span "Editor" at bounding box center [373, 48] width 21 height 14
click at [59, 63] on button "Guides" at bounding box center [55, 61] width 36 height 21
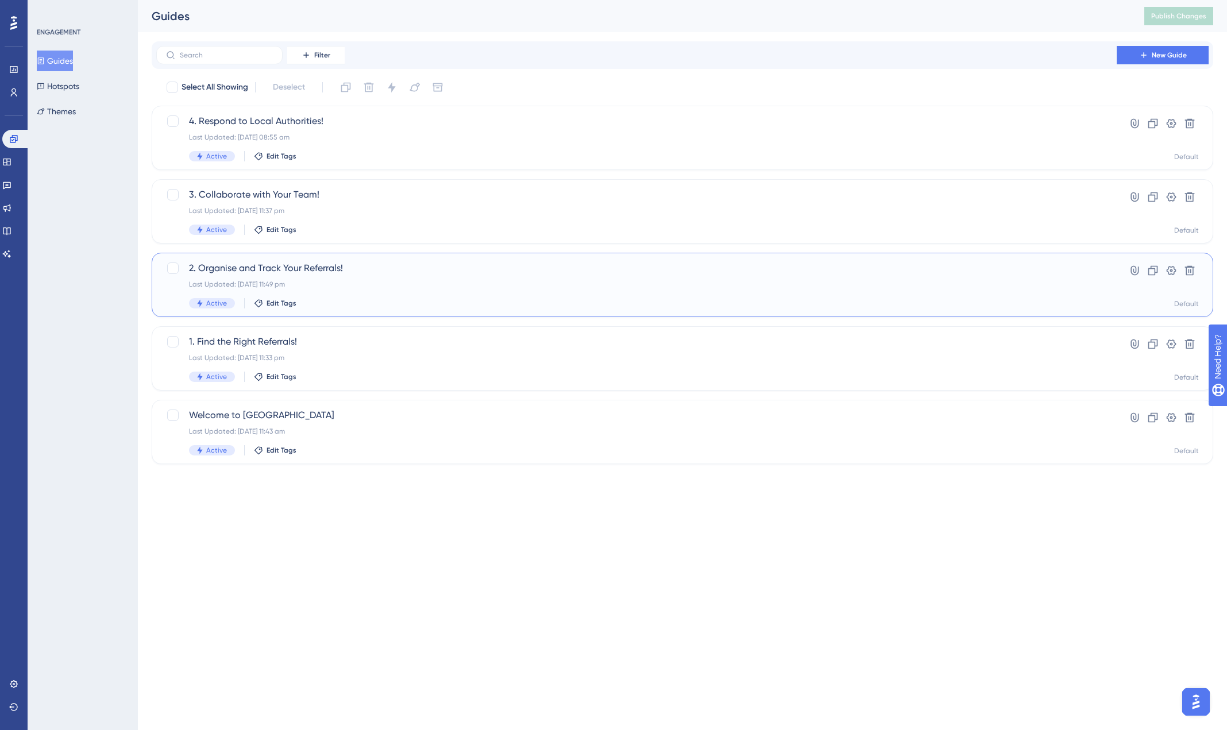
click at [300, 273] on span "2. Organise and Track Your Referrals!" at bounding box center [636, 268] width 895 height 14
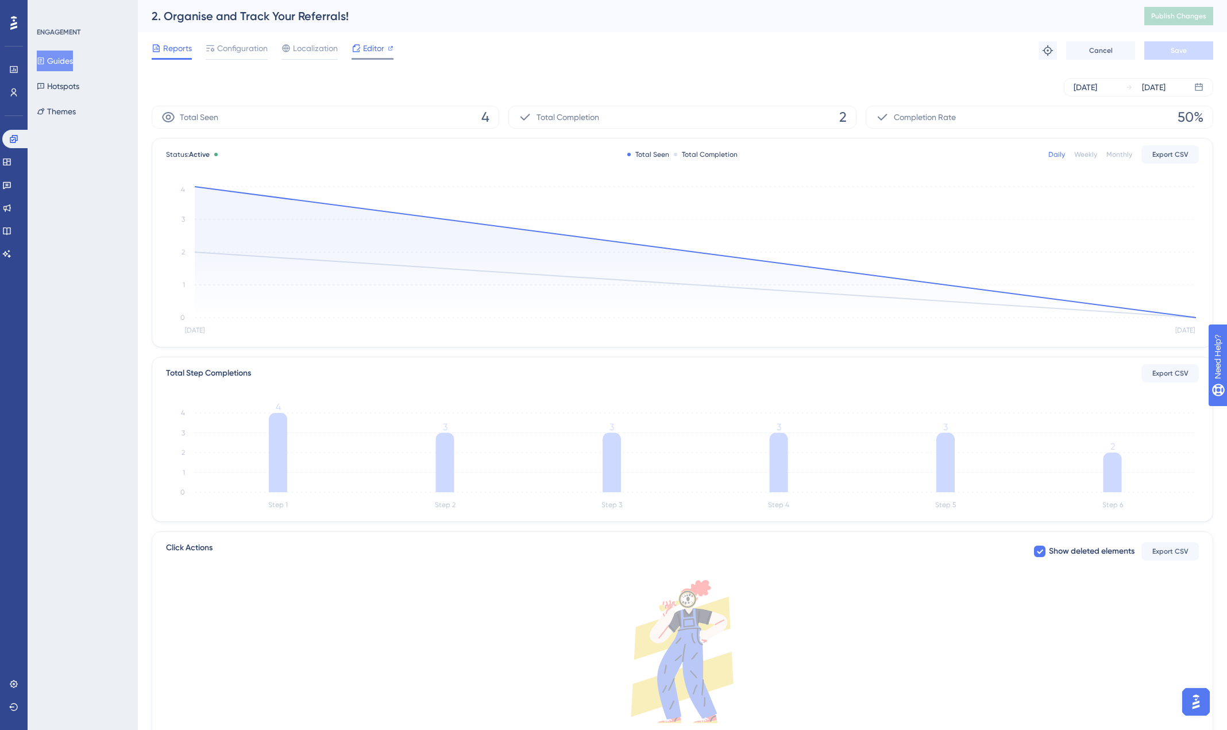
click at [371, 52] on span "Editor" at bounding box center [373, 48] width 21 height 14
